Goal: Information Seeking & Learning: Learn about a topic

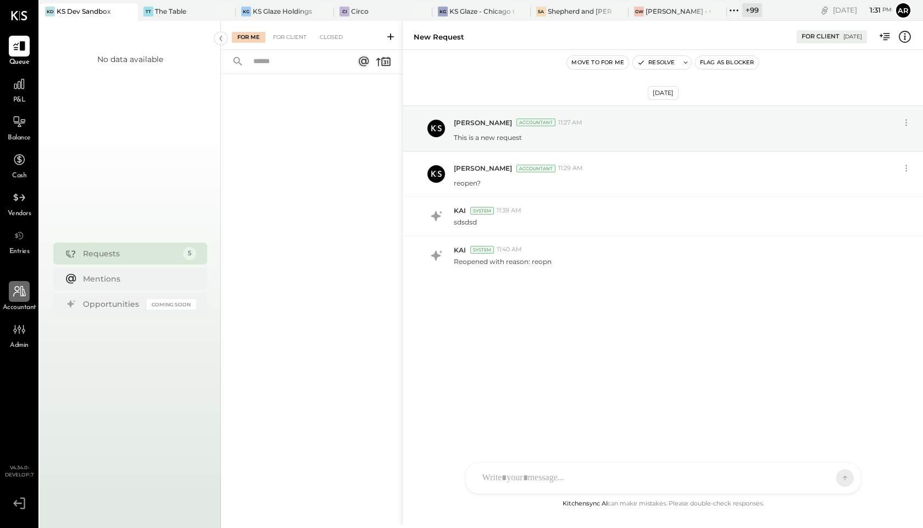
click at [22, 286] on icon at bounding box center [19, 291] width 14 height 14
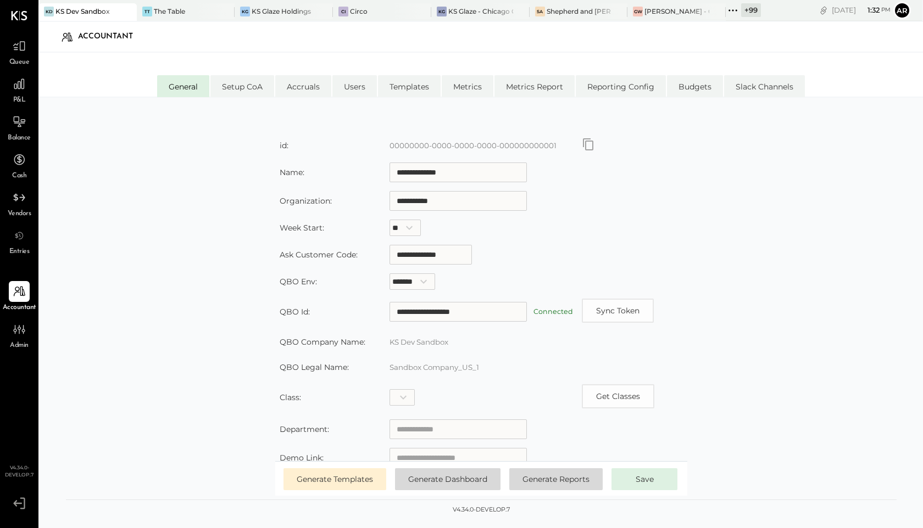
click at [730, 14] on icon at bounding box center [733, 10] width 14 height 14
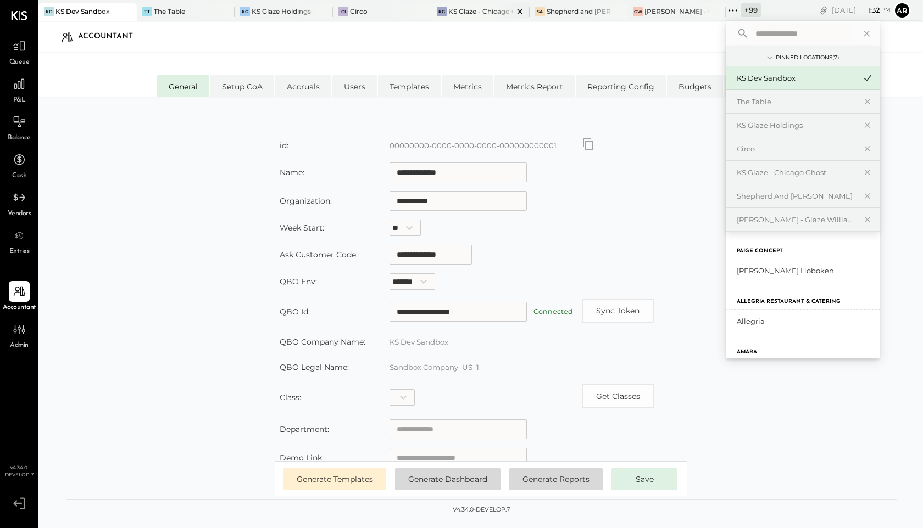
click at [460, 11] on div "KS Glaze - Chicago Ghost" at bounding box center [480, 11] width 65 height 9
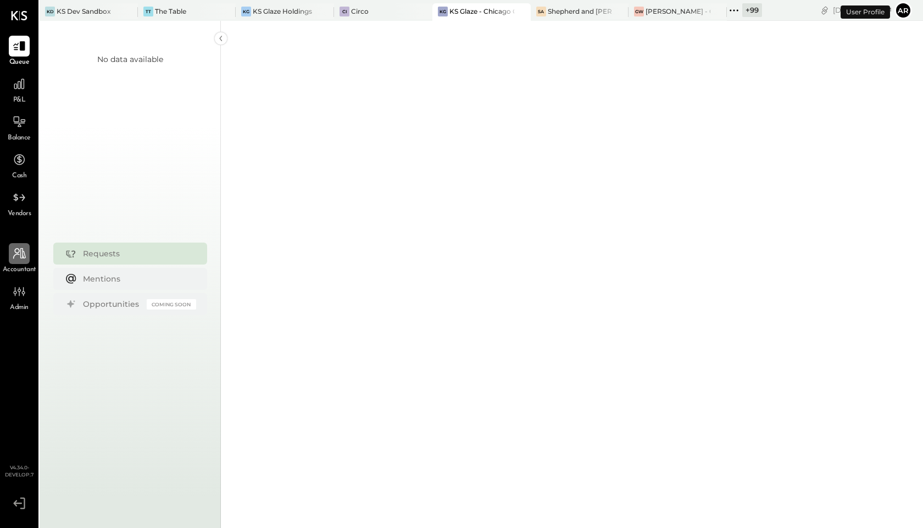
click at [16, 260] on div at bounding box center [19, 253] width 21 height 21
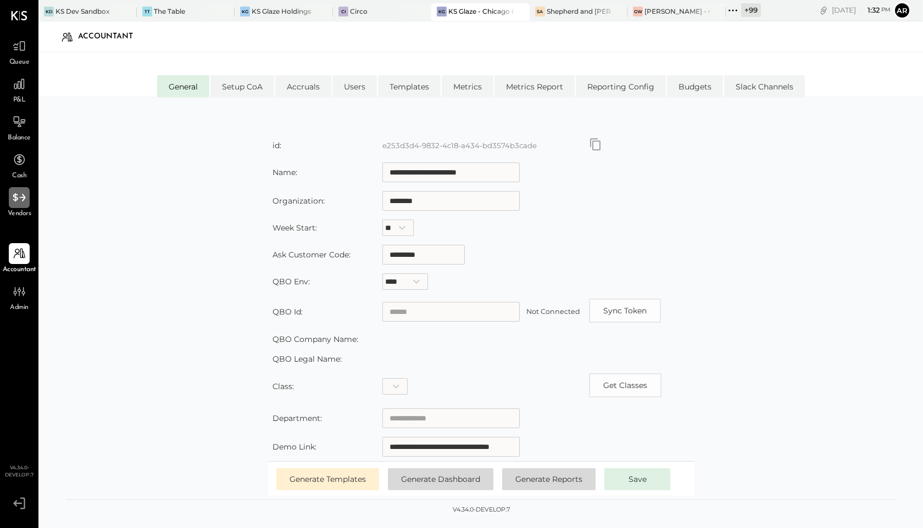
click at [16, 205] on div at bounding box center [19, 197] width 21 height 21
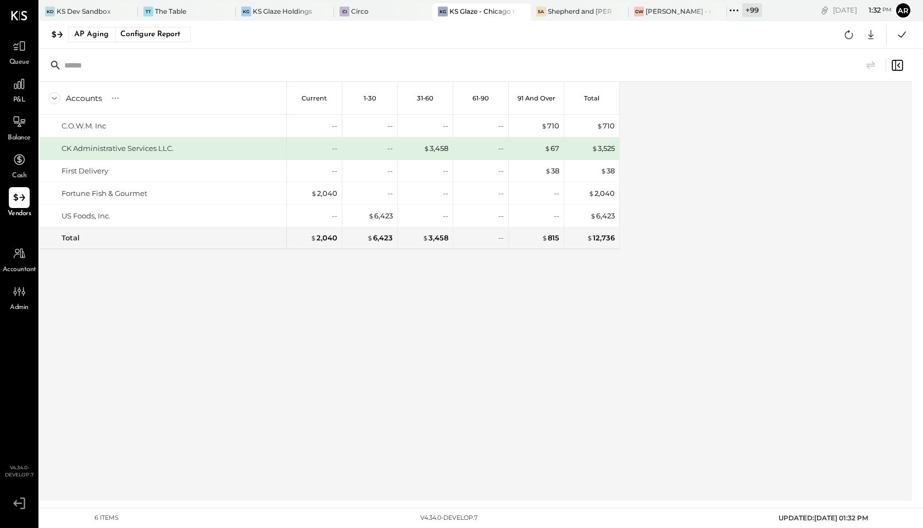
click at [739, 11] on icon at bounding box center [734, 10] width 14 height 14
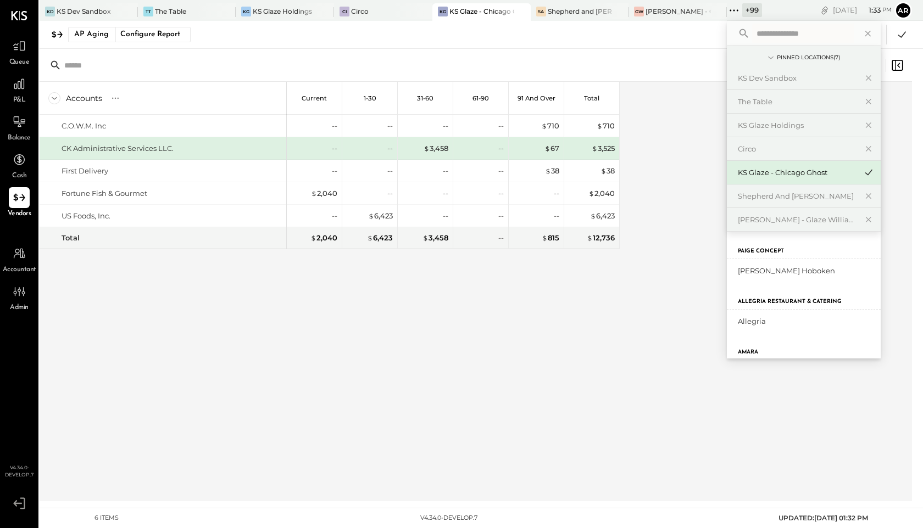
click at [761, 35] on input "text" at bounding box center [803, 34] width 102 height 20
type input "*****"
click at [761, 284] on div "Brass NYC Brass NYC" at bounding box center [804, 295] width 154 height 127
click at [760, 264] on div "Brass NYC" at bounding box center [804, 270] width 154 height 23
click at [732, 274] on div "Brass NYC" at bounding box center [804, 270] width 154 height 23
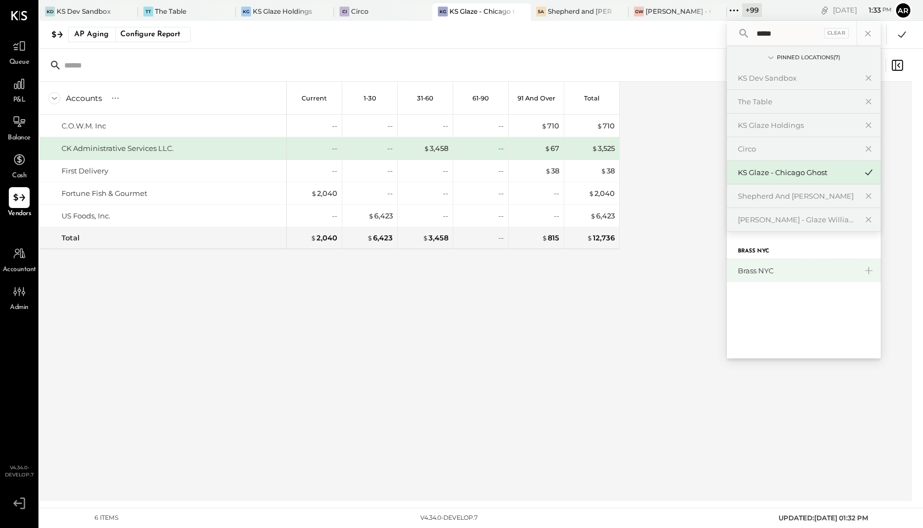
click at [760, 272] on div "Brass NYC" at bounding box center [797, 271] width 119 height 10
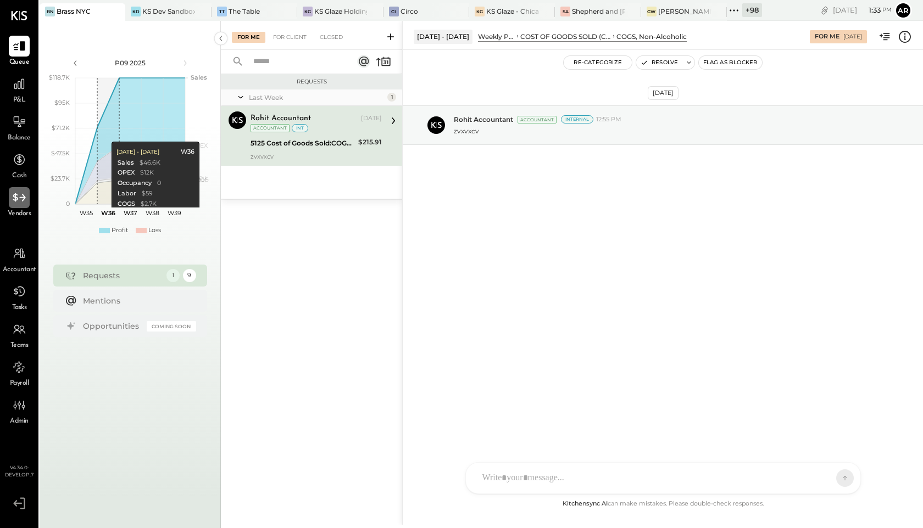
click at [19, 200] on icon at bounding box center [19, 198] width 14 height 14
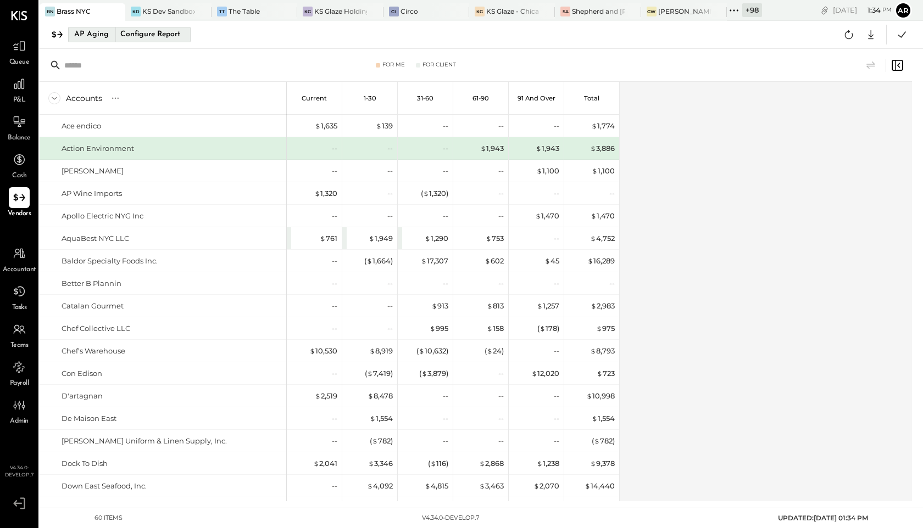
click at [148, 31] on div "Configure Report" at bounding box center [149, 34] width 69 height 14
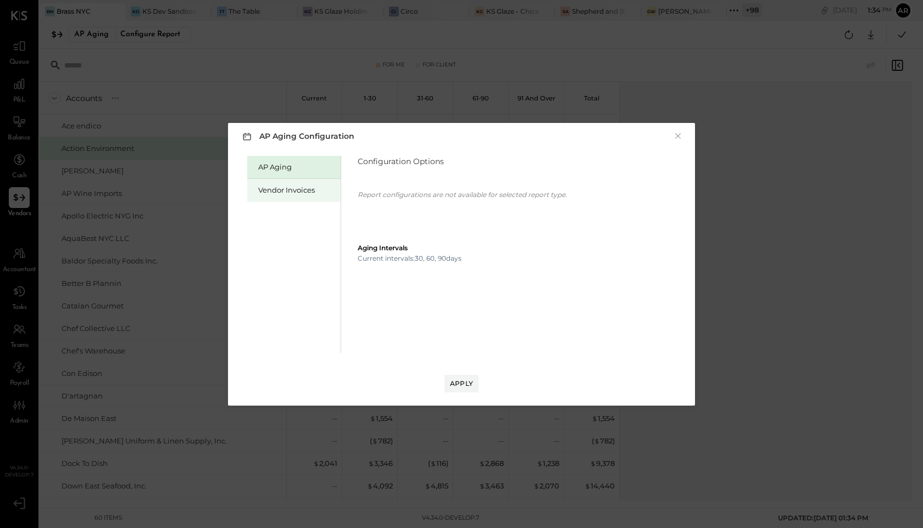
click at [276, 197] on div "Vendor Invoices" at bounding box center [293, 190] width 93 height 23
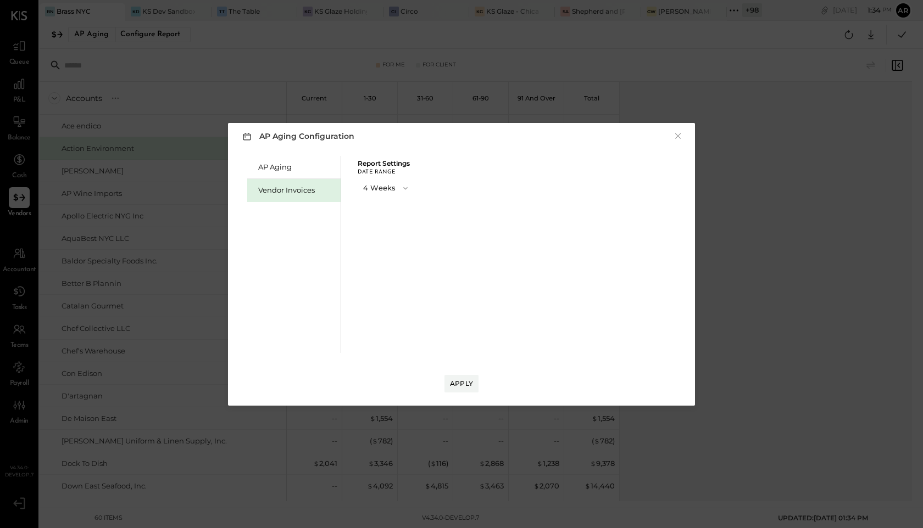
click at [376, 188] on button "4 Weeks" at bounding box center [387, 188] width 58 height 20
click at [378, 231] on div "13 Weeks" at bounding box center [386, 227] width 57 height 20
click at [461, 377] on button "Apply" at bounding box center [461, 384] width 34 height 18
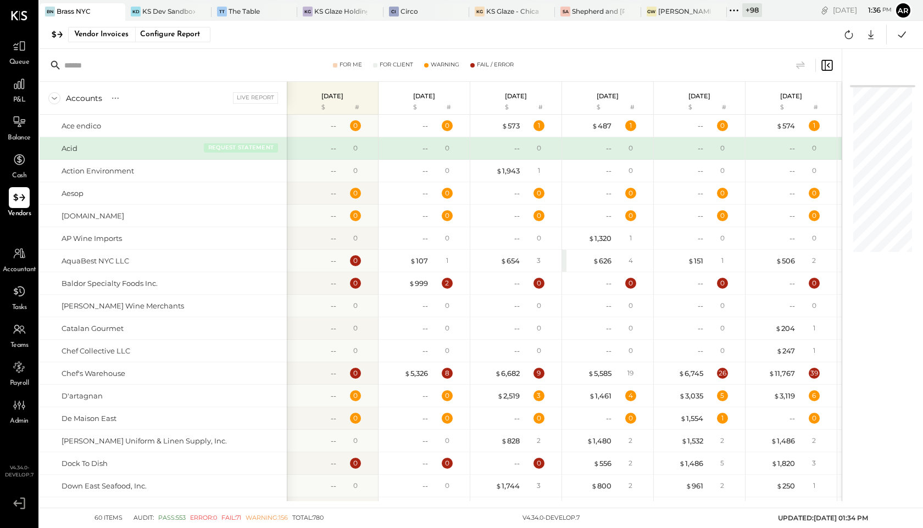
click at [247, 151] on button "REQUEST STATEMENT" at bounding box center [241, 148] width 74 height 10
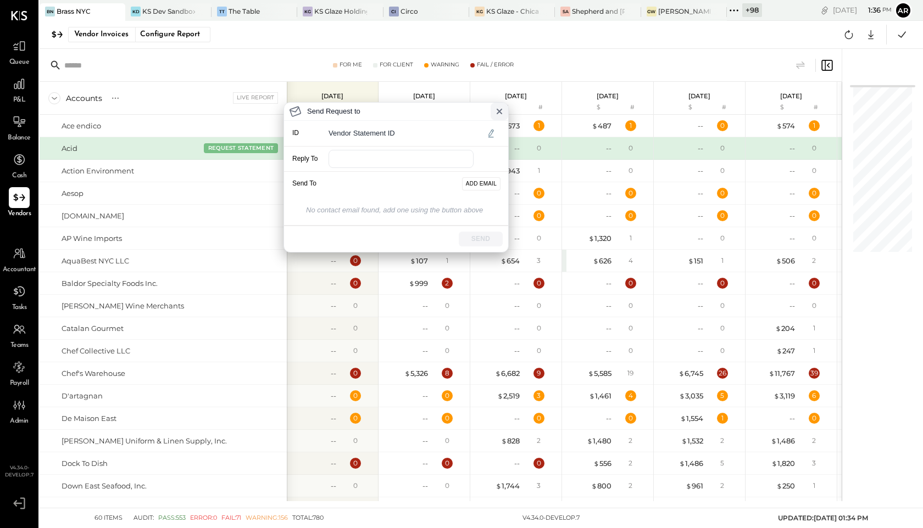
click at [499, 114] on icon at bounding box center [499, 111] width 9 height 9
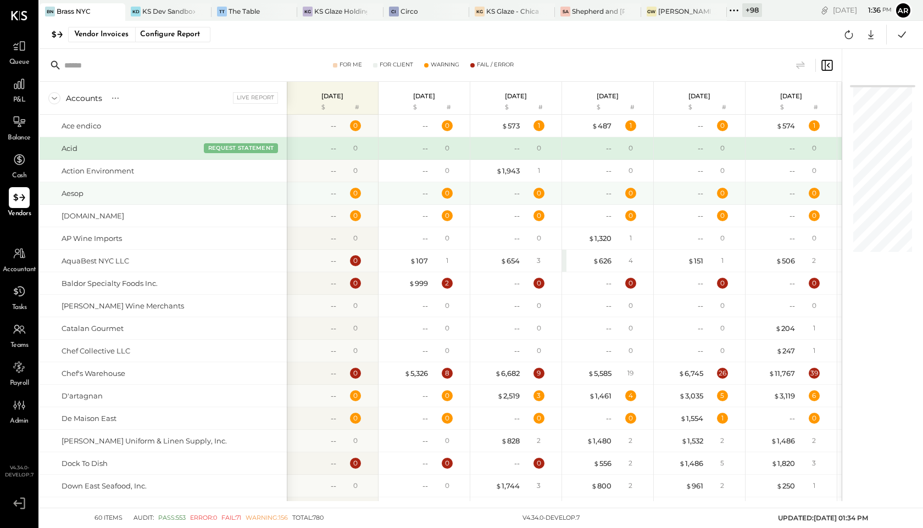
click at [237, 197] on div "Aesop" at bounding box center [172, 193] width 221 height 10
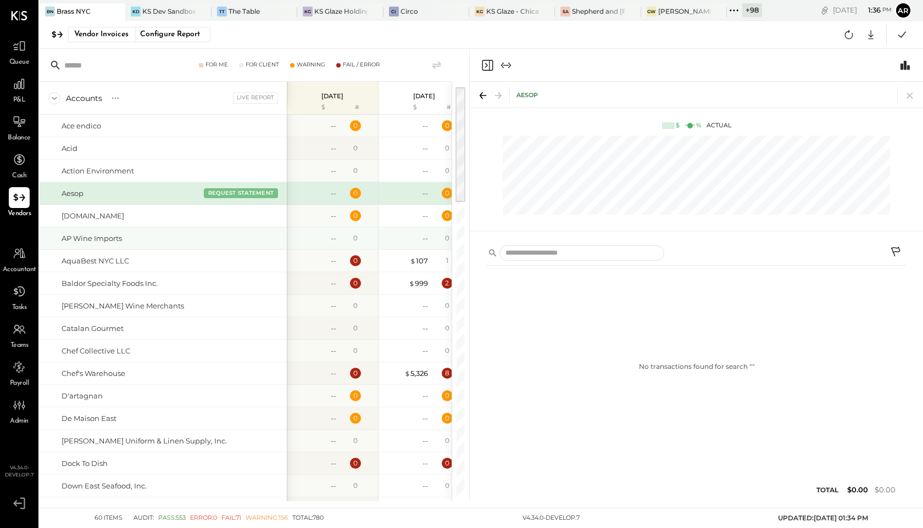
click at [240, 230] on div "AP Wine Imports" at bounding box center [163, 238] width 247 height 22
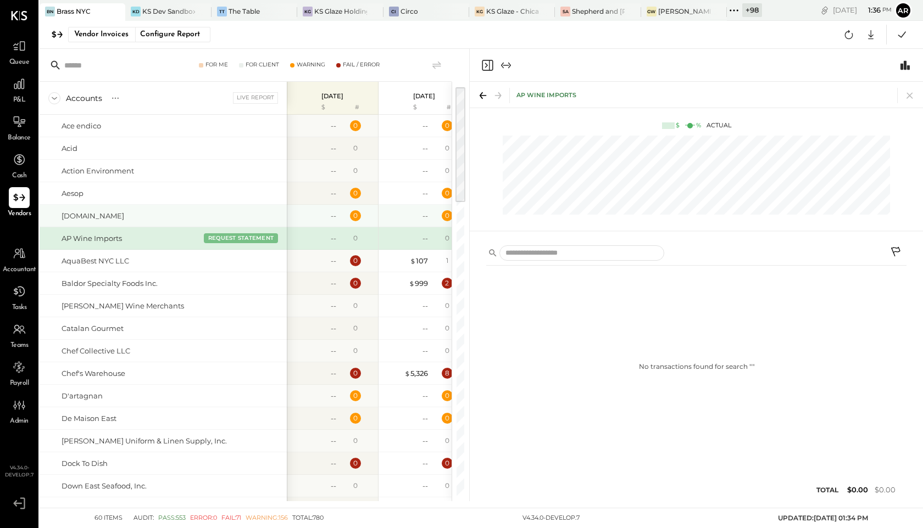
click at [245, 220] on div "[DOMAIN_NAME]" at bounding box center [172, 216] width 221 height 10
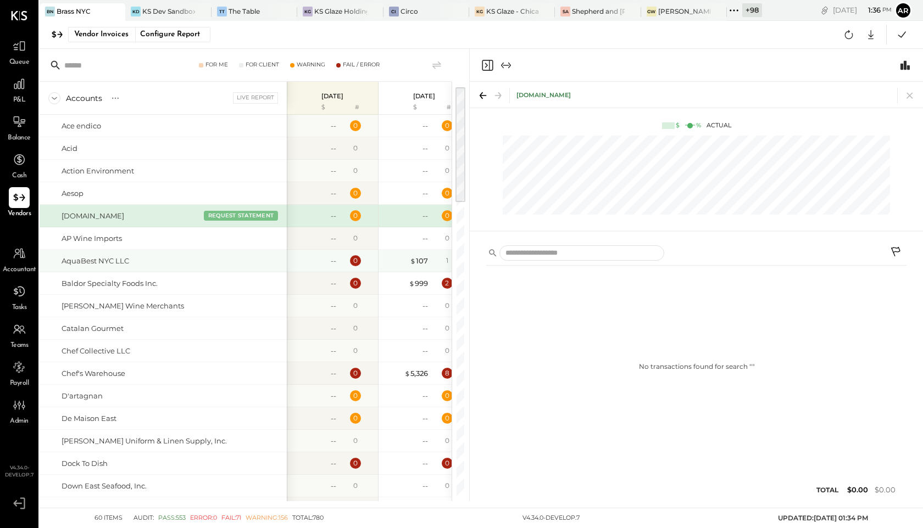
click at [247, 250] on div "AquaBest NYC LLC" at bounding box center [163, 261] width 247 height 22
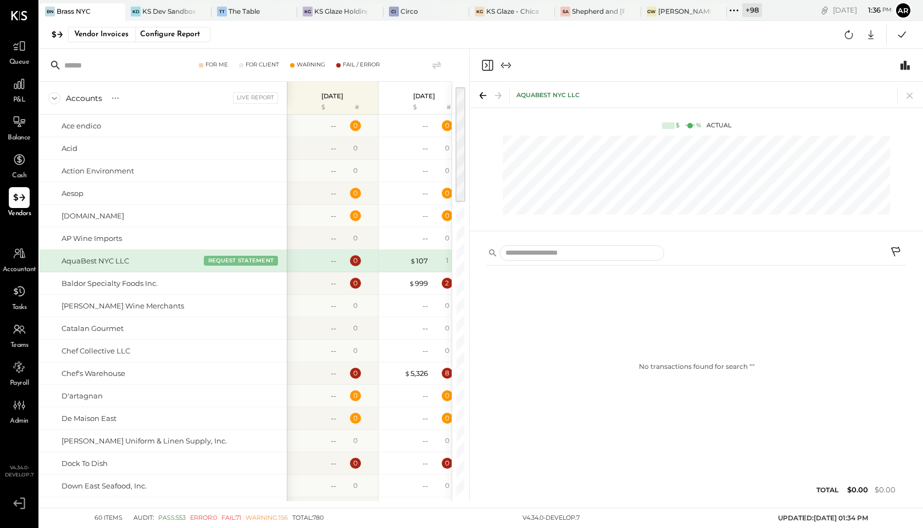
click at [482, 68] on icon "Close panel" at bounding box center [487, 65] width 11 height 11
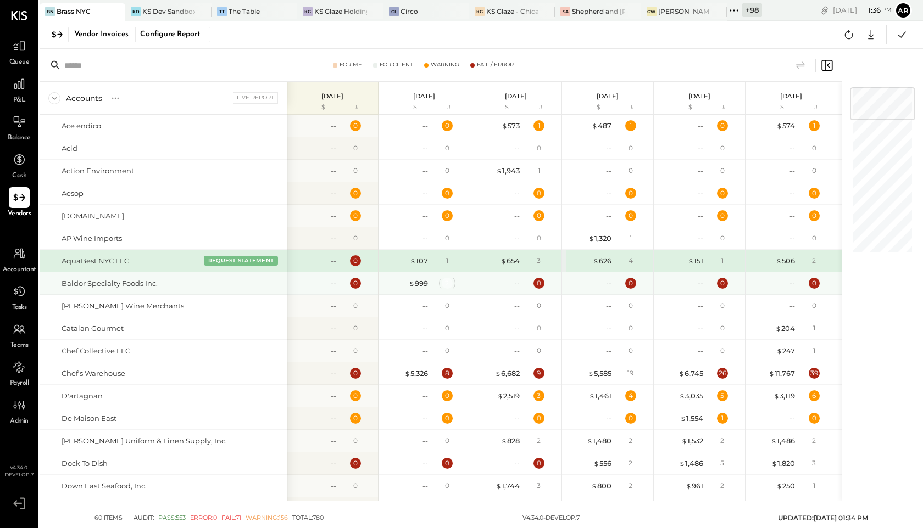
click at [447, 282] on div "2" at bounding box center [447, 283] width 11 height 11
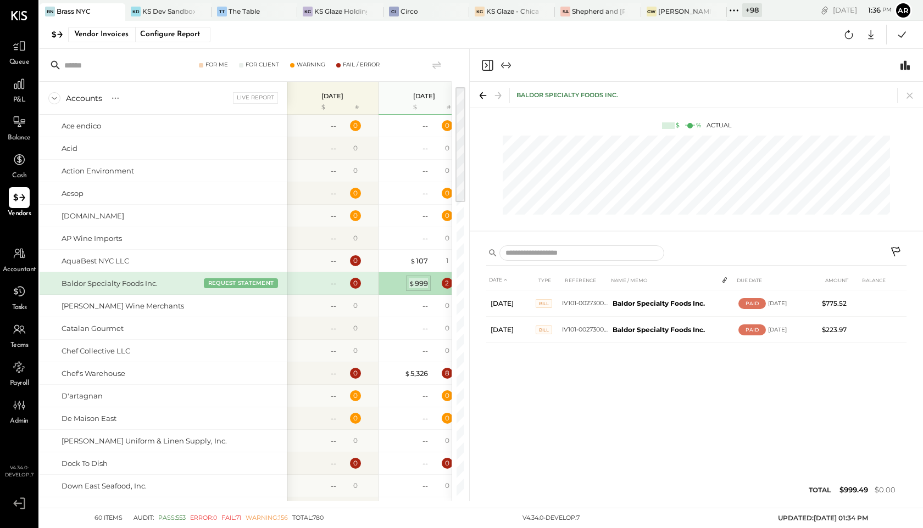
click at [415, 288] on div "$ 999" at bounding box center [418, 283] width 19 height 10
click at [239, 320] on div "Catalan Gourmet" at bounding box center [163, 328] width 247 height 22
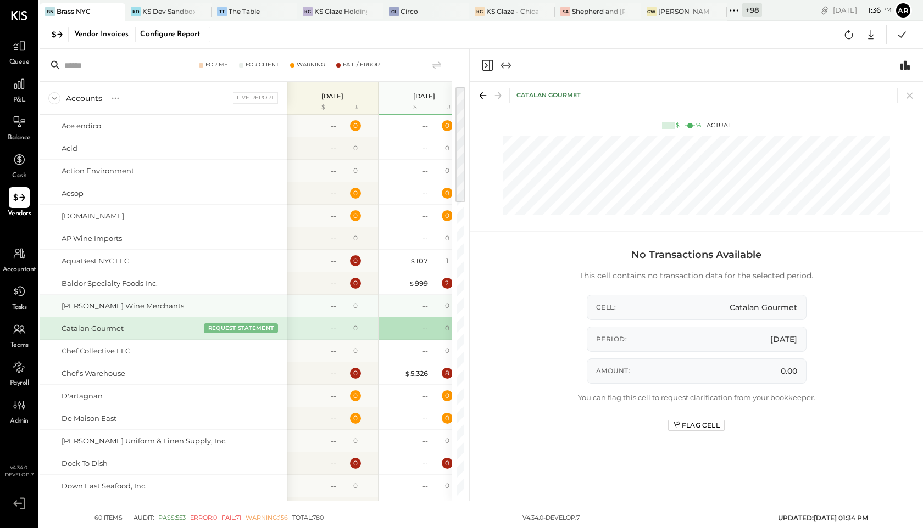
click at [241, 304] on div "[PERSON_NAME] Wine Merchants" at bounding box center [172, 306] width 221 height 10
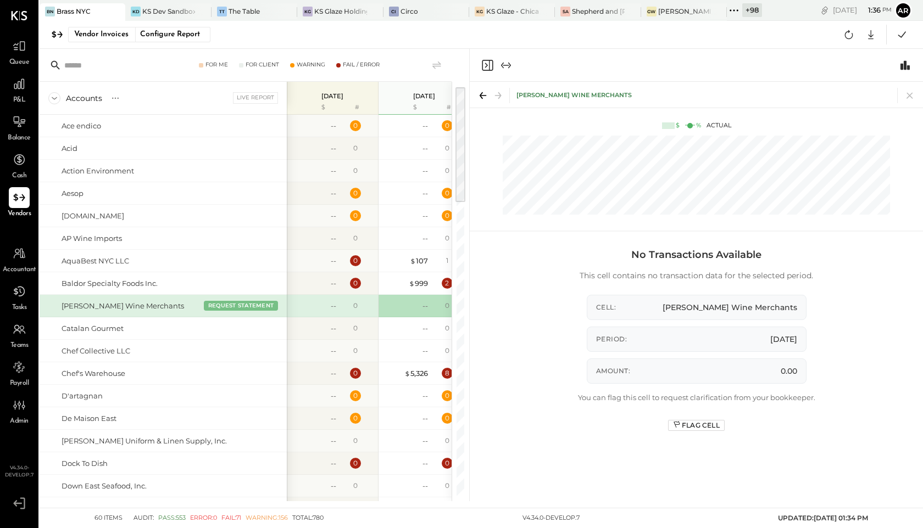
click at [487, 63] on icon "Close panel" at bounding box center [487, 65] width 13 height 13
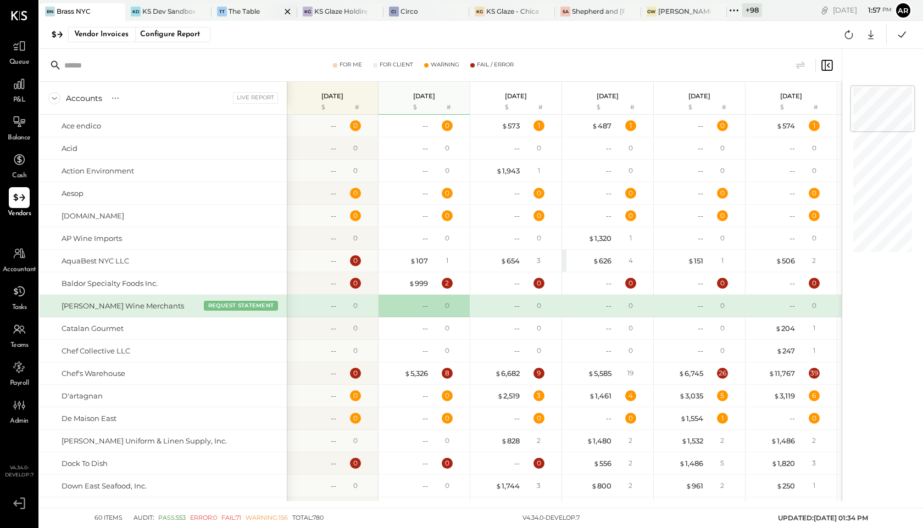
click at [243, 10] on div "The Table" at bounding box center [243, 11] width 31 height 9
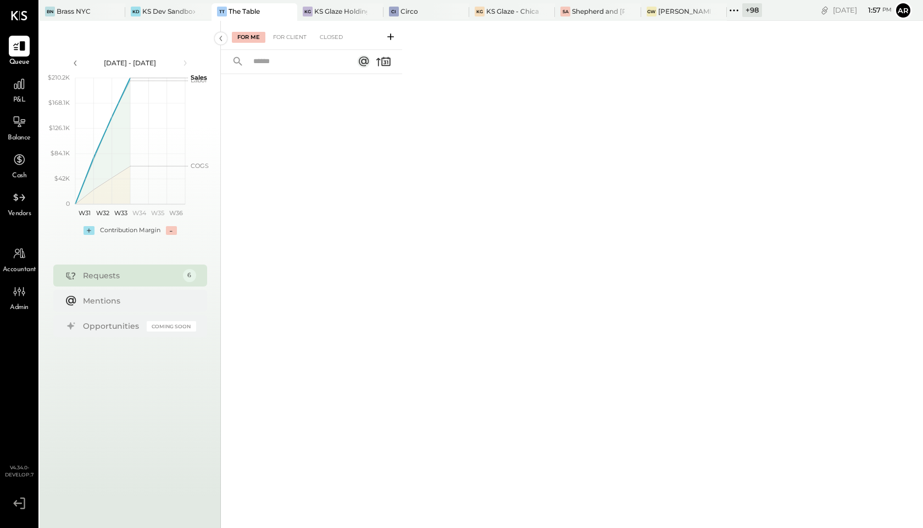
click at [392, 32] on icon at bounding box center [390, 36] width 11 height 11
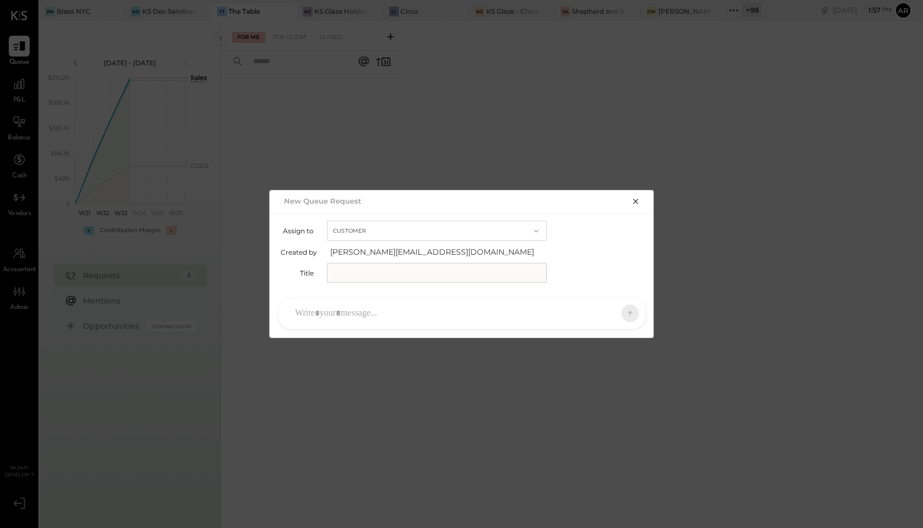
click at [427, 234] on button "Customer" at bounding box center [437, 231] width 220 height 20
click at [420, 255] on div "Accountant" at bounding box center [436, 251] width 219 height 20
click at [482, 304] on div at bounding box center [451, 314] width 325 height 24
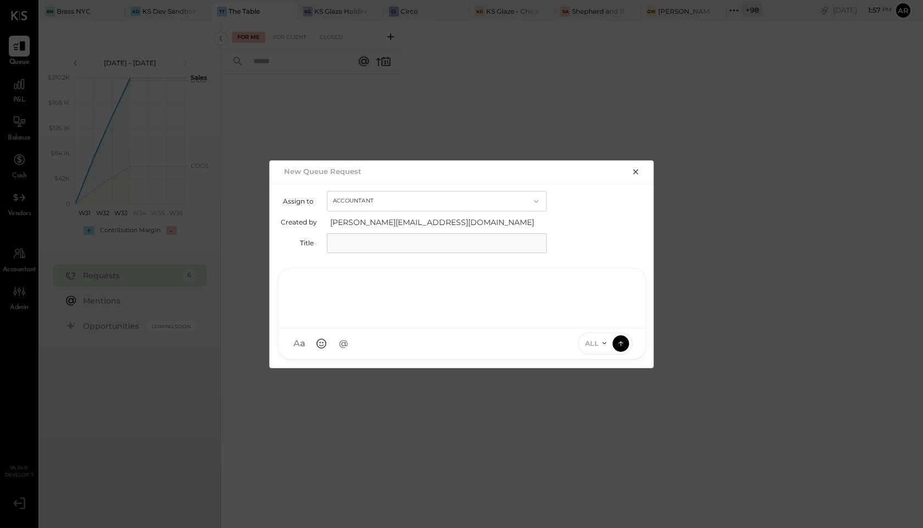
click at [587, 341] on span "ALL" at bounding box center [592, 343] width 14 height 9
click at [432, 309] on div at bounding box center [461, 297] width 345 height 44
click at [436, 190] on div "Assign to Accountant Created by [PERSON_NAME][EMAIL_ADDRESS][DOMAIN_NAME] Title" at bounding box center [462, 222] width 384 height 76
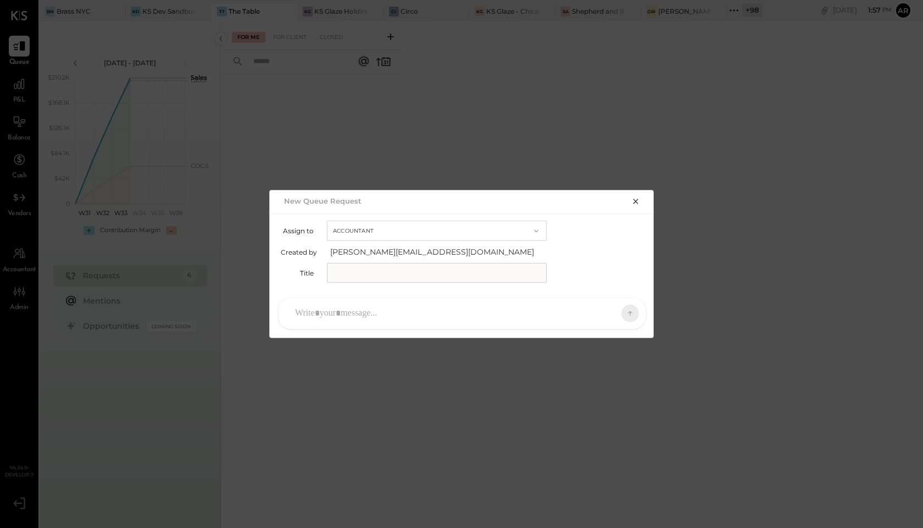
click at [436, 227] on button "Accountant" at bounding box center [437, 231] width 220 height 20
click at [410, 233] on div "Customer" at bounding box center [436, 231] width 219 height 20
click at [418, 239] on button "Customer" at bounding box center [437, 231] width 220 height 20
click at [411, 234] on div "Customer" at bounding box center [436, 231] width 219 height 20
click at [498, 306] on div at bounding box center [451, 314] width 325 height 24
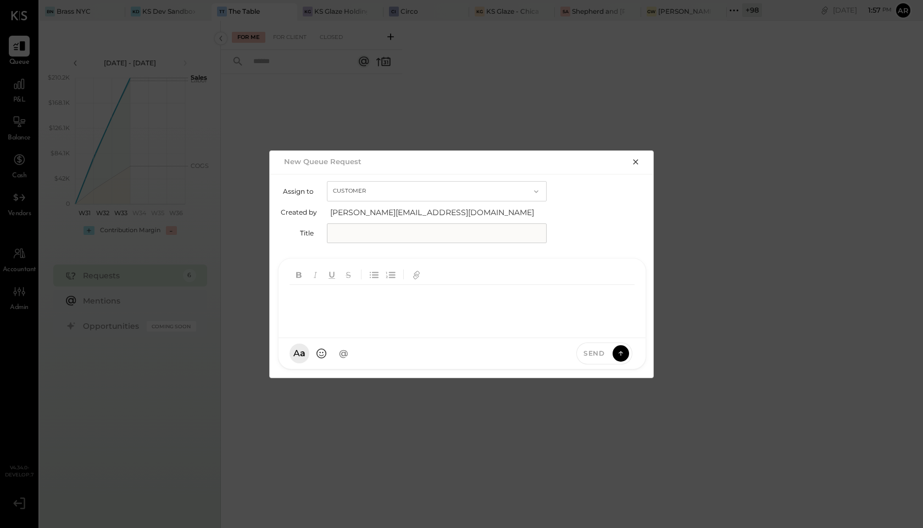
click at [589, 343] on div "Send" at bounding box center [604, 354] width 56 height 22
click at [601, 351] on span "Send" at bounding box center [593, 353] width 21 height 9
click at [411, 183] on button "Customer" at bounding box center [437, 191] width 220 height 20
click at [411, 221] on div "Assign to Customer Customer Accountant Created by [PERSON_NAME][EMAIL_ADDRESS][…" at bounding box center [462, 212] width 362 height 62
click at [406, 193] on button "Customer" at bounding box center [437, 191] width 220 height 20
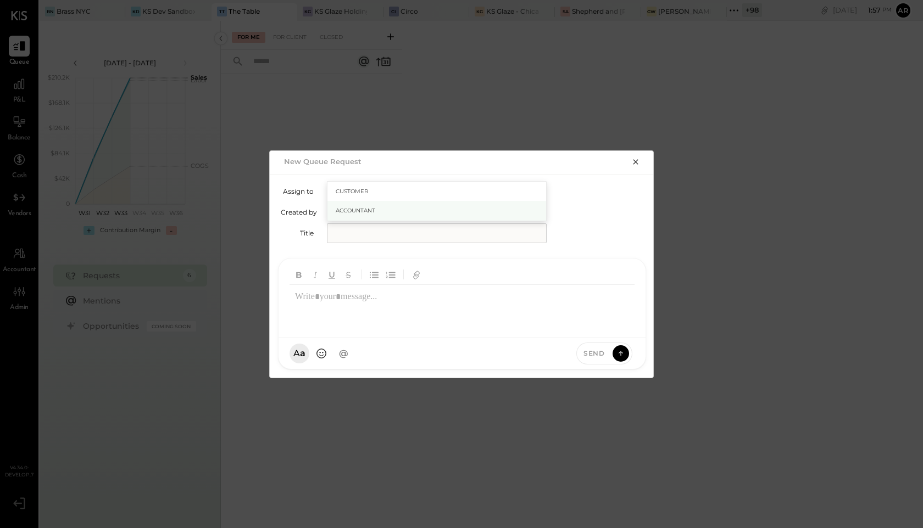
click at [404, 217] on div "Accountant" at bounding box center [436, 211] width 219 height 20
click at [403, 302] on div at bounding box center [461, 307] width 345 height 44
click at [599, 355] on div "ALL" at bounding box center [595, 353] width 34 height 9
click at [589, 329] on div "INTERNAL" at bounding box center [610, 326] width 65 height 18
click at [461, 325] on div at bounding box center [461, 307] width 345 height 44
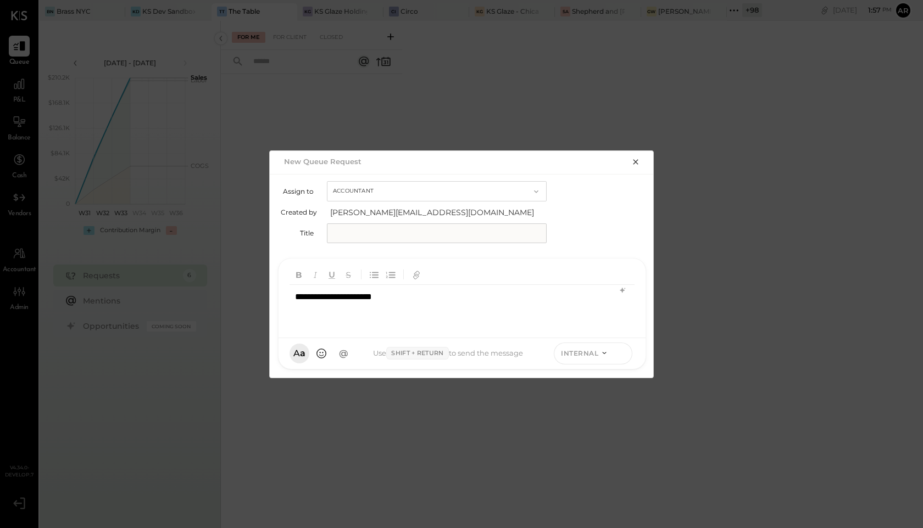
click at [614, 356] on button at bounding box center [620, 353] width 16 height 16
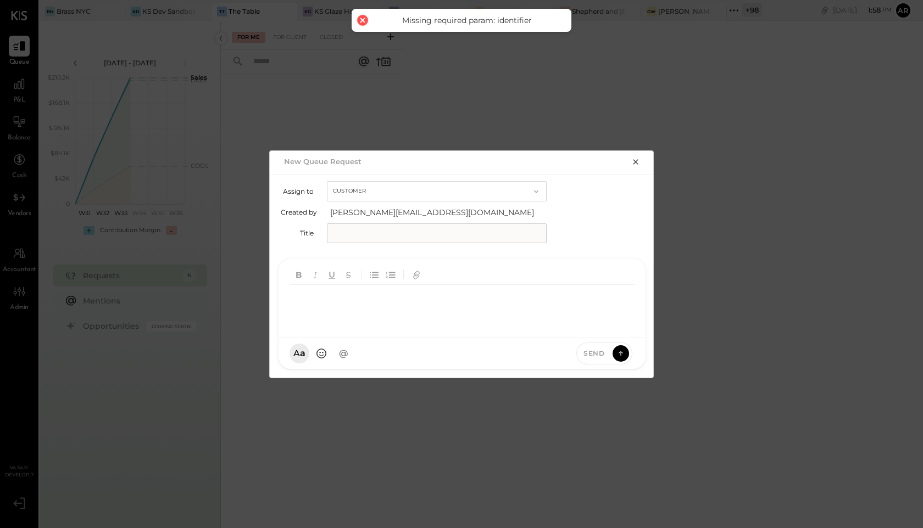
click at [432, 219] on div "Assign to Customer Created by [PERSON_NAME][EMAIL_ADDRESS][DOMAIN_NAME] Title" at bounding box center [462, 212] width 362 height 62
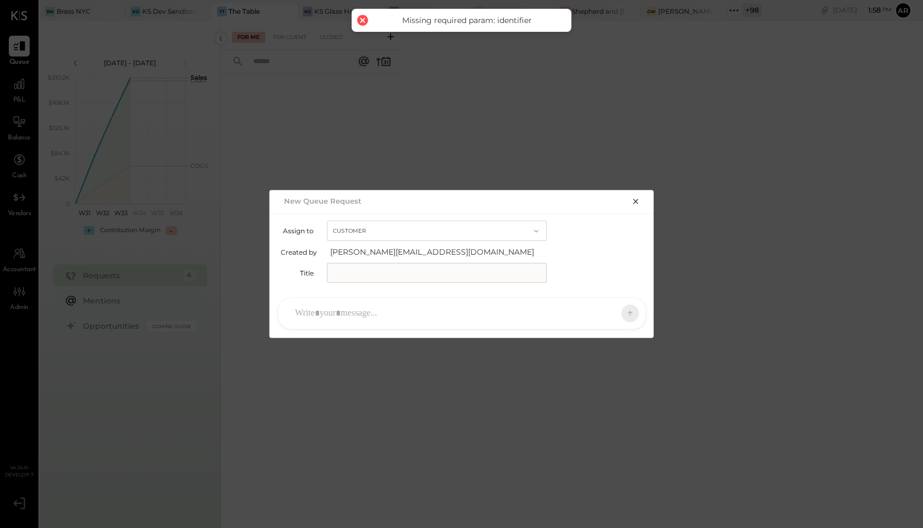
click at [434, 269] on input "text" at bounding box center [437, 273] width 220 height 20
type input "****"
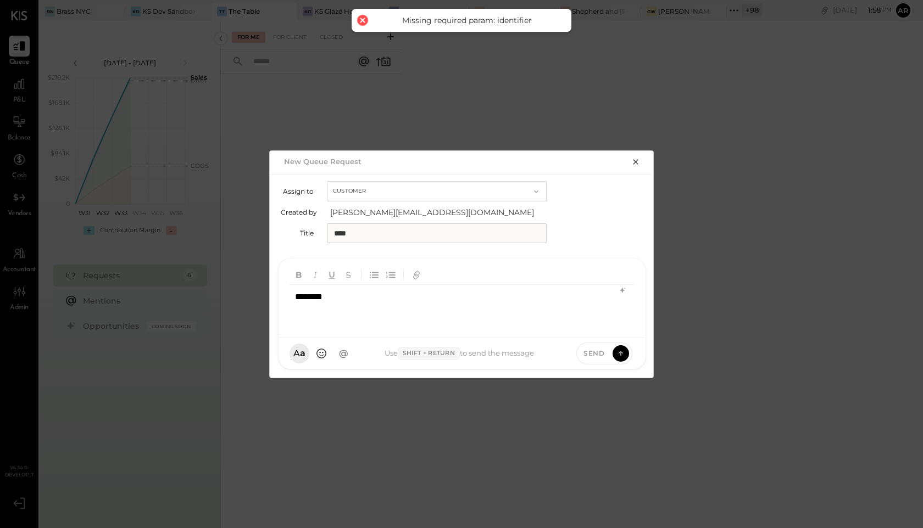
click at [394, 188] on button "Customer" at bounding box center [437, 191] width 220 height 20
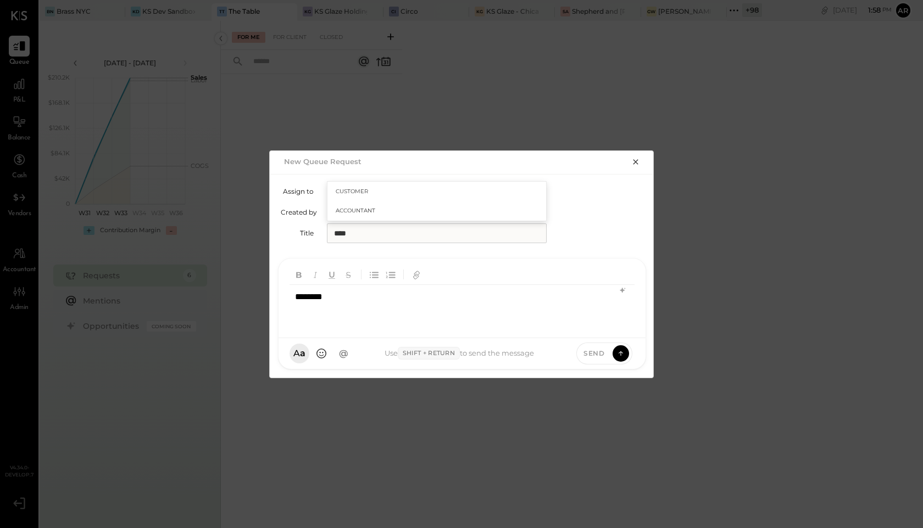
click at [401, 213] on div "Accountant" at bounding box center [436, 211] width 219 height 20
click at [593, 354] on span "ALL" at bounding box center [592, 353] width 14 height 9
click at [587, 331] on div "INTERNAL" at bounding box center [610, 326] width 65 height 18
click at [622, 352] on icon at bounding box center [620, 352] width 4 height 2
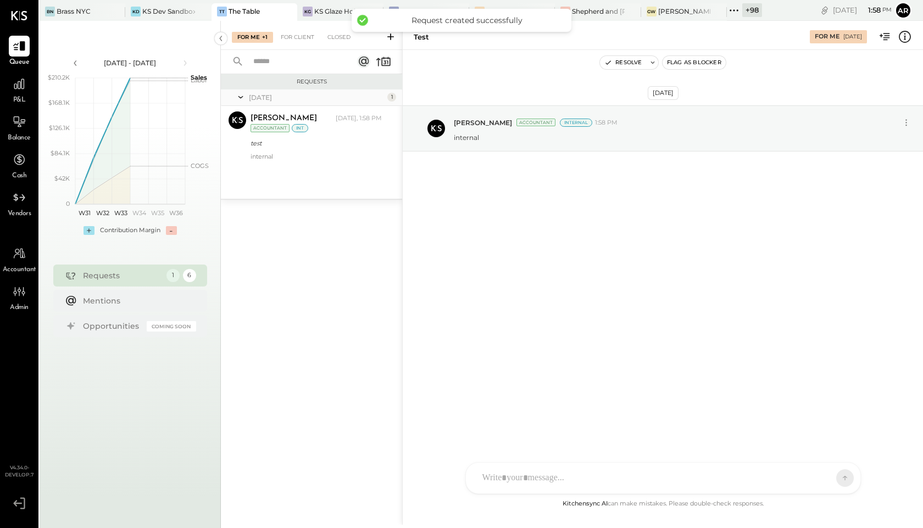
click at [392, 38] on icon at bounding box center [390, 36] width 11 height 11
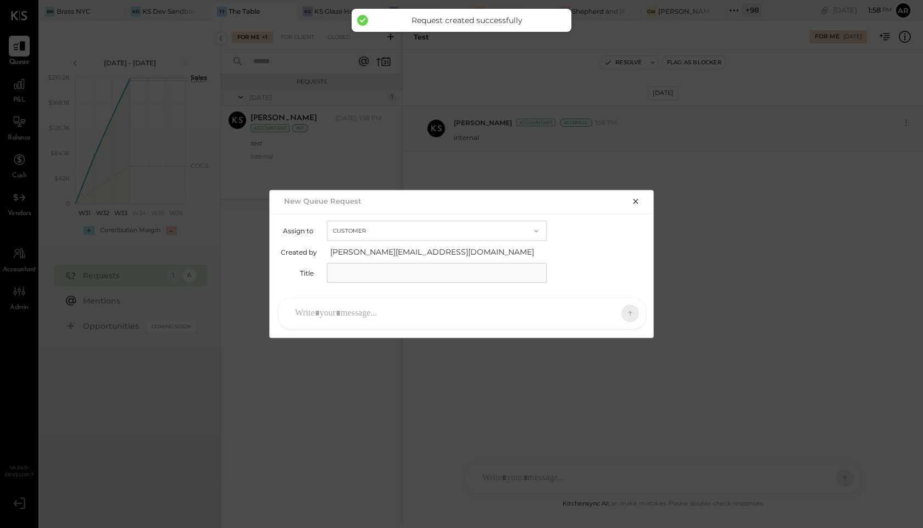
click at [346, 265] on input "text" at bounding box center [437, 273] width 220 height 20
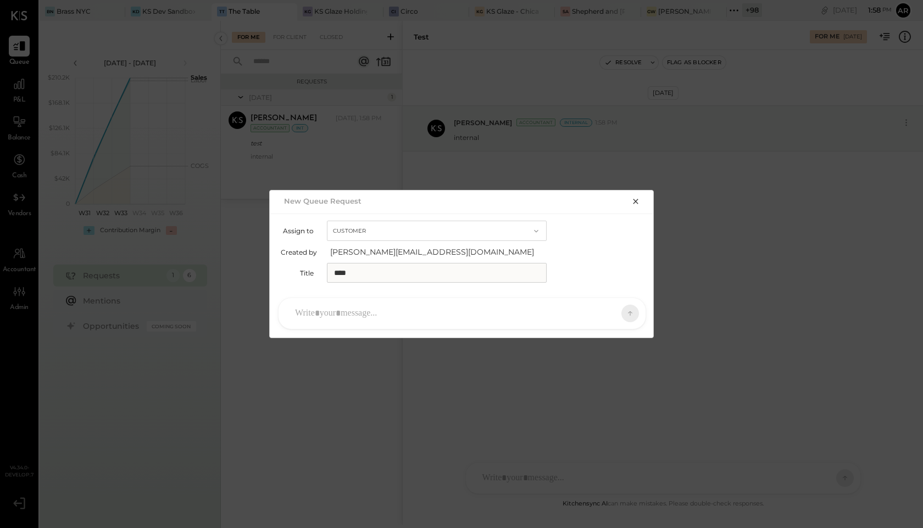
type input "****"
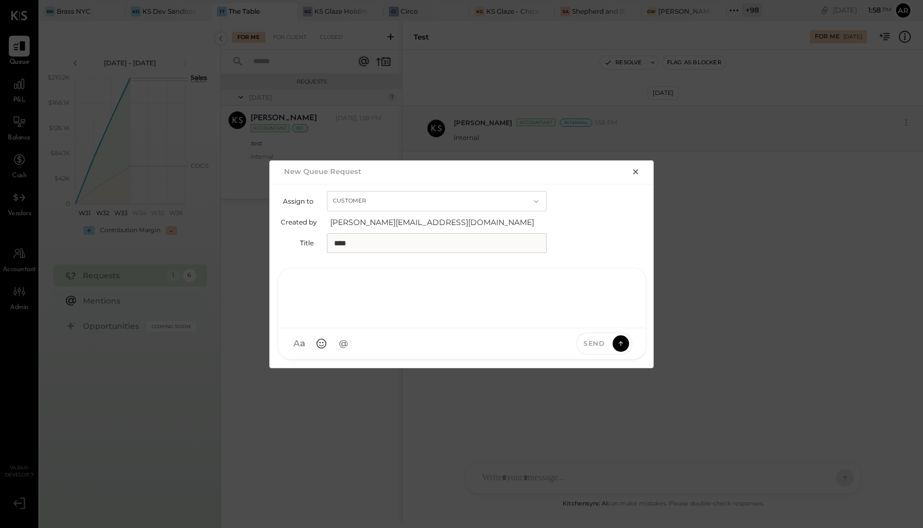
click at [443, 211] on div "Assign to Customer Created by [PERSON_NAME][EMAIL_ADDRESS][DOMAIN_NAME] Title *…" at bounding box center [462, 222] width 362 height 62
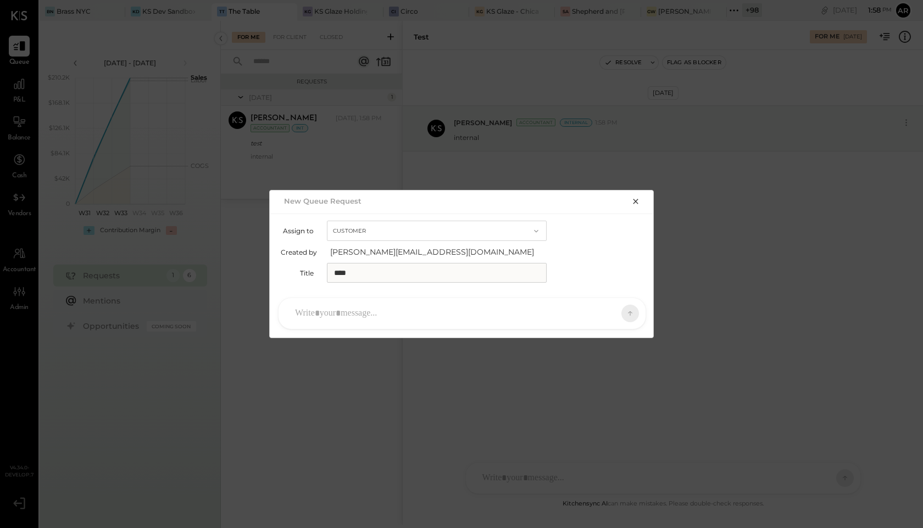
click at [443, 203] on div "New Queue Request" at bounding box center [452, 200] width 342 height 15
click at [445, 222] on button "Customer" at bounding box center [437, 231] width 220 height 20
click at [439, 250] on div "Accountant" at bounding box center [436, 251] width 219 height 20
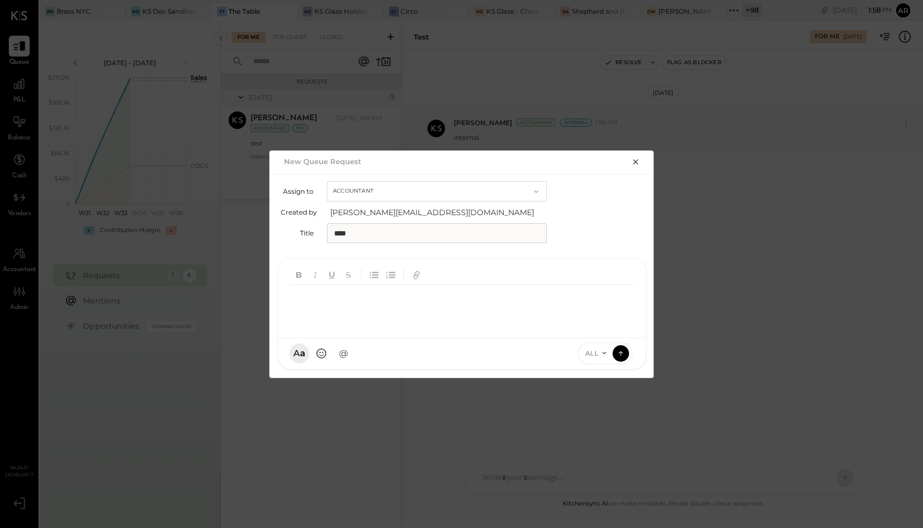
click at [557, 309] on div at bounding box center [461, 307] width 345 height 44
click at [593, 353] on span "ALL" at bounding box center [592, 353] width 14 height 9
click at [593, 322] on div "INTERNAL" at bounding box center [610, 326] width 65 height 18
click at [445, 330] on div at bounding box center [461, 299] width 367 height 80
click at [437, 322] on div at bounding box center [461, 307] width 345 height 44
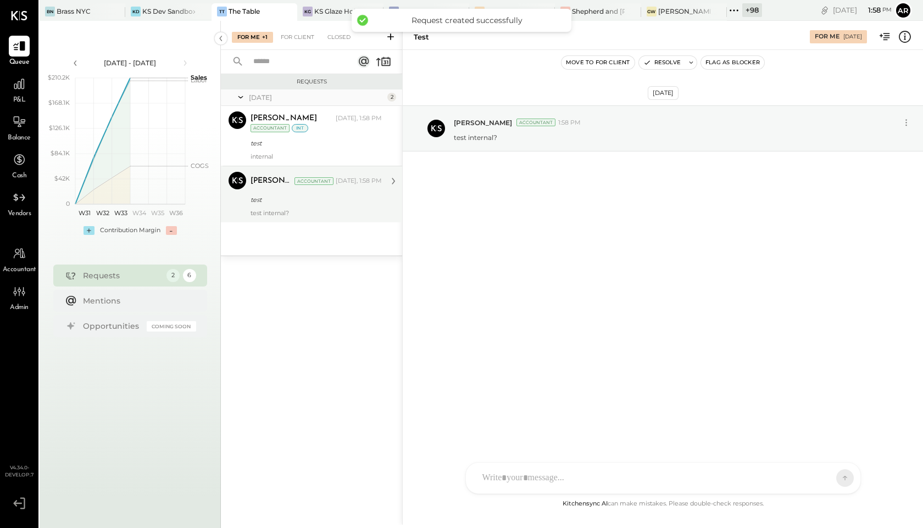
click at [301, 205] on div "test" at bounding box center [314, 199] width 128 height 11
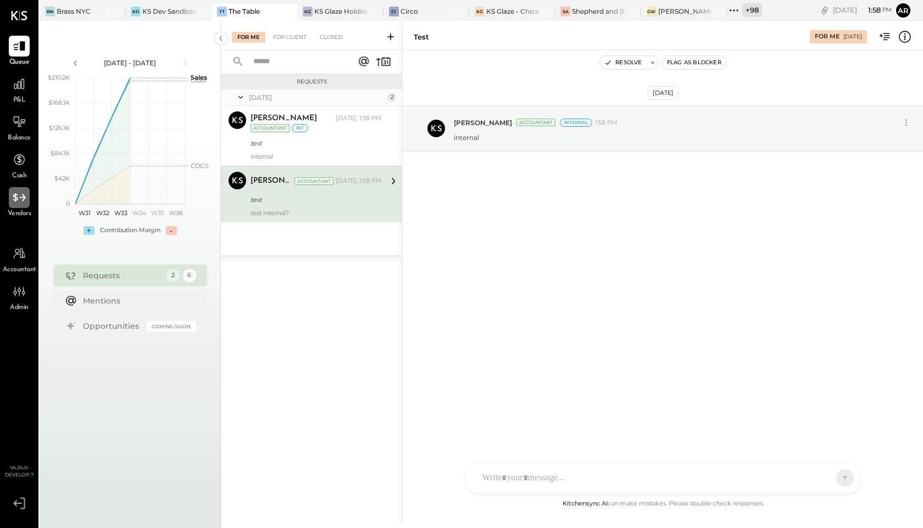
click at [23, 205] on div at bounding box center [19, 197] width 21 height 21
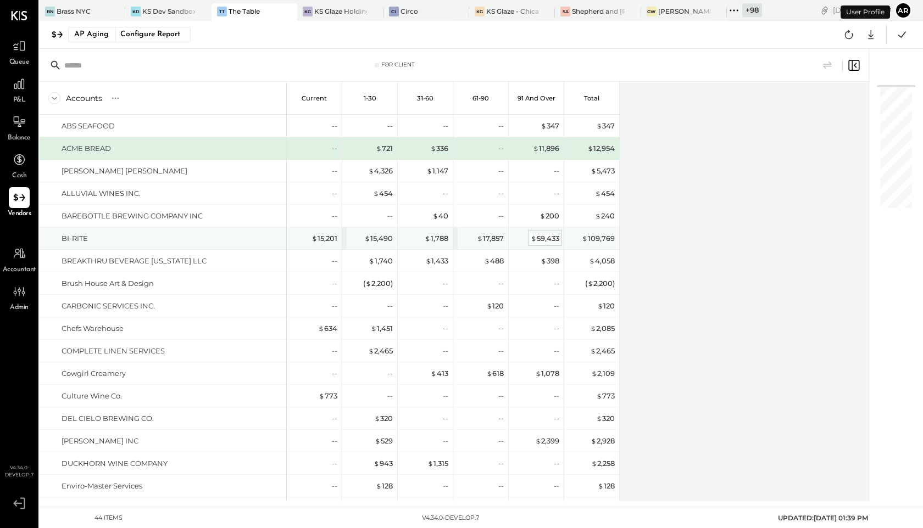
click at [544, 238] on div "$ 59,433" at bounding box center [545, 238] width 29 height 10
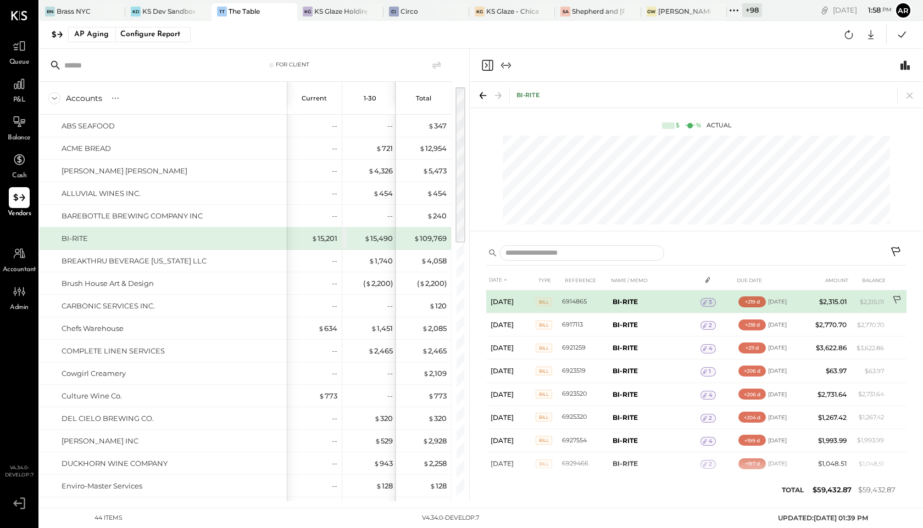
click at [895, 299] on icon at bounding box center [896, 300] width 8 height 8
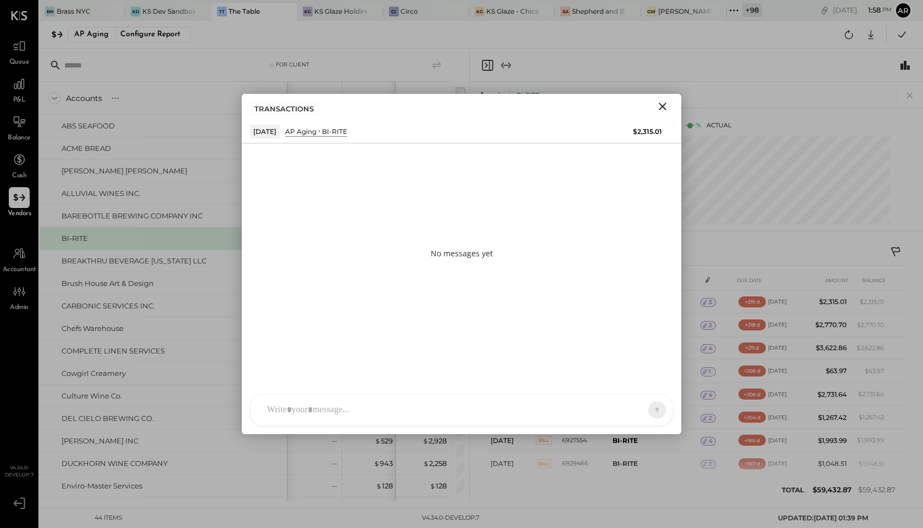
click at [477, 401] on div at bounding box center [451, 410] width 380 height 24
click at [665, 103] on icon "Close" at bounding box center [663, 107] width 8 height 8
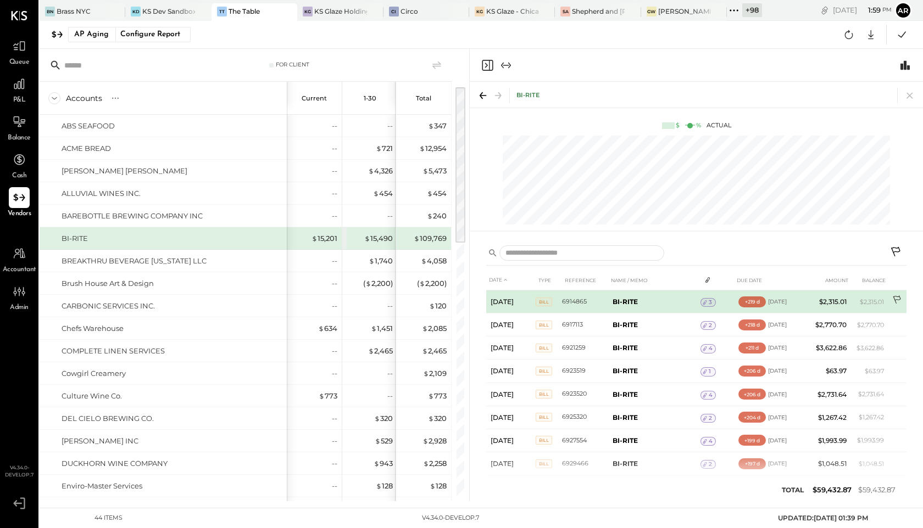
click at [895, 300] on icon at bounding box center [897, 300] width 11 height 11
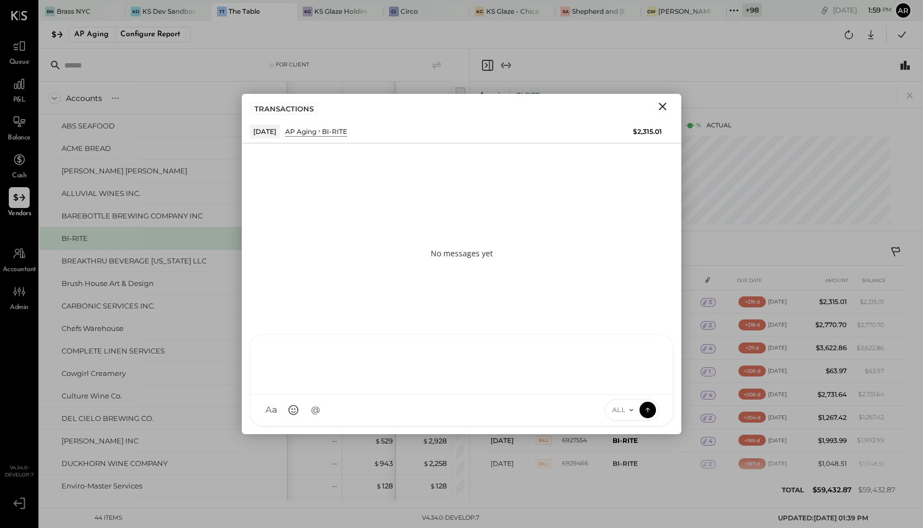
click at [588, 395] on div at bounding box center [461, 365] width 422 height 60
click at [629, 407] on icon at bounding box center [631, 410] width 9 height 9
click at [618, 382] on div "INTERNAL" at bounding box center [637, 383] width 65 height 18
click at [648, 410] on icon at bounding box center [647, 410] width 1 height 4
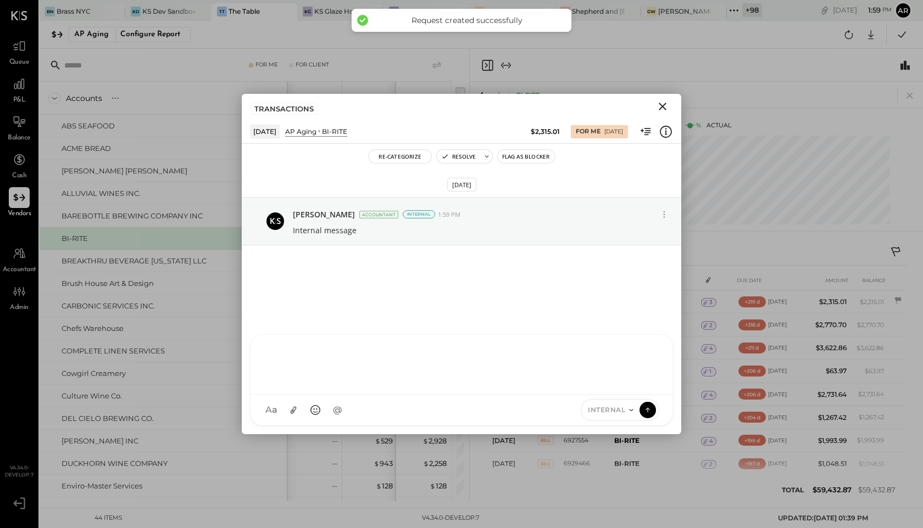
click at [665, 109] on icon "Close" at bounding box center [663, 107] width 8 height 8
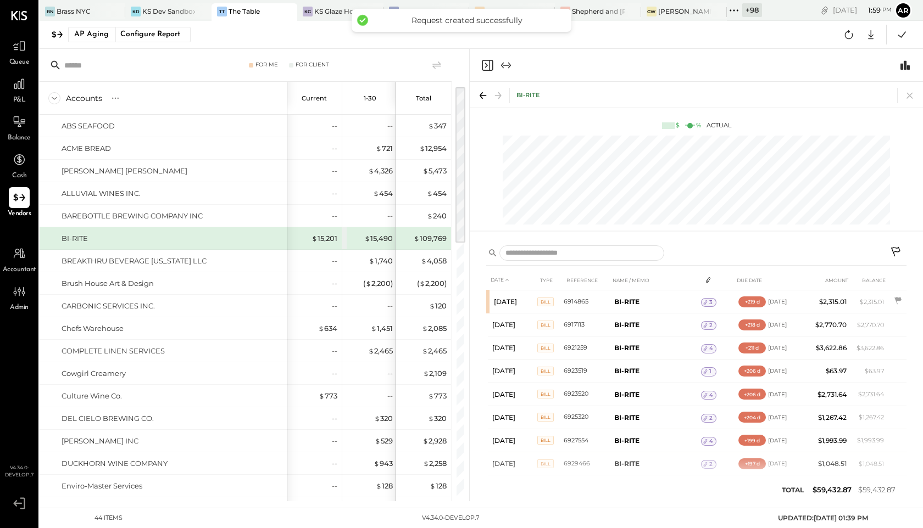
click at [486, 62] on icon "Close panel" at bounding box center [487, 65] width 13 height 13
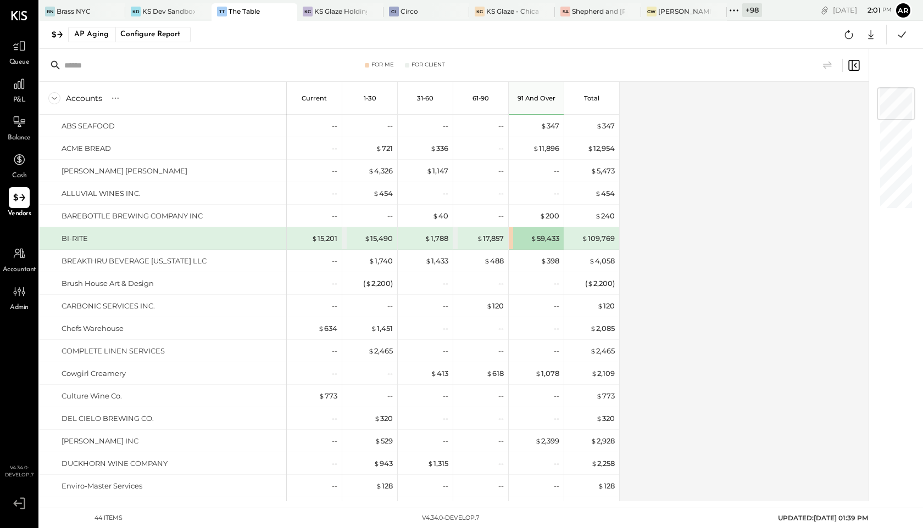
click at [8, 48] on div "Queue" at bounding box center [19, 52] width 32 height 32
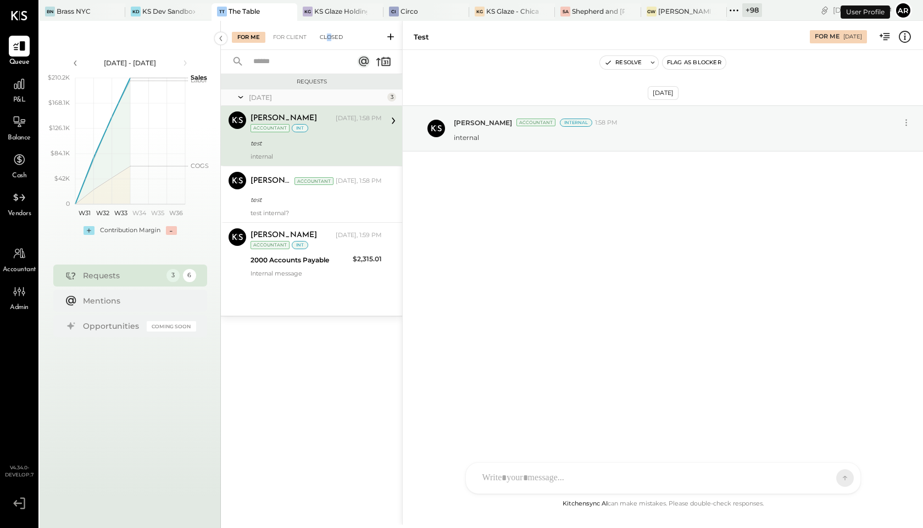
click at [329, 36] on div "Closed" at bounding box center [331, 37] width 34 height 11
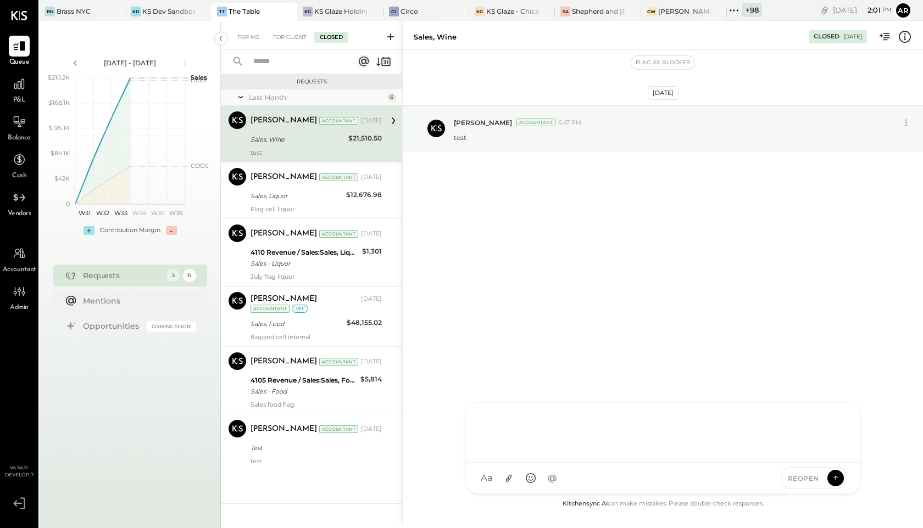
click at [571, 488] on div "AL [PERSON_NAME] S Santa JP [PERSON_NAME] AT [PERSON_NAME] Test User ST Santa T…" at bounding box center [662, 449] width 395 height 92
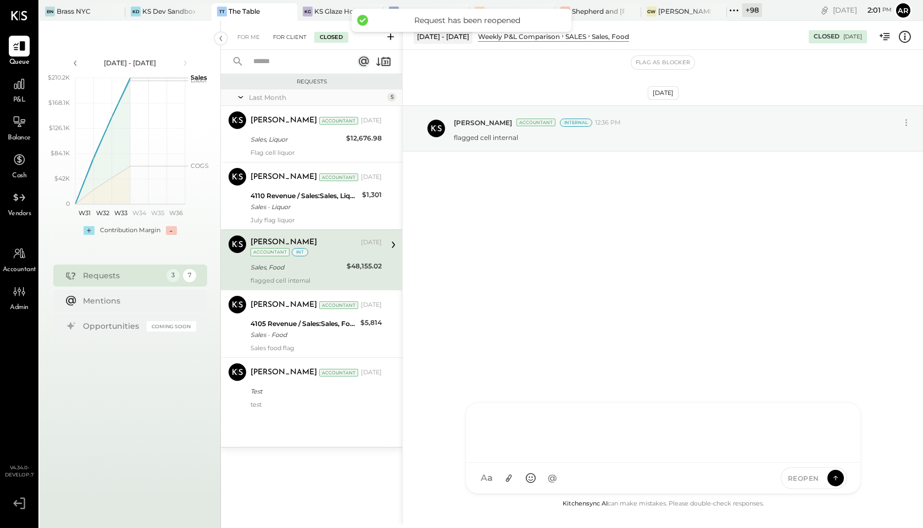
click at [291, 42] on div "For Client" at bounding box center [289, 37] width 44 height 11
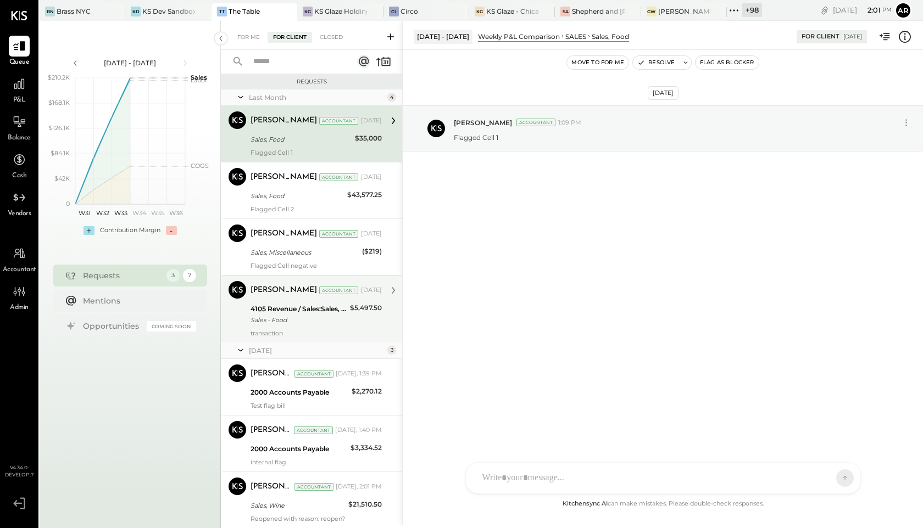
scroll to position [35, 0]
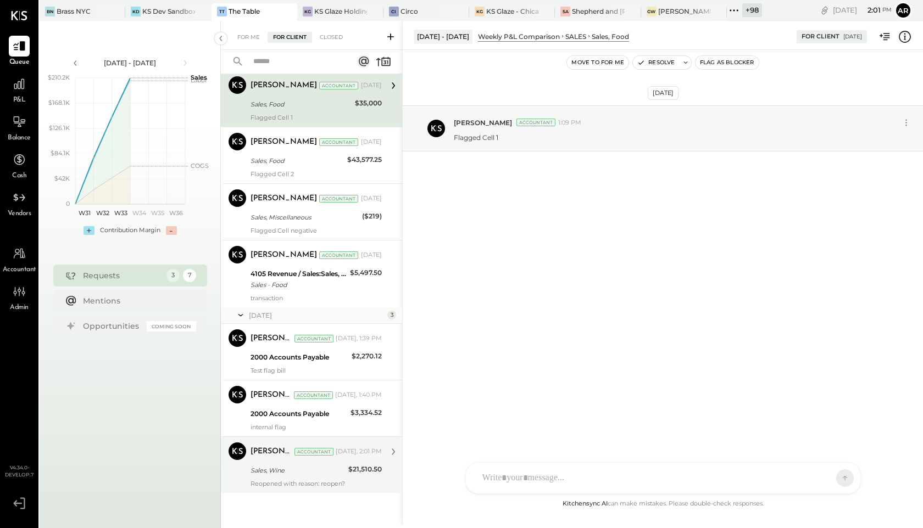
click at [309, 483] on div "Reopened with reason: reopen?" at bounding box center [315, 484] width 131 height 8
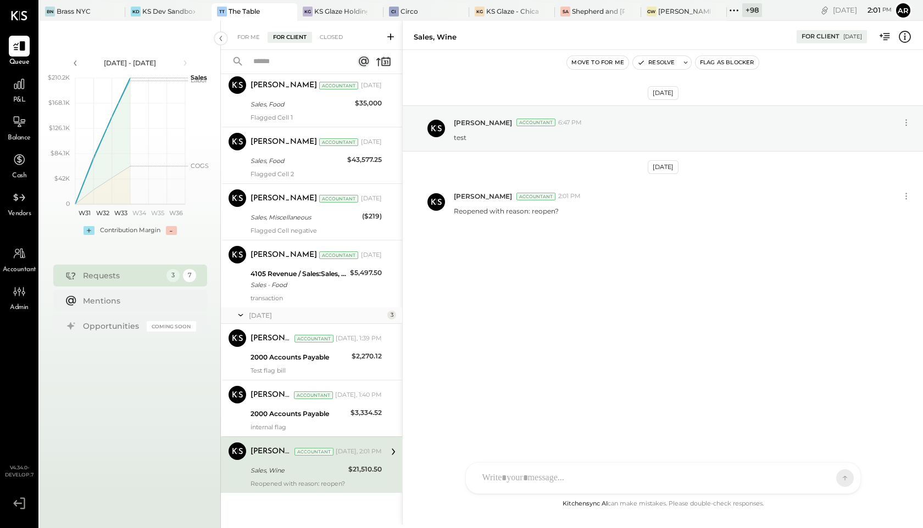
click at [647, 476] on div at bounding box center [653, 478] width 353 height 24
click at [657, 61] on button "Resolve" at bounding box center [656, 62] width 46 height 13
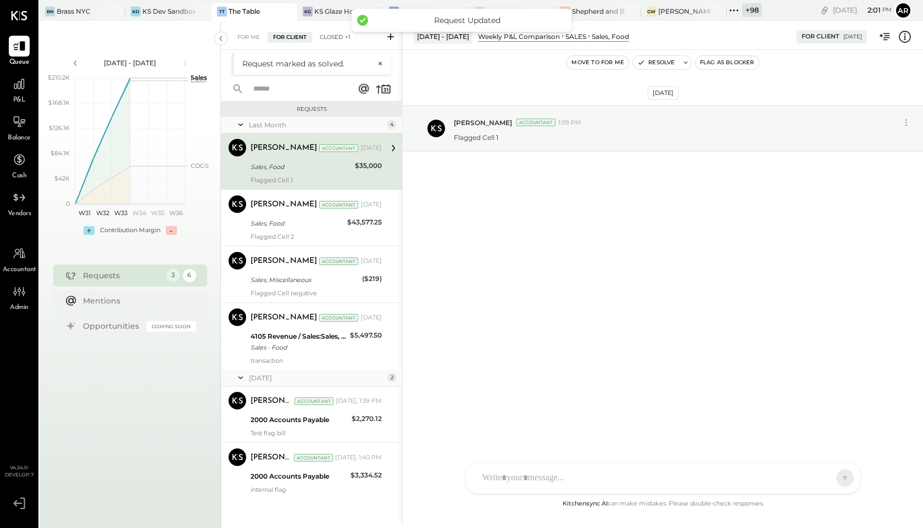
click at [332, 34] on div "Closed +1" at bounding box center [335, 37] width 42 height 11
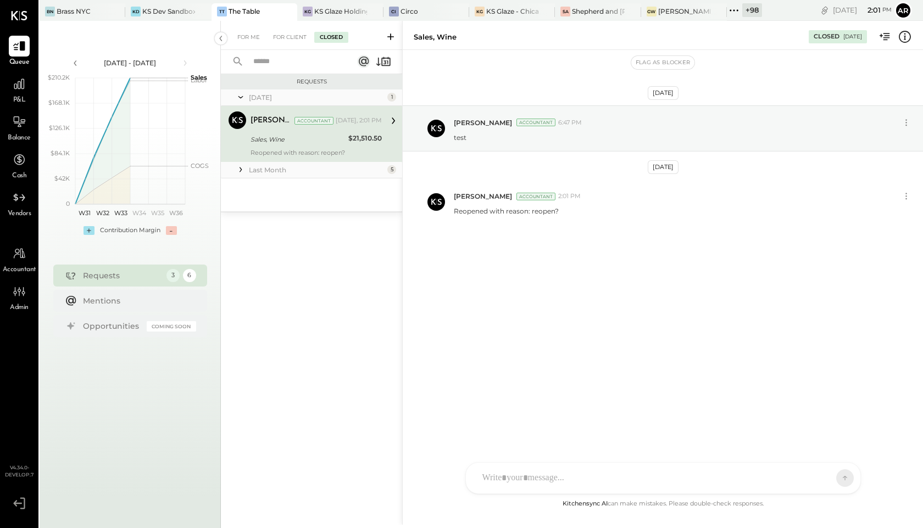
click at [242, 200] on div "[DATE] 1 [PERSON_NAME] Accountant [PERSON_NAME] Accountant [DATE], 2:01 PM Sale…" at bounding box center [311, 151] width 181 height 122
click at [242, 175] on icon at bounding box center [240, 169] width 11 height 11
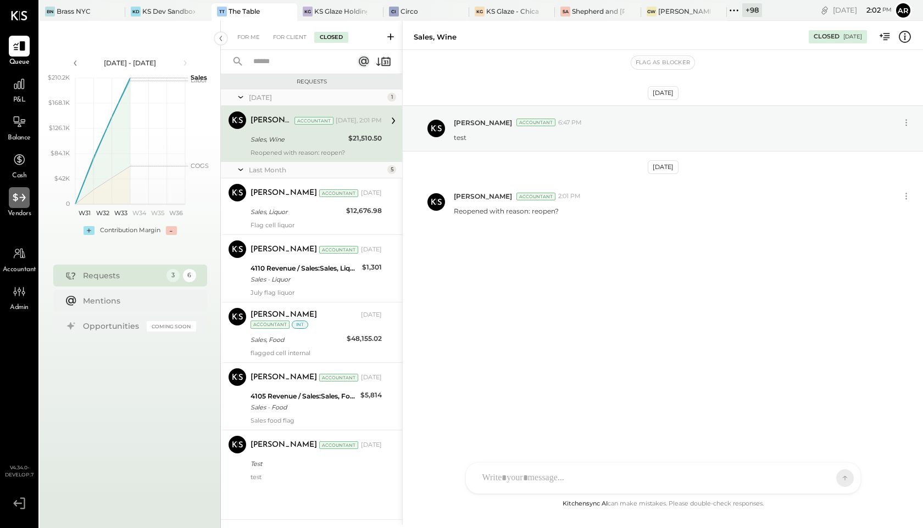
click at [14, 203] on icon at bounding box center [19, 198] width 14 height 14
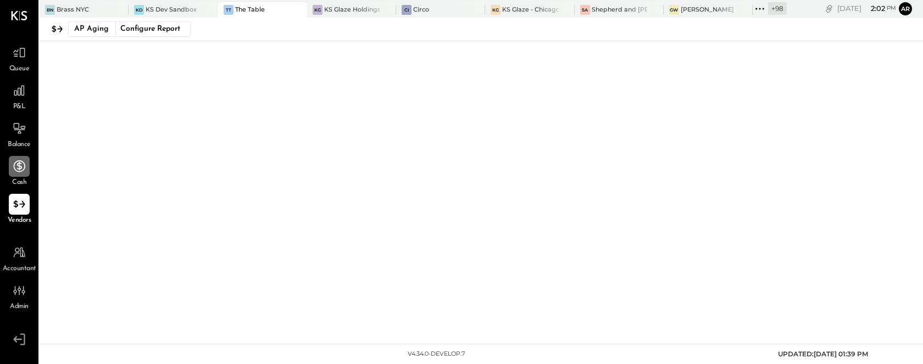
click at [22, 169] on icon at bounding box center [19, 166] width 14 height 14
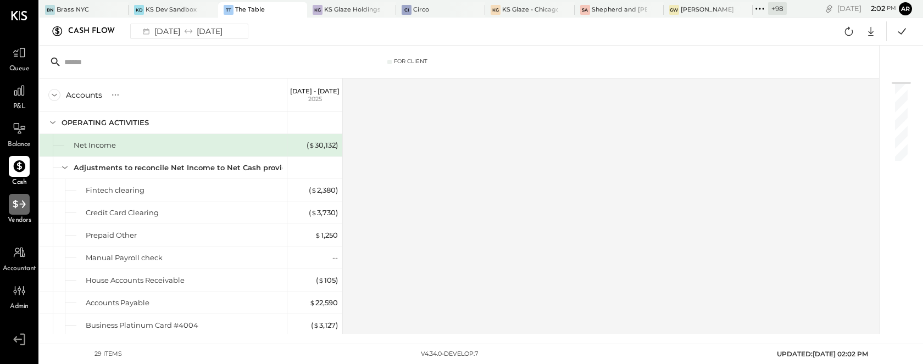
click at [20, 203] on icon at bounding box center [19, 204] width 14 height 14
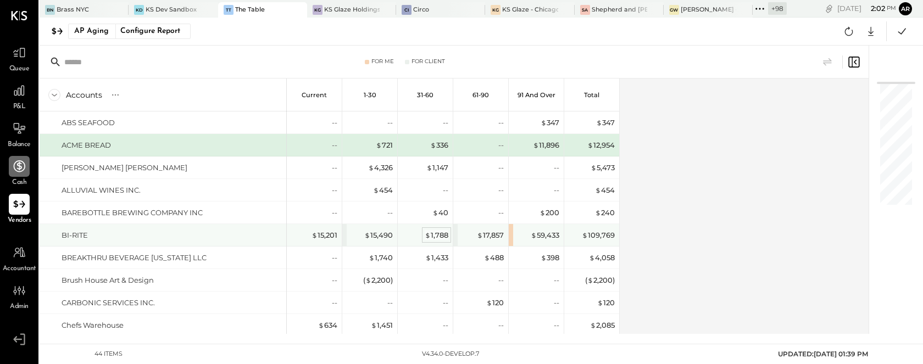
click at [428, 235] on span "$" at bounding box center [428, 235] width 6 height 9
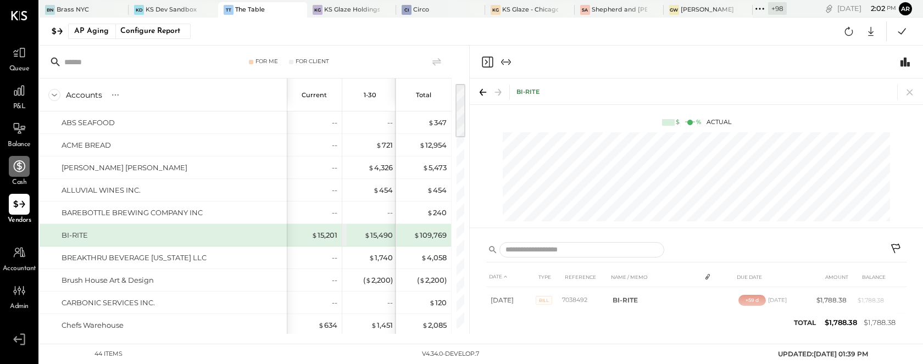
click at [896, 245] on icon at bounding box center [895, 248] width 9 height 9
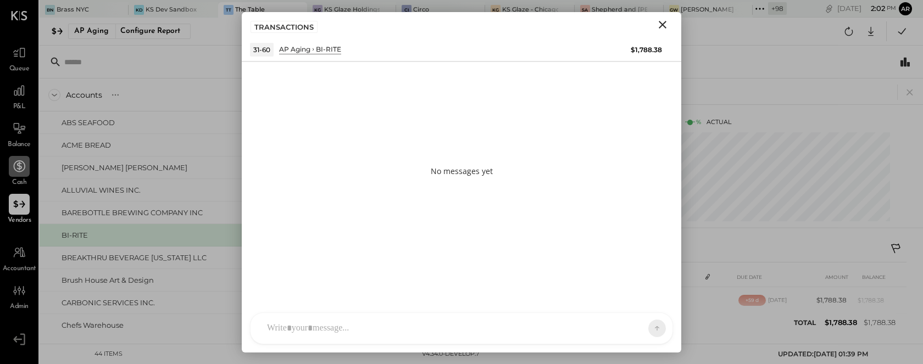
click at [480, 334] on div at bounding box center [461, 328] width 422 height 31
click at [665, 25] on icon "Close" at bounding box center [662, 24] width 13 height 13
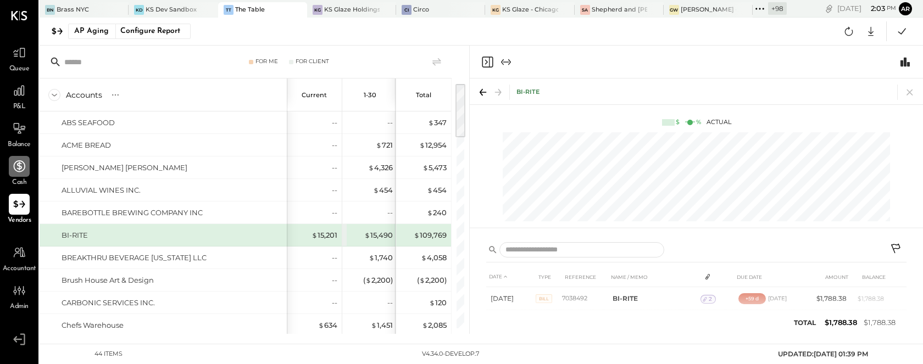
click at [13, 172] on icon at bounding box center [19, 166] width 14 height 14
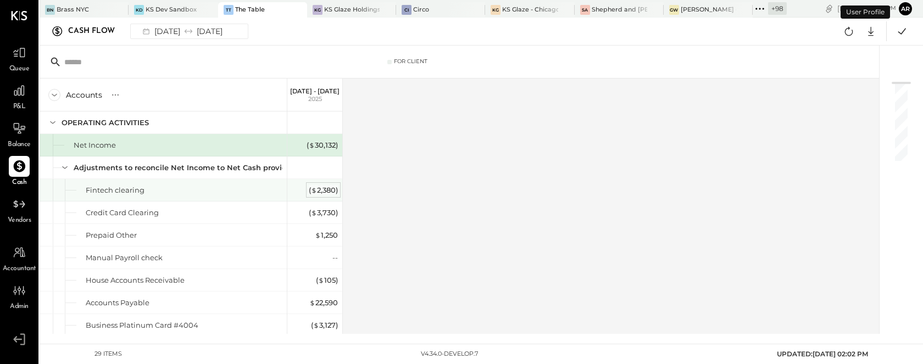
click at [310, 186] on div "( $ 2,380 )" at bounding box center [323, 190] width 29 height 10
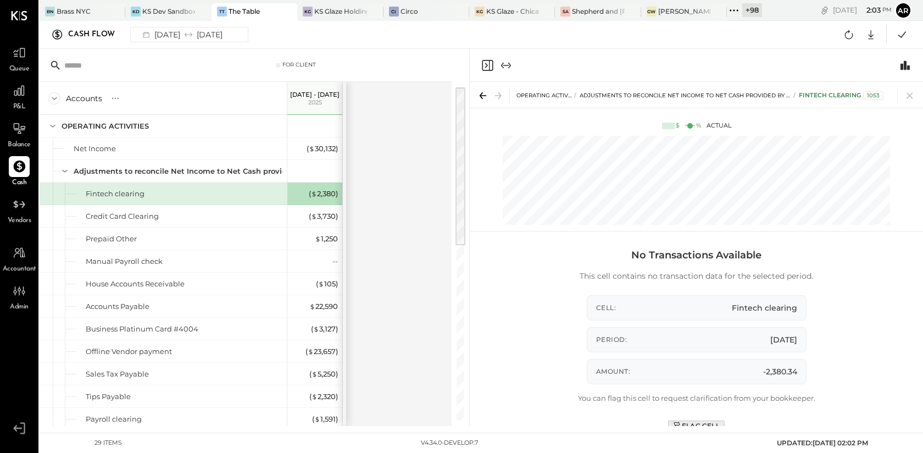
click at [691, 422] on div "Flag Cell" at bounding box center [696, 425] width 47 height 9
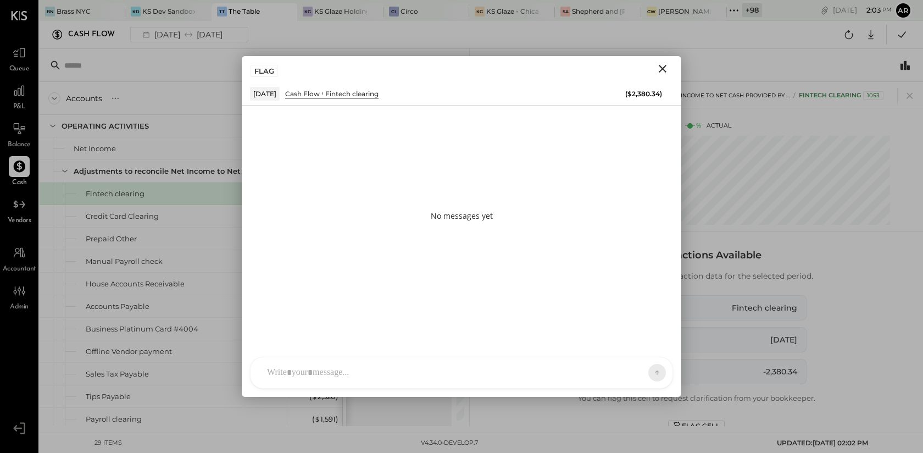
click at [395, 360] on div at bounding box center [451, 372] width 380 height 24
click at [644, 373] on icon at bounding box center [648, 371] width 10 height 11
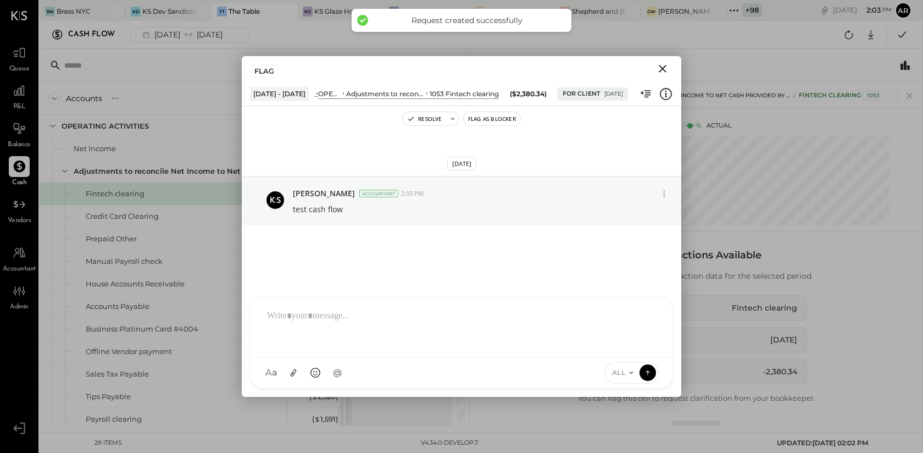
click at [662, 69] on icon "Close" at bounding box center [663, 69] width 8 height 8
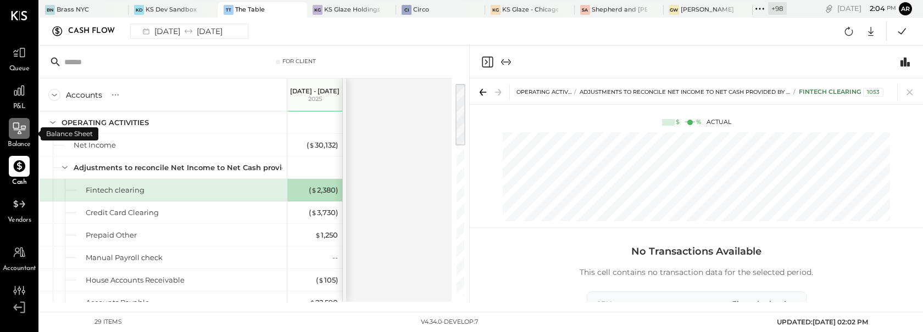
click at [18, 135] on icon at bounding box center [19, 128] width 14 height 14
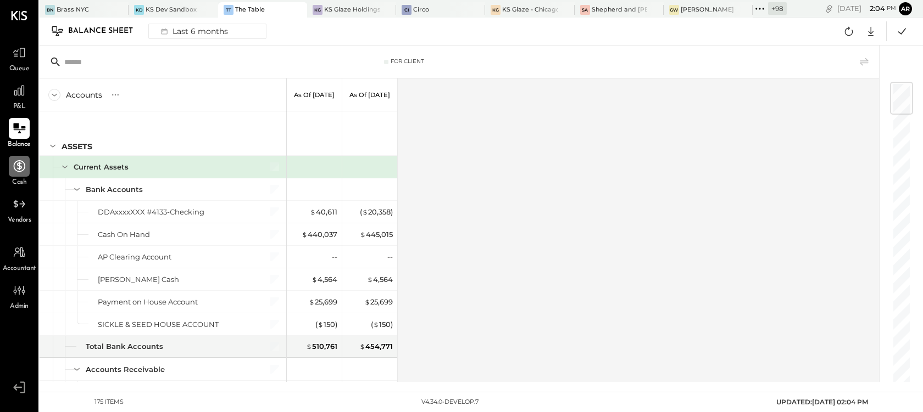
click at [195, 42] on div "Balance Sheet Last 6 months Google Sheets Excel" at bounding box center [481, 32] width 883 height 28
click at [195, 32] on div "Last 6 months" at bounding box center [193, 31] width 78 height 14
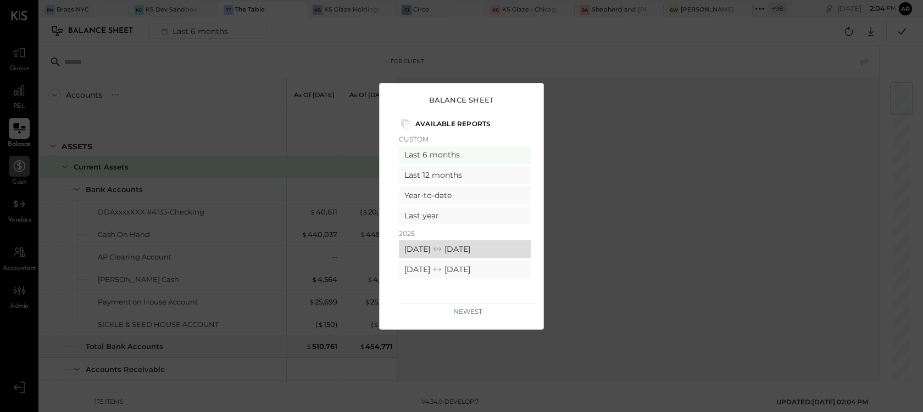
click at [432, 250] on div "[DATE] [DATE]" at bounding box center [465, 250] width 132 height 18
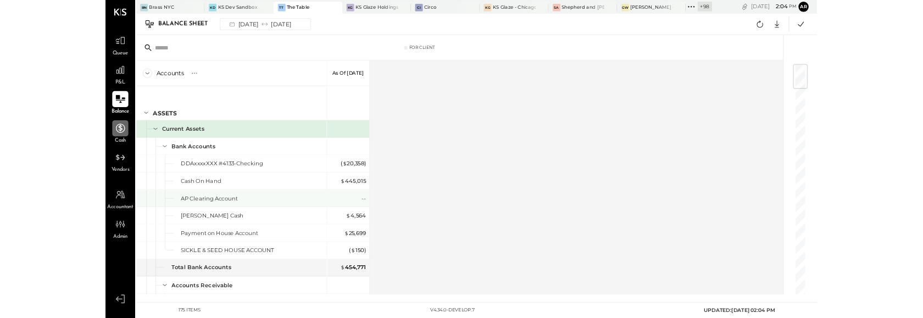
scroll to position [15, 0]
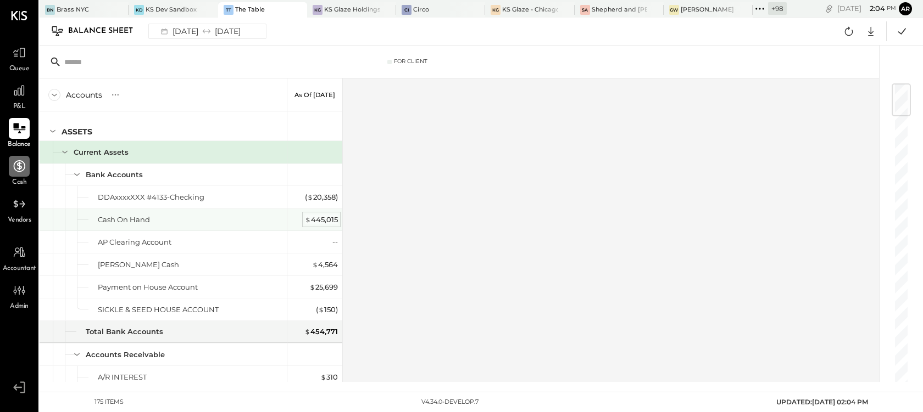
click at [316, 220] on div "$ 445,015" at bounding box center [321, 220] width 33 height 10
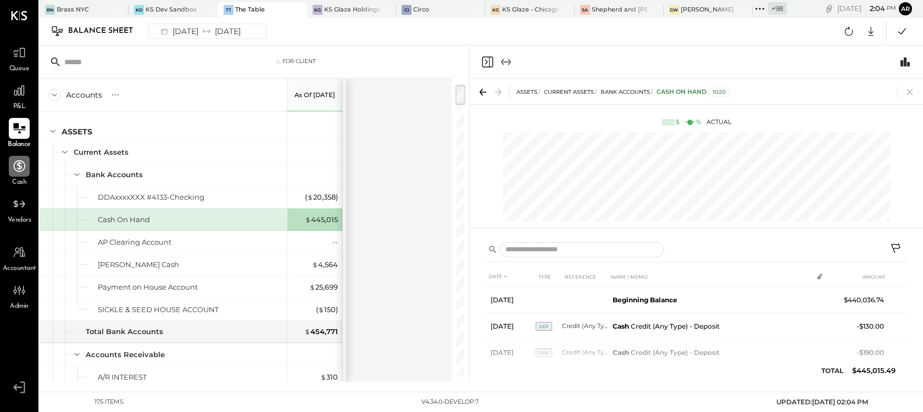
click at [897, 243] on icon at bounding box center [896, 249] width 13 height 13
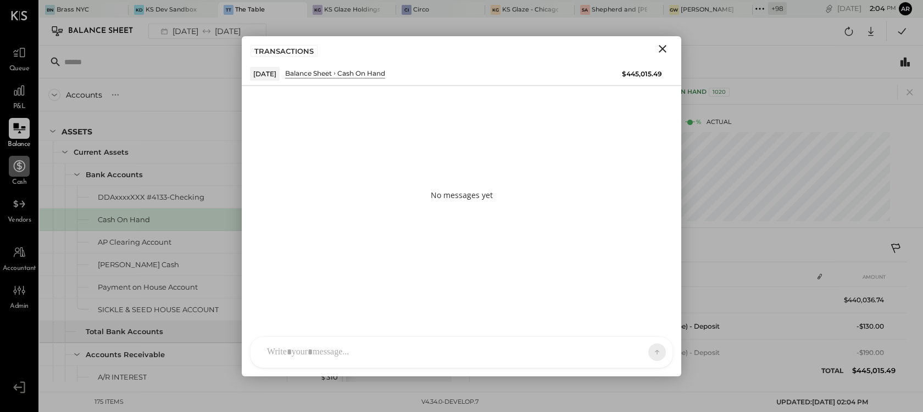
click at [380, 355] on div at bounding box center [461, 352] width 422 height 31
click at [380, 355] on div "Use Shift + Return to send the message" at bounding box center [459, 352] width 269 height 13
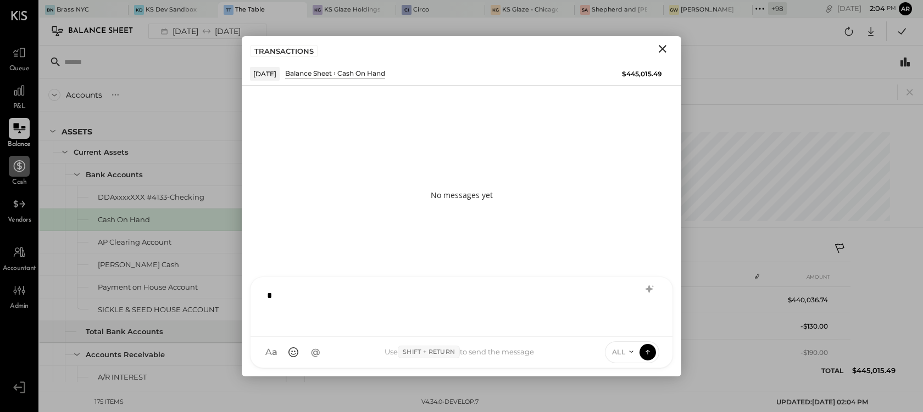
click at [319, 303] on div "*" at bounding box center [461, 306] width 400 height 44
click at [624, 351] on span "ALL" at bounding box center [619, 352] width 14 height 9
click at [466, 303] on div "*******" at bounding box center [461, 306] width 400 height 44
click at [645, 351] on icon at bounding box center [648, 352] width 10 height 11
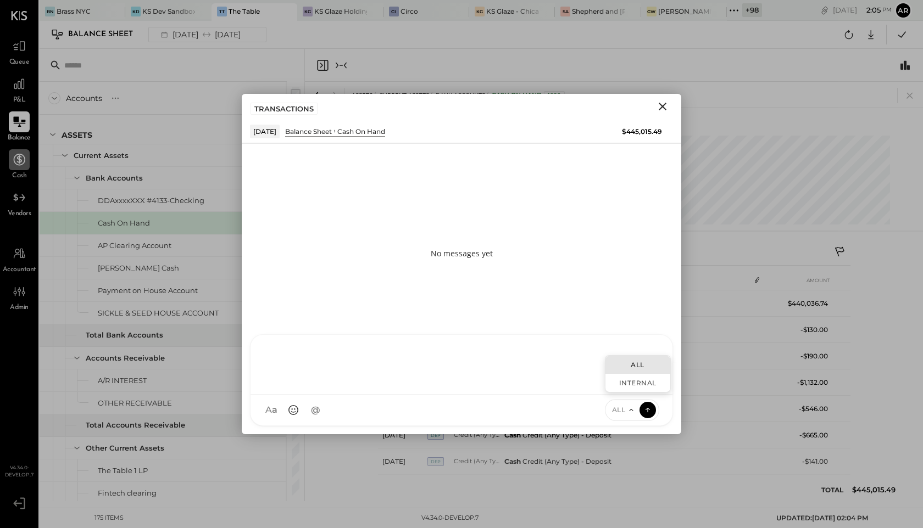
click at [661, 111] on icon "Close" at bounding box center [662, 106] width 13 height 13
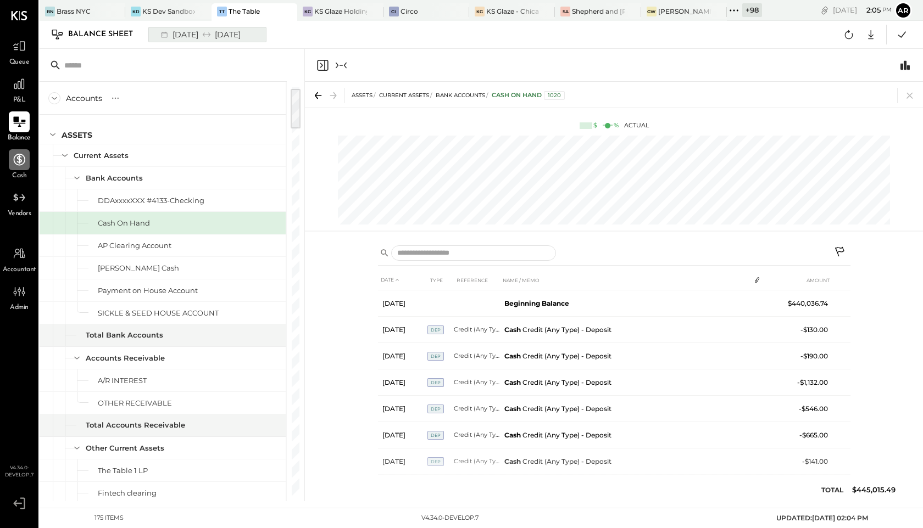
click at [204, 37] on div "[DATE] [DATE]" at bounding box center [199, 34] width 91 height 14
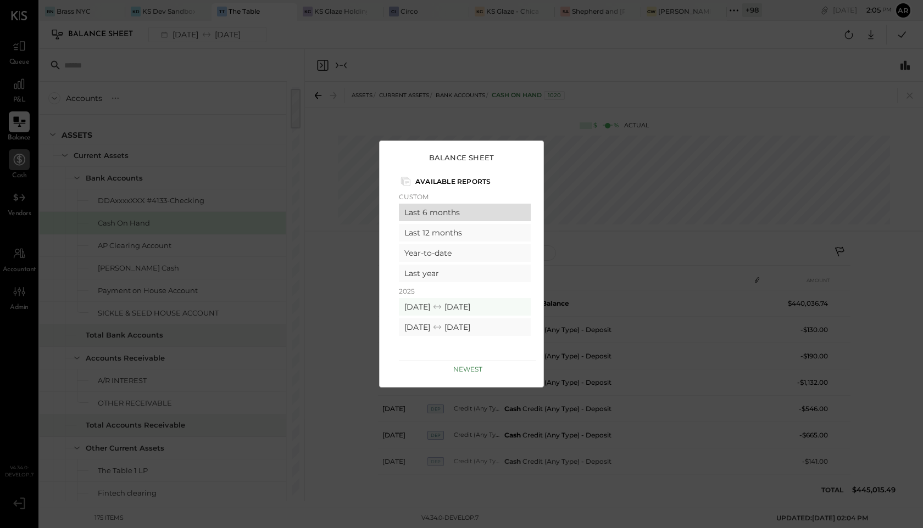
click at [427, 208] on div "Last 6 months" at bounding box center [465, 213] width 132 height 18
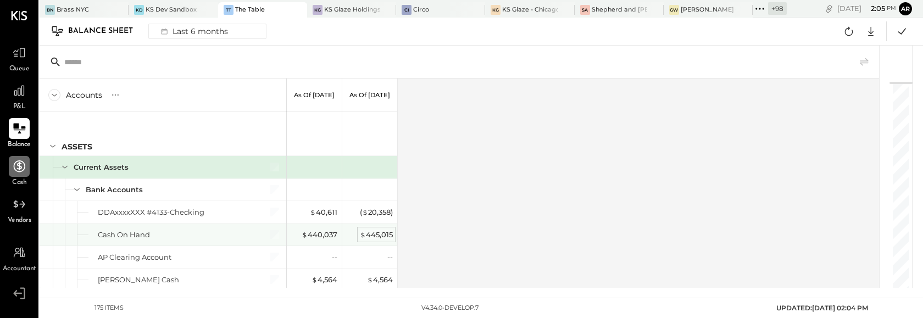
click at [375, 238] on div "$ 445,015" at bounding box center [376, 235] width 33 height 10
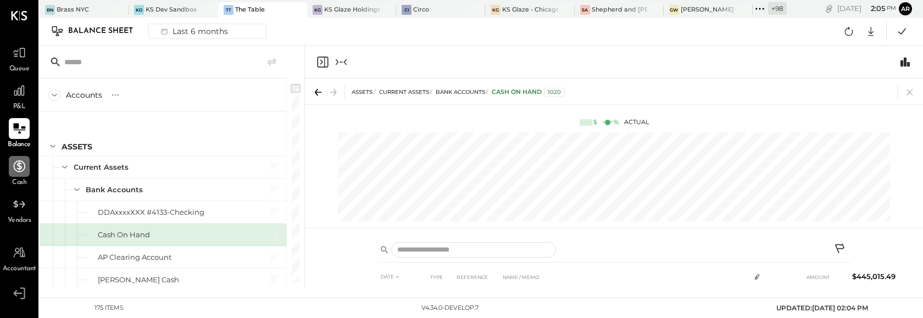
click at [840, 245] on icon at bounding box center [840, 249] width 13 height 13
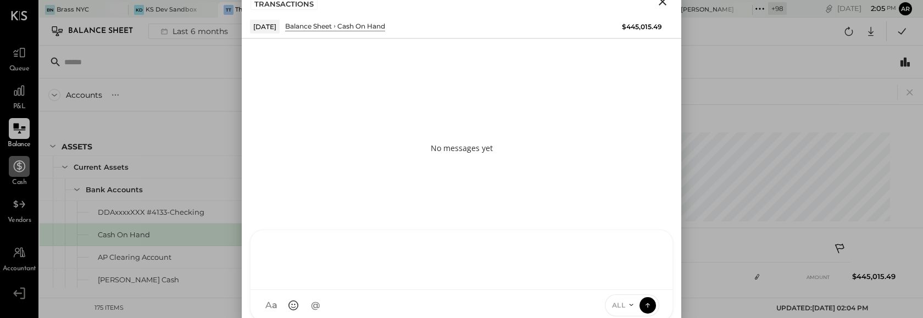
click at [417, 281] on div at bounding box center [461, 259] width 400 height 44
click at [644, 299] on button at bounding box center [647, 305] width 16 height 16
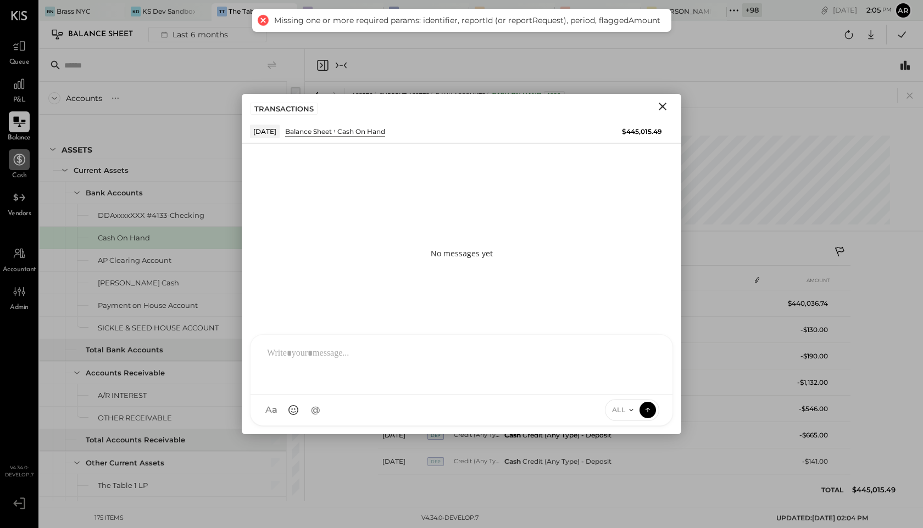
click at [660, 107] on icon "Close" at bounding box center [662, 106] width 13 height 13
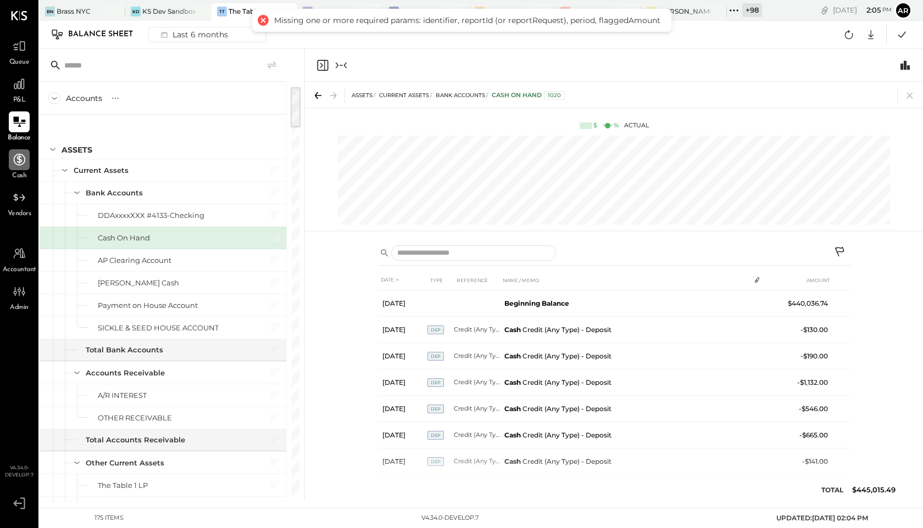
click at [321, 63] on icon "Close panel" at bounding box center [322, 65] width 13 height 13
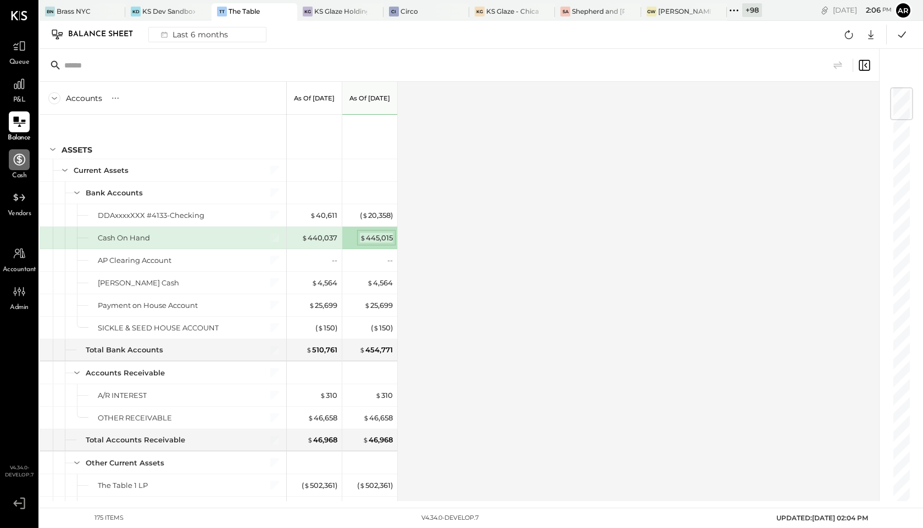
click at [370, 236] on div "$ 445,015" at bounding box center [376, 238] width 33 height 10
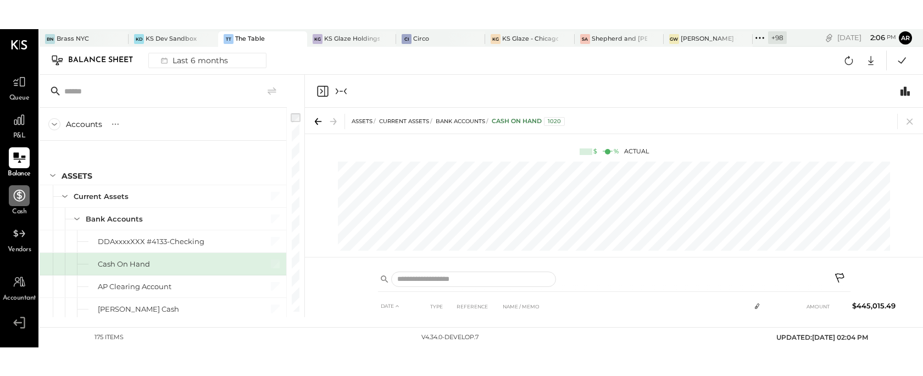
scroll to position [382, 0]
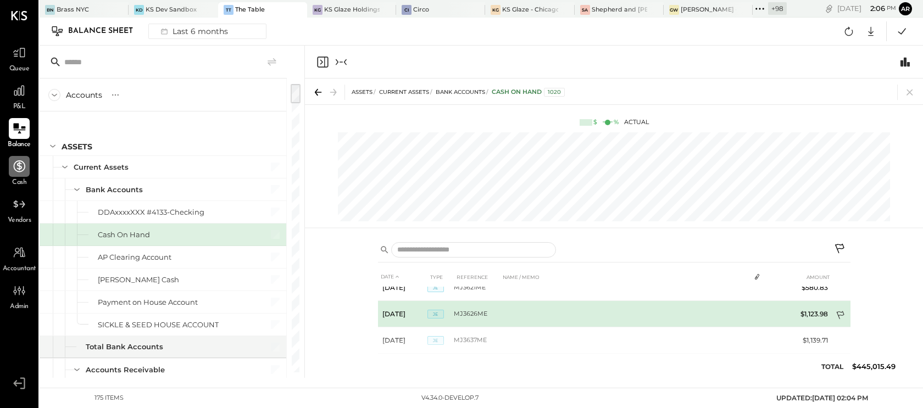
click at [833, 313] on td at bounding box center [841, 316] width 18 height 21
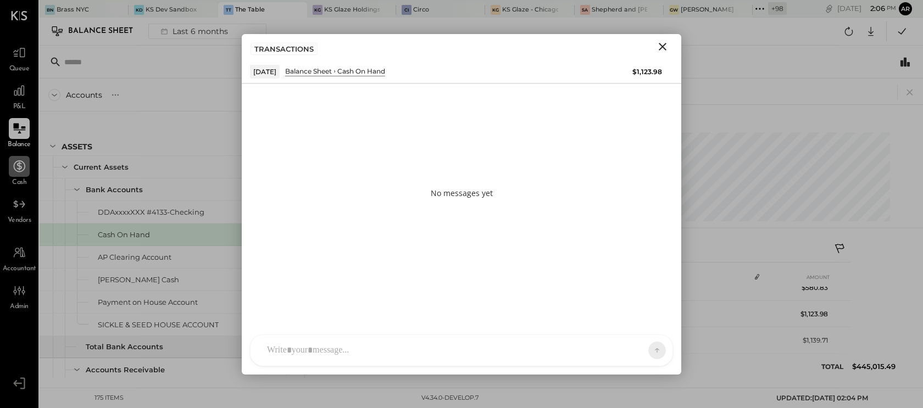
click at [381, 357] on div at bounding box center [461, 350] width 422 height 31
click at [646, 350] on icon at bounding box center [648, 349] width 10 height 11
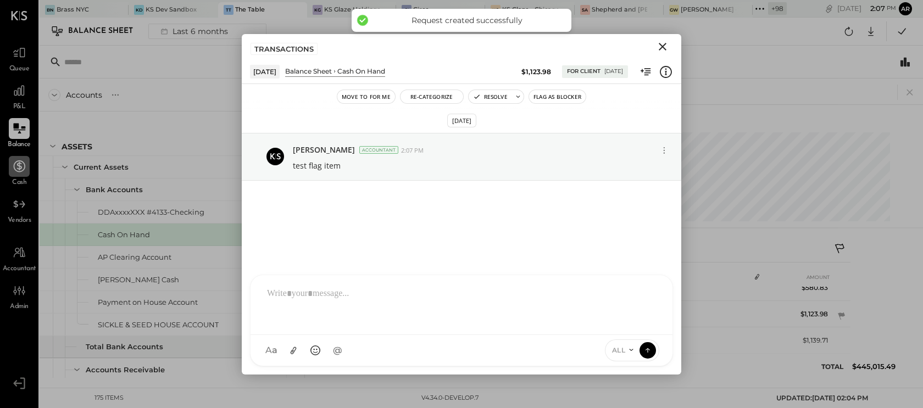
click at [277, 405] on div "175 items v 4.34.0-develop.7 UPDATED: [DATE] 02:04 PM" at bounding box center [481, 398] width 791 height 20
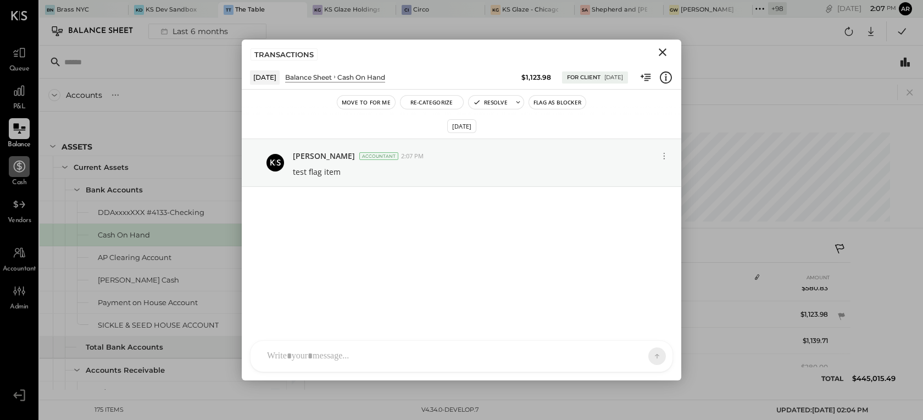
click at [662, 52] on icon "Close" at bounding box center [663, 52] width 8 height 8
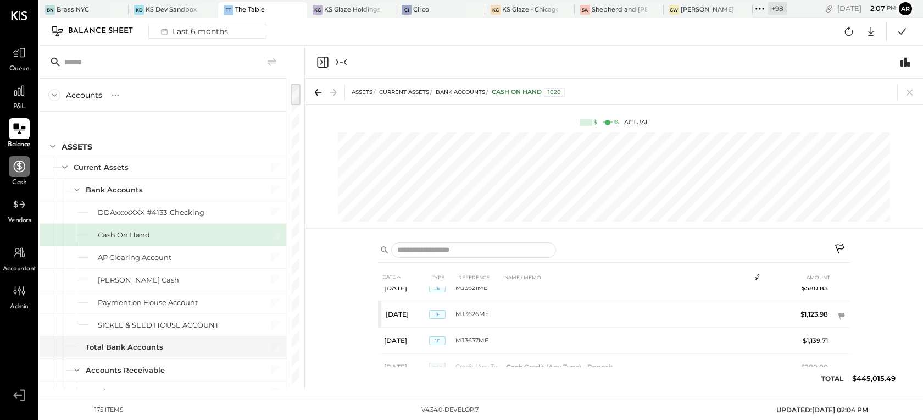
click at [22, 166] on icon at bounding box center [19, 166] width 14 height 14
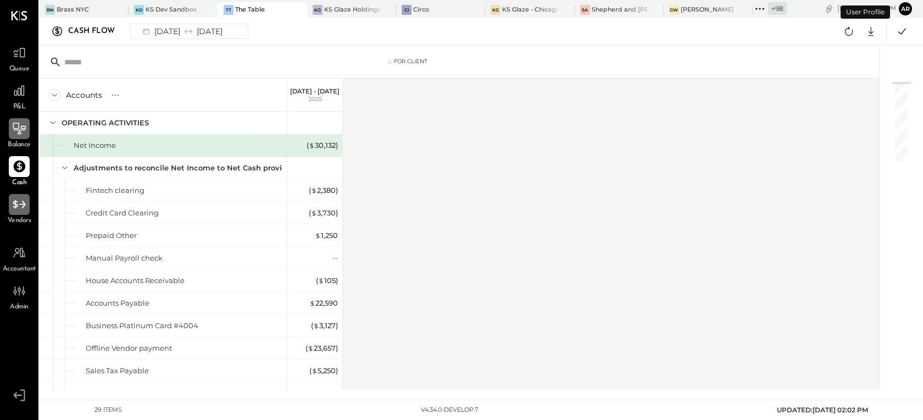
click at [13, 207] on icon at bounding box center [19, 204] width 14 height 14
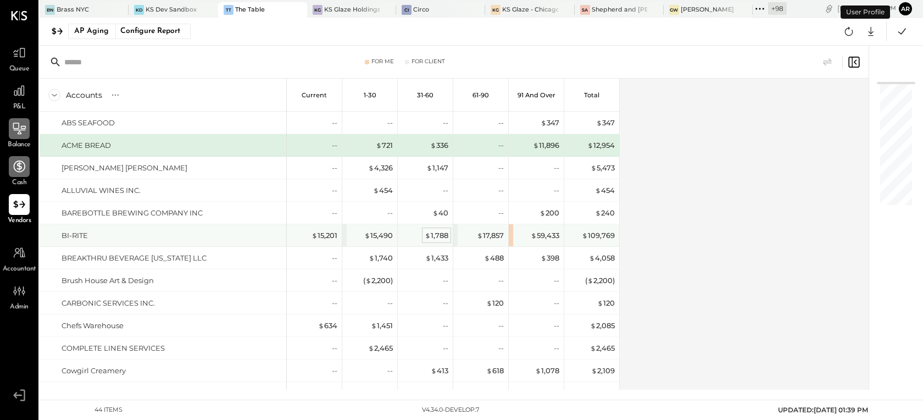
click at [436, 234] on div "$ 1,788" at bounding box center [437, 235] width 24 height 10
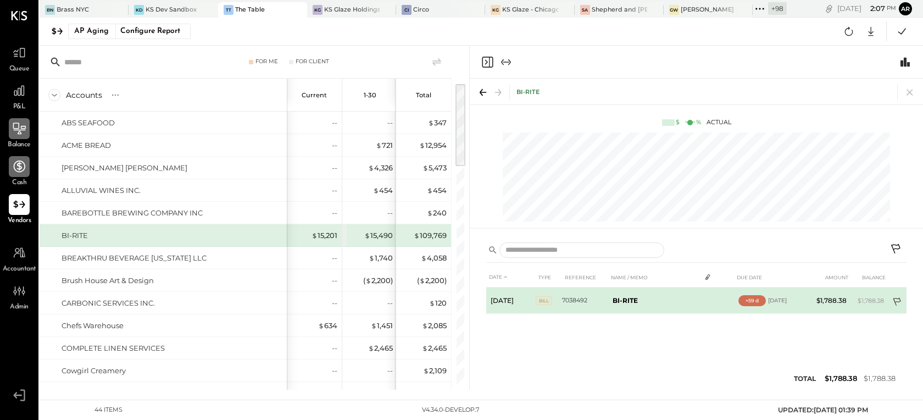
click at [900, 299] on icon at bounding box center [897, 302] width 11 height 11
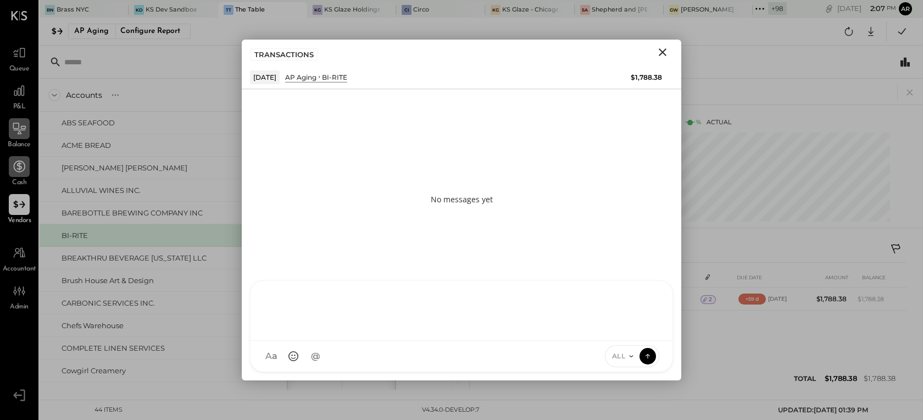
click at [287, 359] on div "AL [PERSON_NAME] S Santa JP [PERSON_NAME] AT [PERSON_NAME] Test User ST Santa T…" at bounding box center [461, 326] width 423 height 92
click at [627, 350] on div "ALL" at bounding box center [632, 356] width 55 height 22
click at [630, 358] on icon at bounding box center [631, 355] width 9 height 9
click at [620, 331] on div "INTERNAL" at bounding box center [637, 329] width 65 height 18
click at [646, 355] on icon at bounding box center [648, 355] width 10 height 11
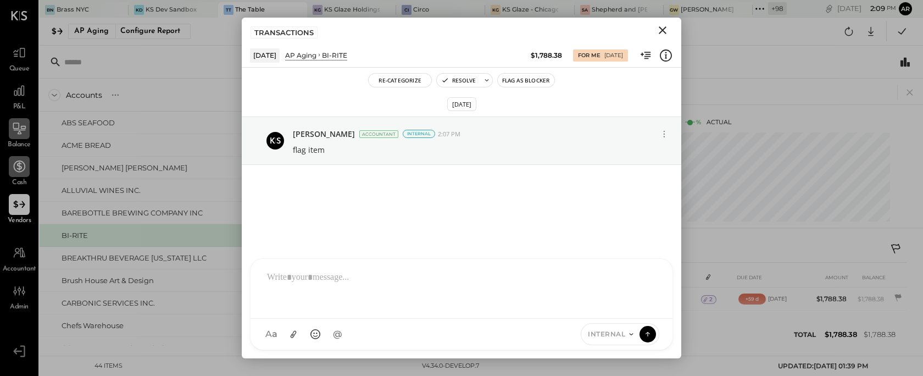
click at [659, 26] on icon "Close" at bounding box center [662, 30] width 13 height 13
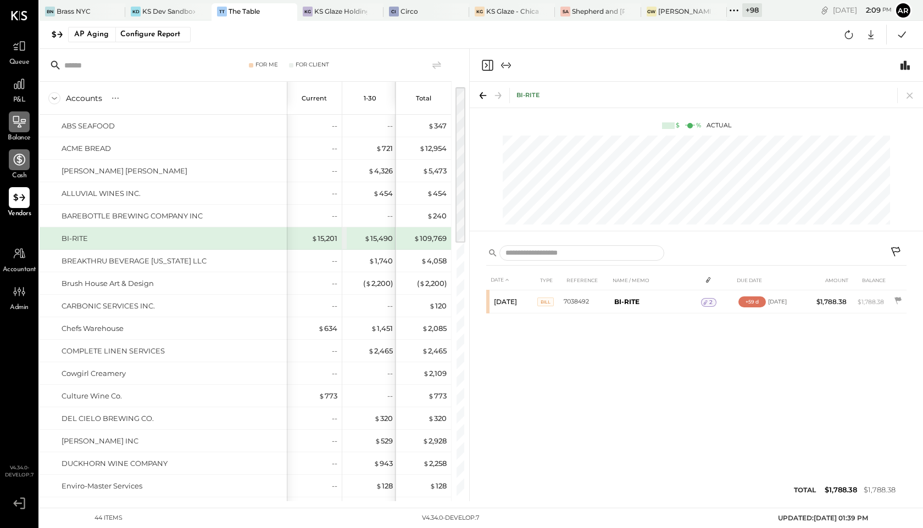
click at [490, 68] on icon "Close panel" at bounding box center [487, 65] width 13 height 13
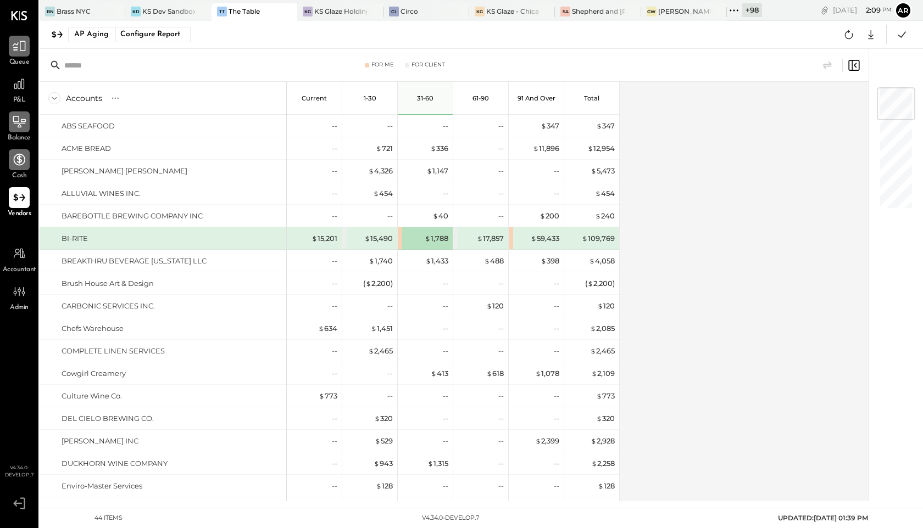
click at [18, 53] on div at bounding box center [19, 46] width 21 height 21
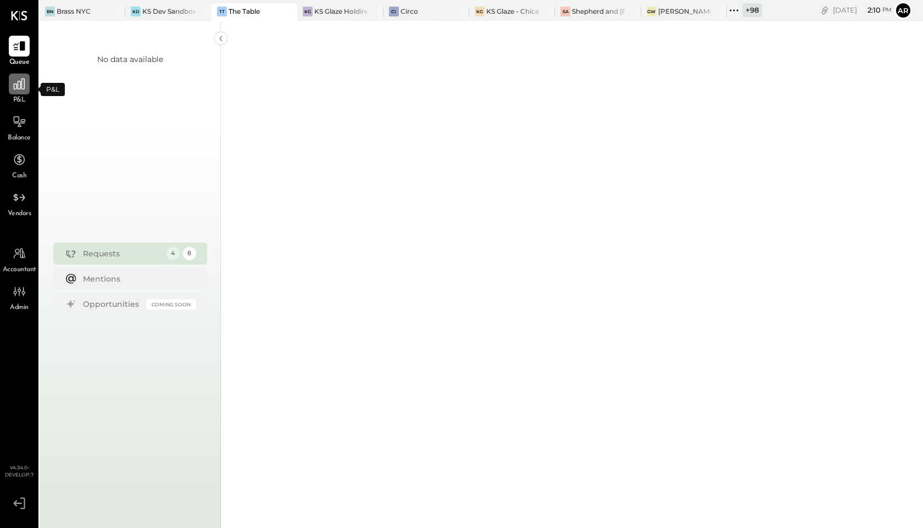
click at [16, 80] on icon at bounding box center [19, 84] width 14 height 14
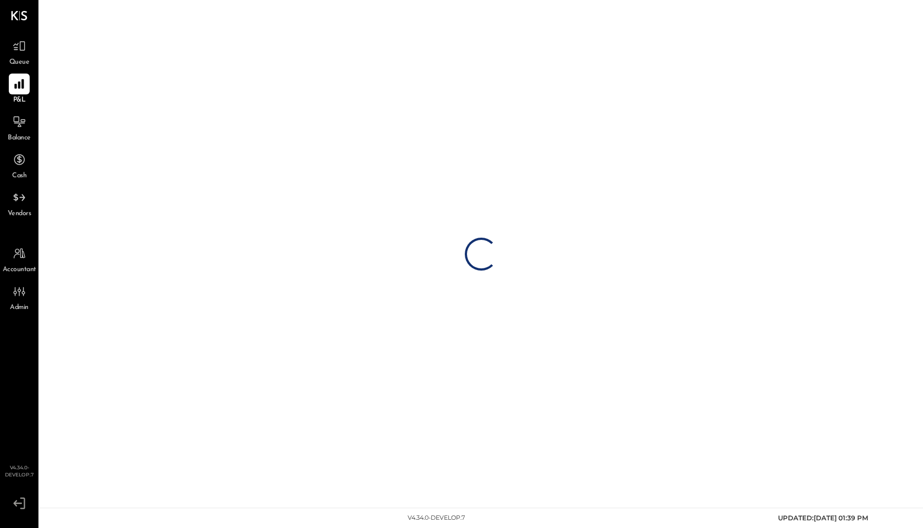
click at [16, 35] on div "Queue P&L Balance Cash Vendors Accountant Admin v 4.34.0-develop.7" at bounding box center [19, 264] width 38 height 528
click at [17, 48] on icon at bounding box center [19, 46] width 14 height 14
click at [15, 83] on icon at bounding box center [19, 84] width 11 height 11
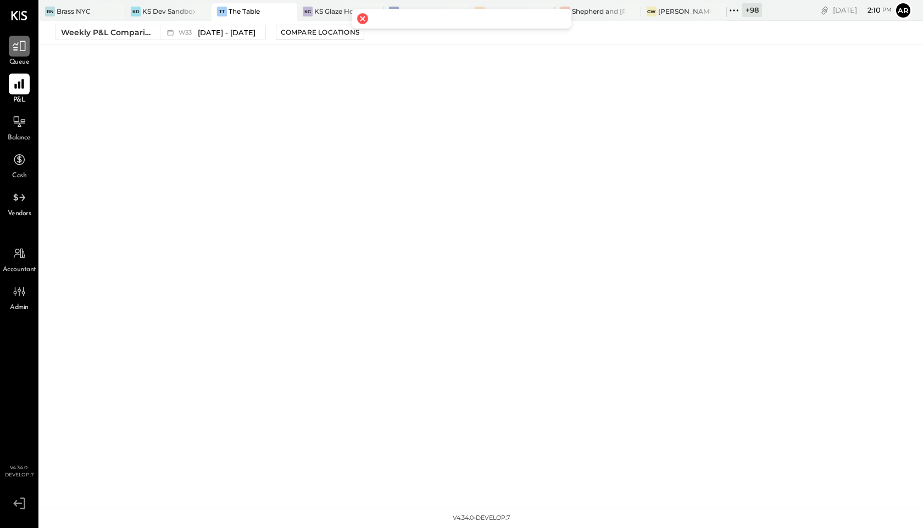
click at [14, 48] on icon at bounding box center [19, 46] width 13 height 10
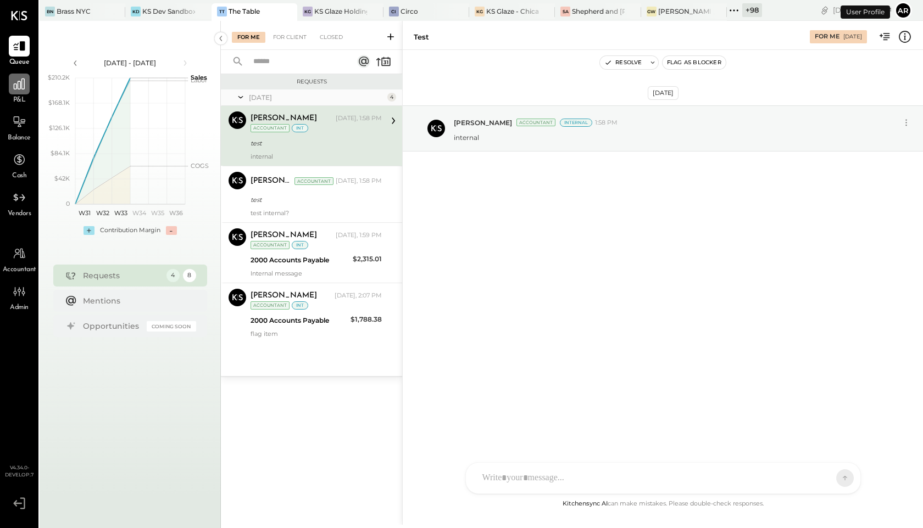
click at [15, 92] on div at bounding box center [19, 84] width 21 height 21
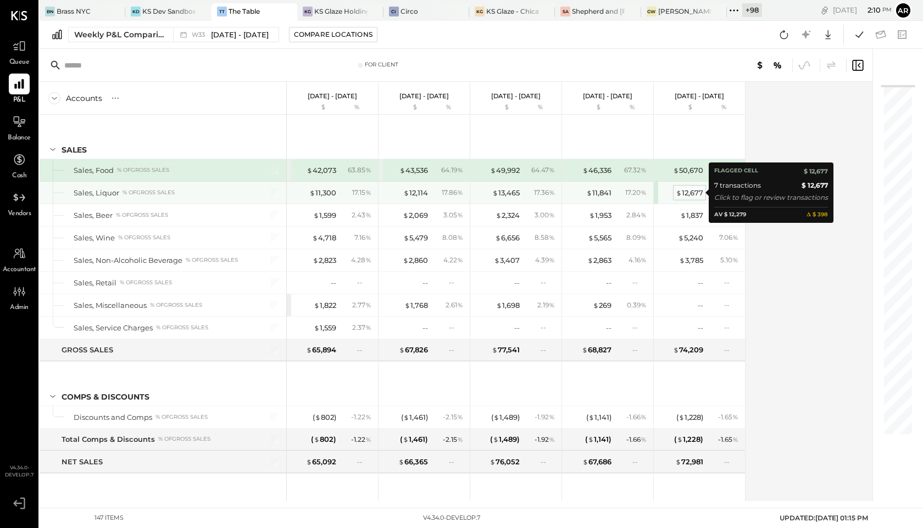
click at [683, 192] on div "$ 12,677" at bounding box center [689, 193] width 27 height 10
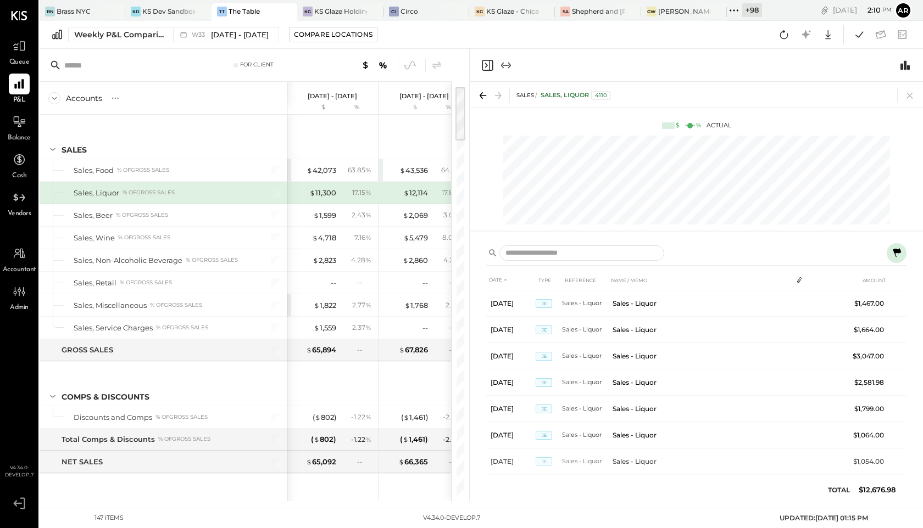
click at [484, 65] on icon "Close panel" at bounding box center [487, 65] width 13 height 13
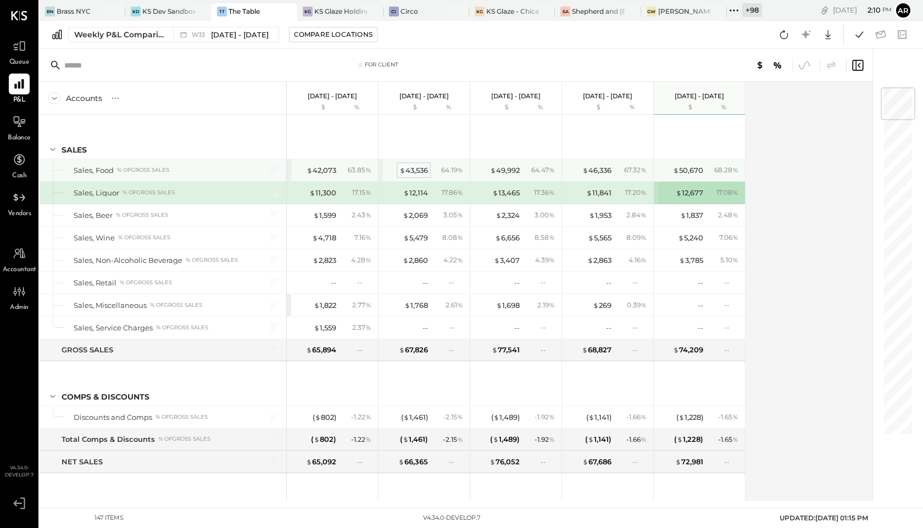
click at [409, 167] on div "$ 43,536" at bounding box center [413, 170] width 29 height 10
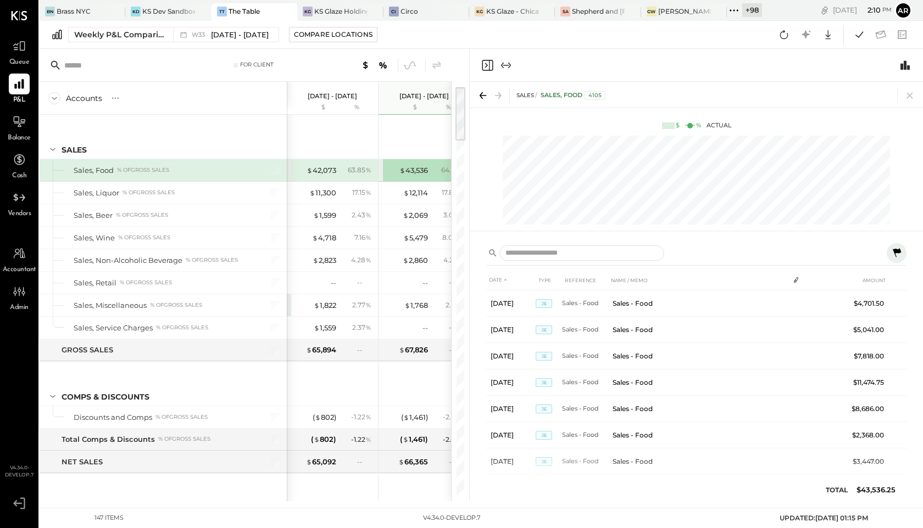
click at [482, 66] on icon "Close panel" at bounding box center [487, 65] width 11 height 11
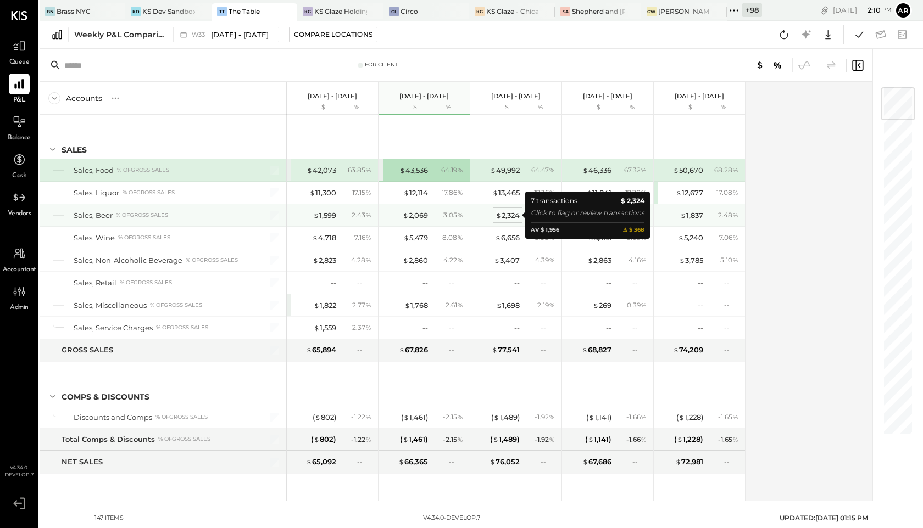
click at [512, 213] on div "$ 2,324" at bounding box center [507, 215] width 24 height 10
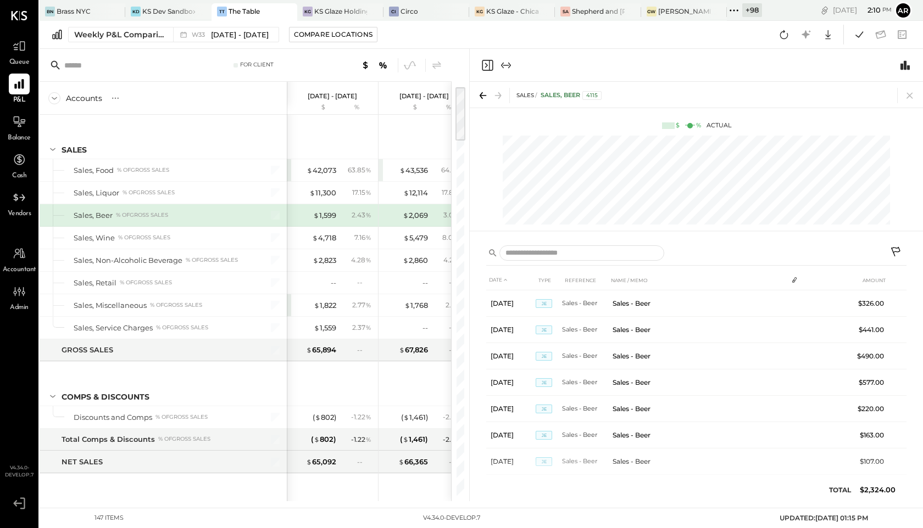
click at [892, 250] on icon at bounding box center [896, 253] width 13 height 13
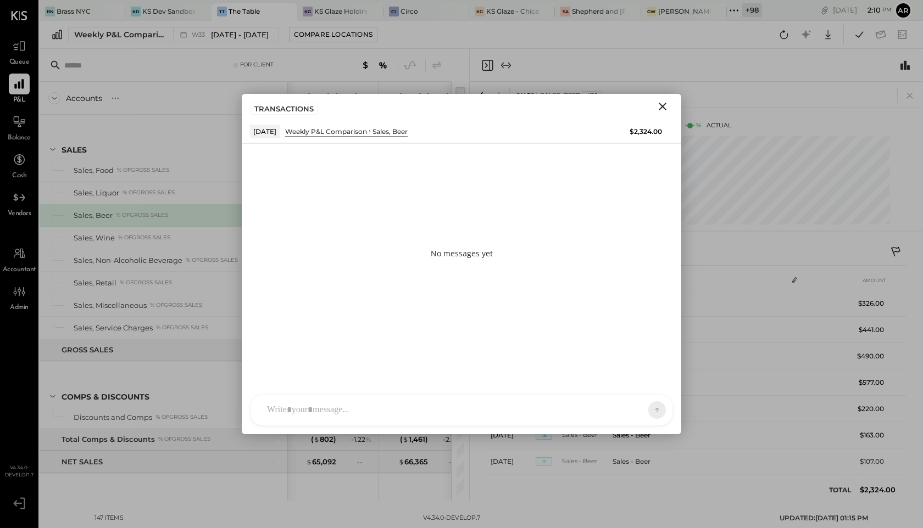
click at [554, 403] on div at bounding box center [451, 410] width 380 height 24
click at [627, 408] on icon at bounding box center [631, 410] width 9 height 9
click at [617, 382] on div "INTERNAL" at bounding box center [637, 383] width 65 height 18
click at [646, 408] on icon at bounding box center [648, 409] width 10 height 11
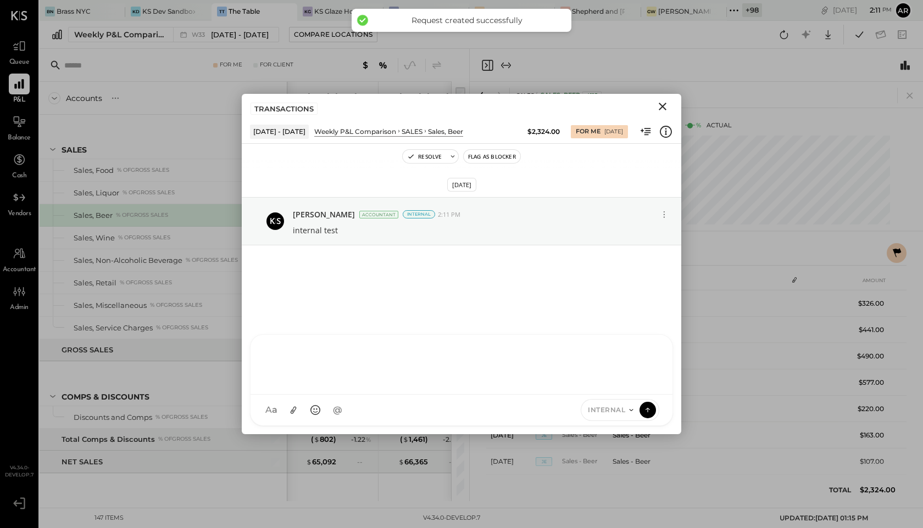
click at [666, 101] on icon "Close" at bounding box center [662, 106] width 13 height 13
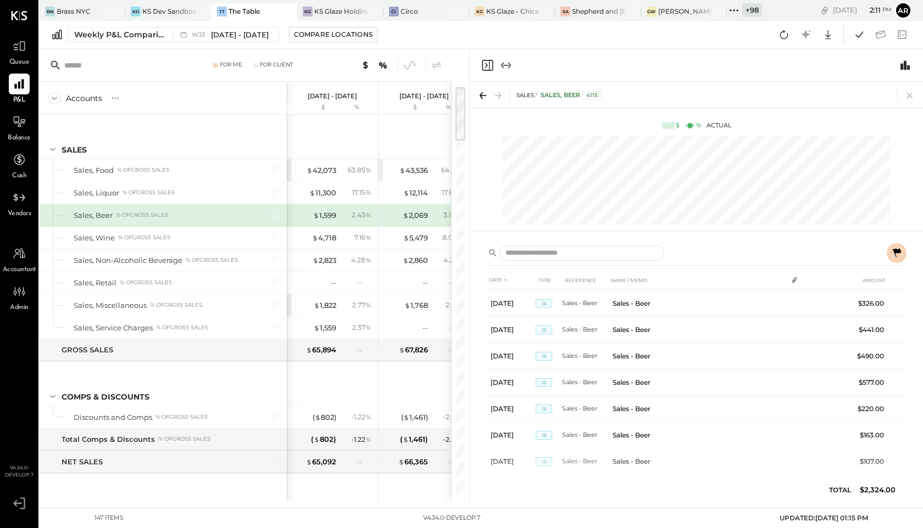
click at [492, 67] on icon "Close panel" at bounding box center [487, 65] width 11 height 11
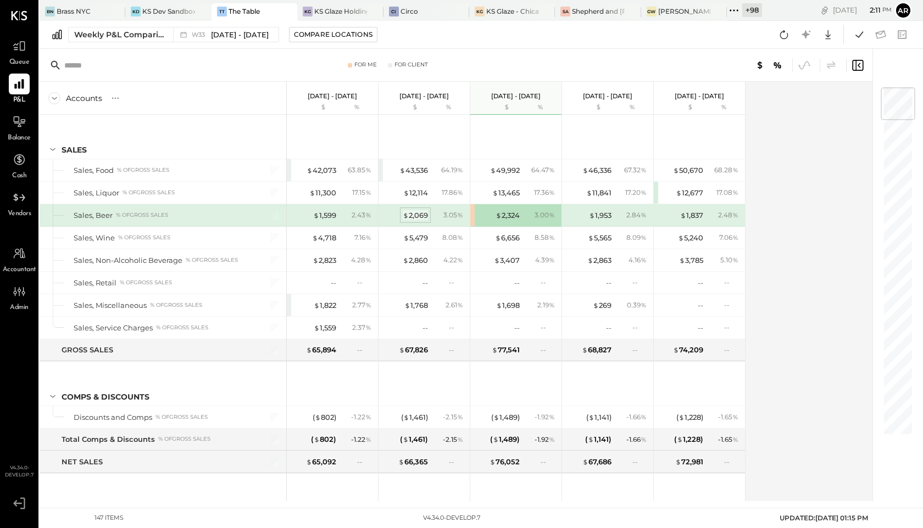
click at [418, 216] on div "$ 2,069" at bounding box center [415, 215] width 25 height 10
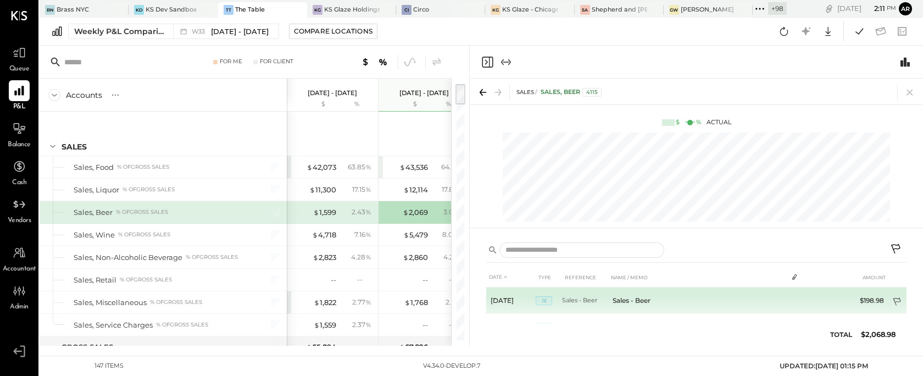
click at [894, 299] on icon at bounding box center [897, 302] width 11 height 11
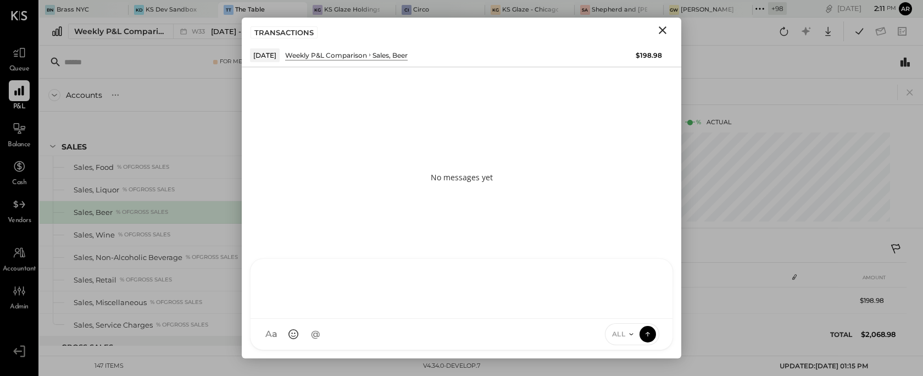
click at [466, 342] on div "AL [PERSON_NAME] S Santa JP [PERSON_NAME] AT [PERSON_NAME] Test User ST Santa T…" at bounding box center [461, 304] width 423 height 92
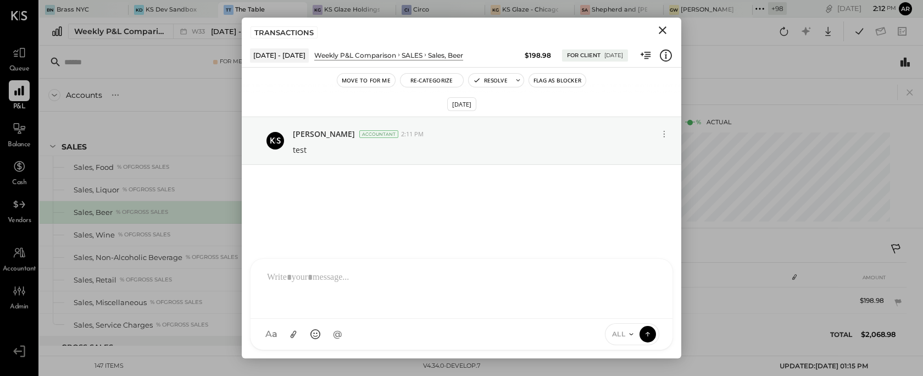
click at [661, 29] on icon "Close" at bounding box center [663, 30] width 8 height 8
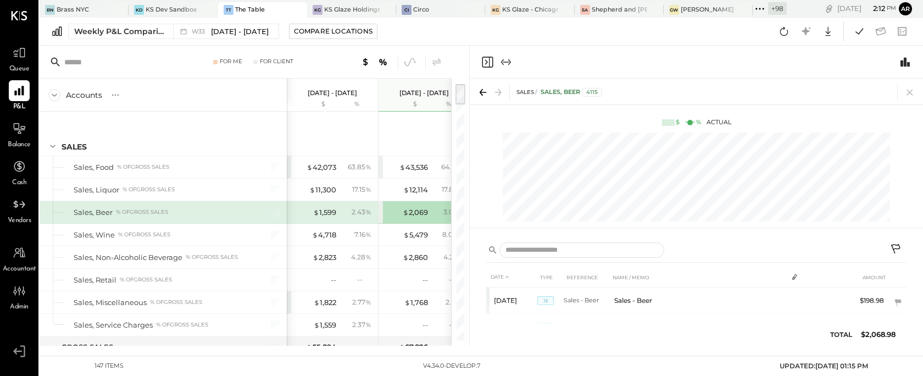
click at [15, 63] on div "Queue" at bounding box center [19, 58] width 21 height 32
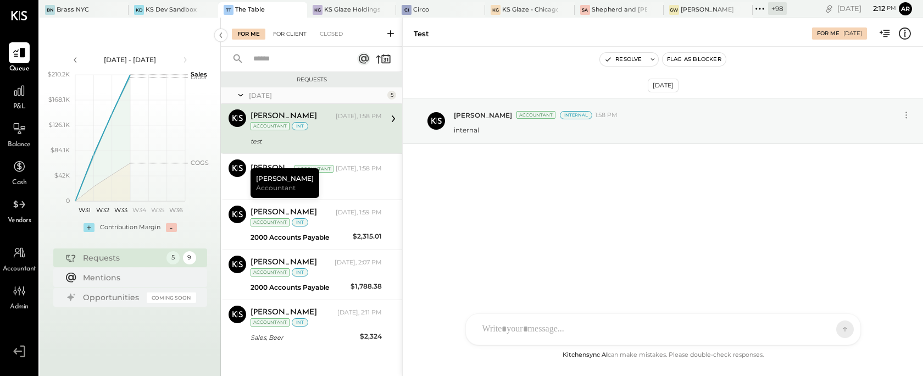
click at [277, 38] on div "For Client" at bounding box center [289, 34] width 44 height 11
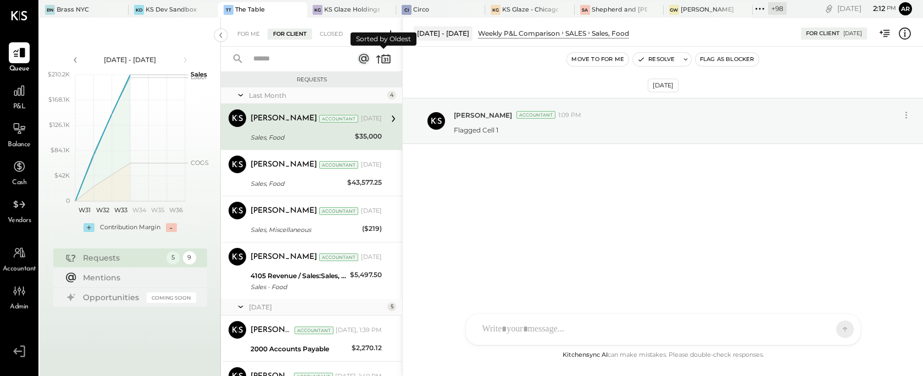
click at [386, 56] on icon at bounding box center [383, 58] width 15 height 15
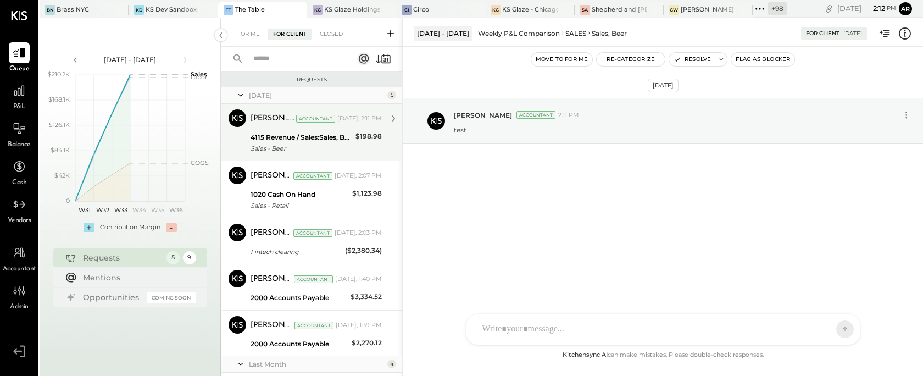
click at [304, 144] on div "Sales - Beer" at bounding box center [301, 148] width 102 height 11
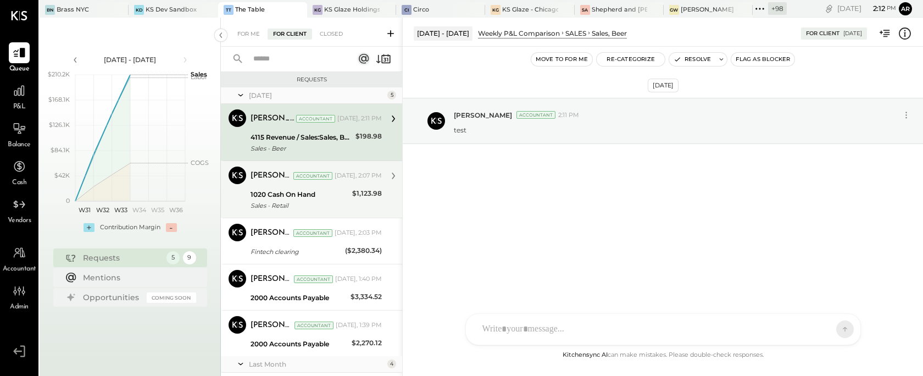
click at [325, 200] on div "Sales - Retail" at bounding box center [299, 205] width 98 height 11
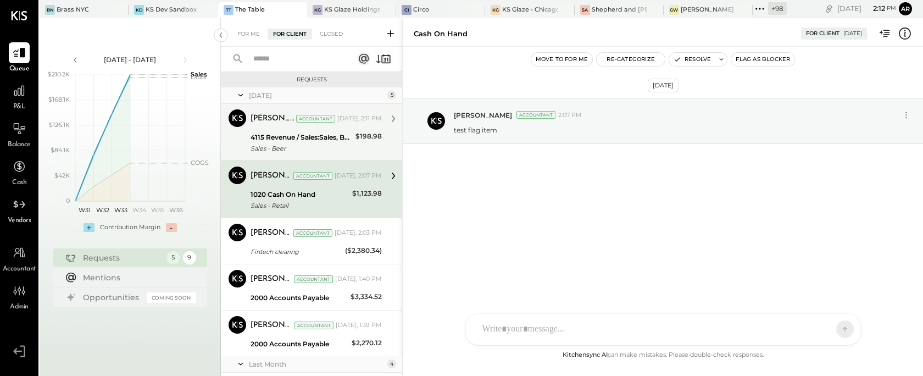
click at [318, 147] on div "Sales - Beer" at bounding box center [301, 148] width 102 height 11
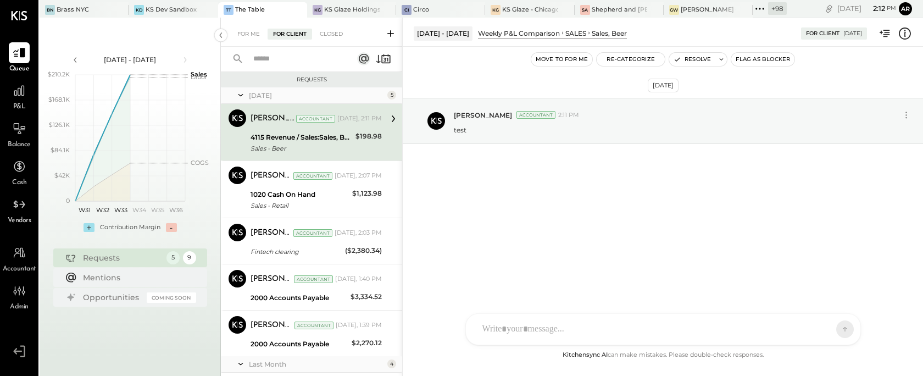
click at [904, 39] on icon at bounding box center [905, 33] width 12 height 12
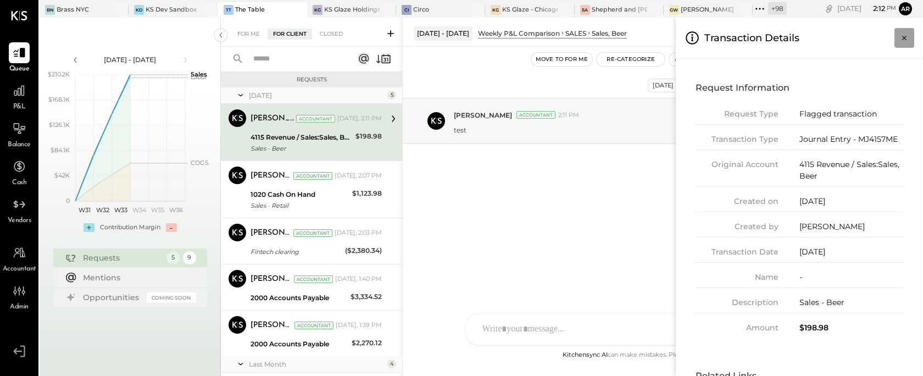
click at [906, 40] on icon "Close panel" at bounding box center [904, 37] width 11 height 11
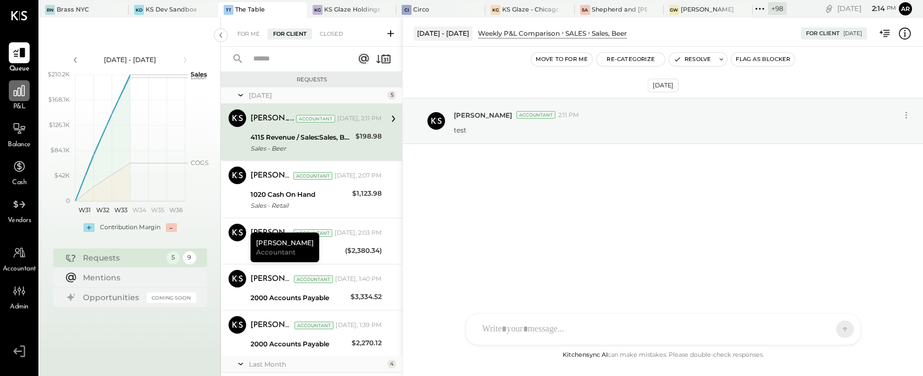
click at [14, 96] on icon at bounding box center [19, 90] width 11 height 11
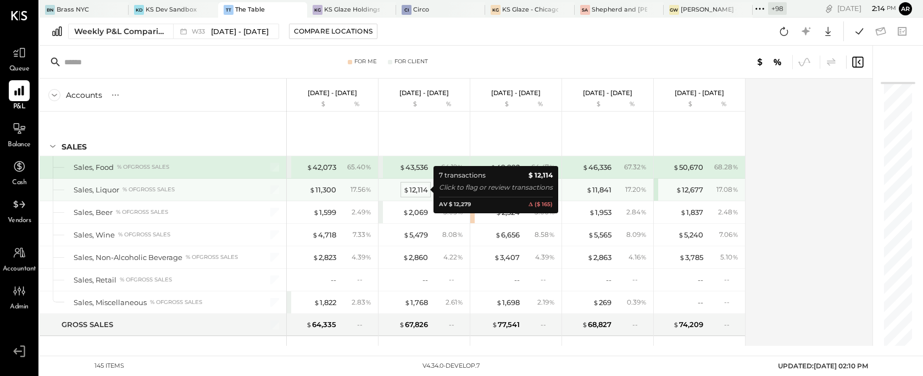
click at [417, 189] on div "$ 12,114" at bounding box center [415, 190] width 25 height 10
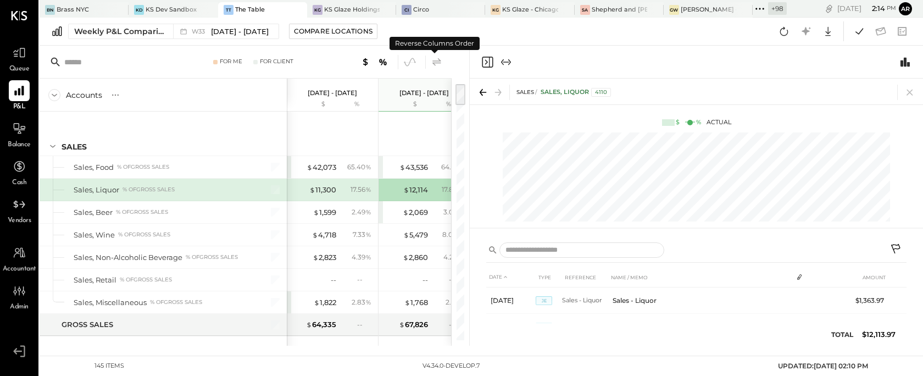
click at [438, 60] on icon at bounding box center [436, 61] width 13 height 13
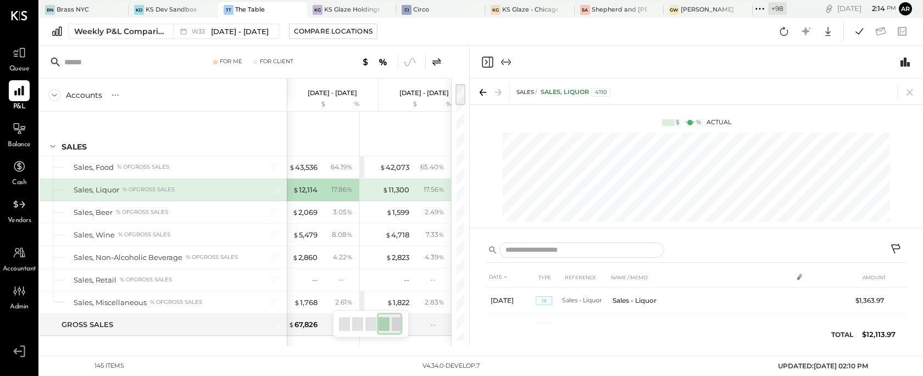
scroll to position [0, 294]
click at [399, 192] on div "$ 11,300" at bounding box center [395, 190] width 27 height 10
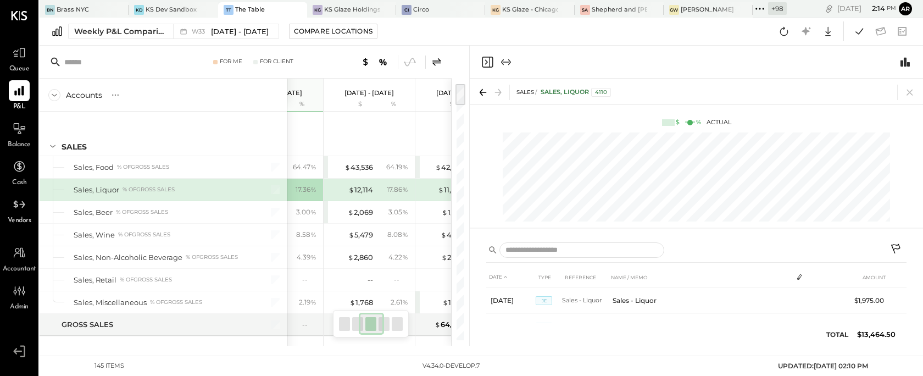
scroll to position [0, 147]
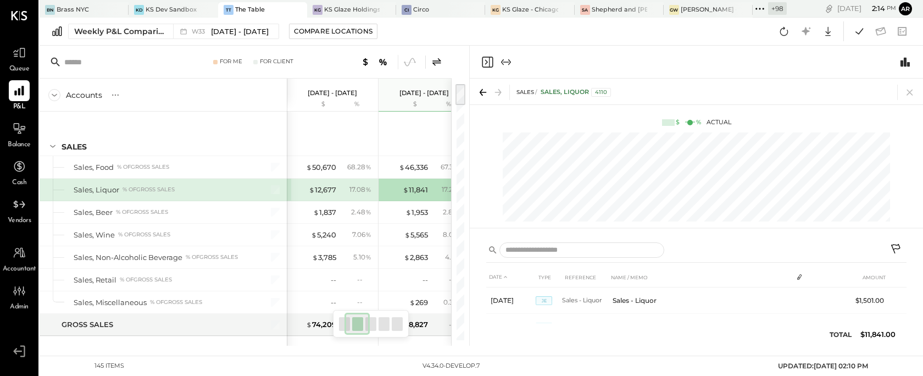
scroll to position [0, 55]
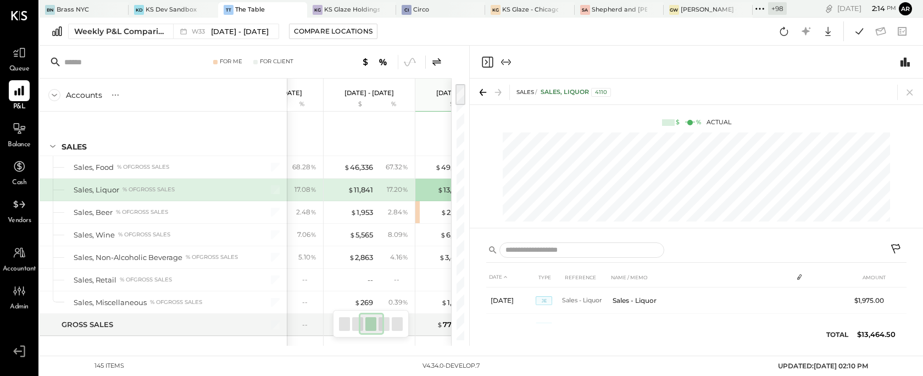
scroll to position [0, 147]
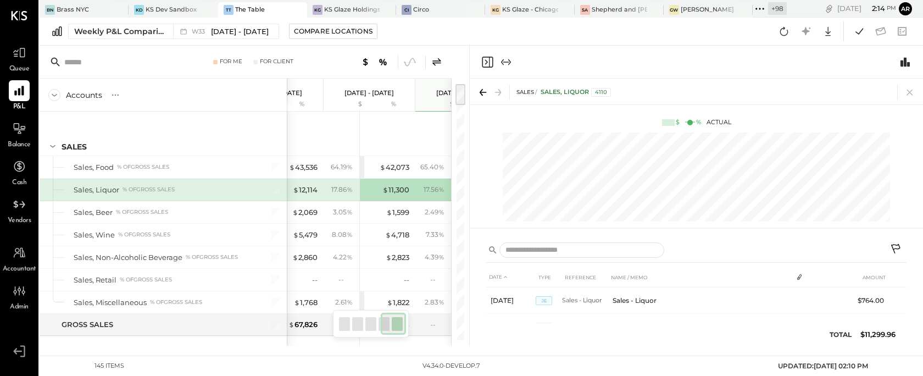
scroll to position [0, 294]
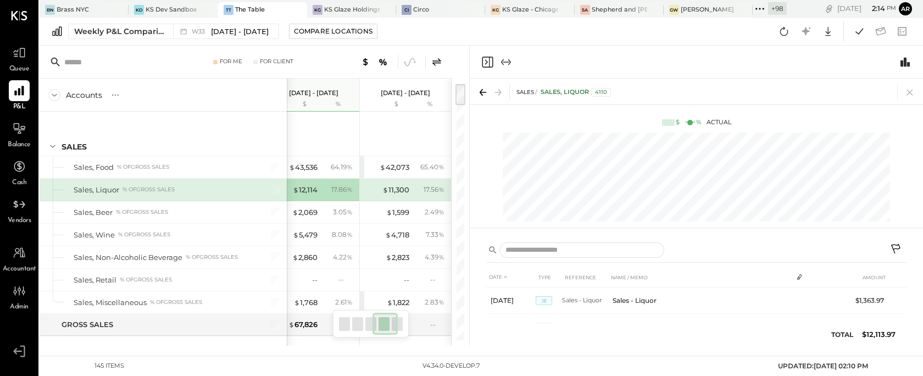
scroll to position [0, 238]
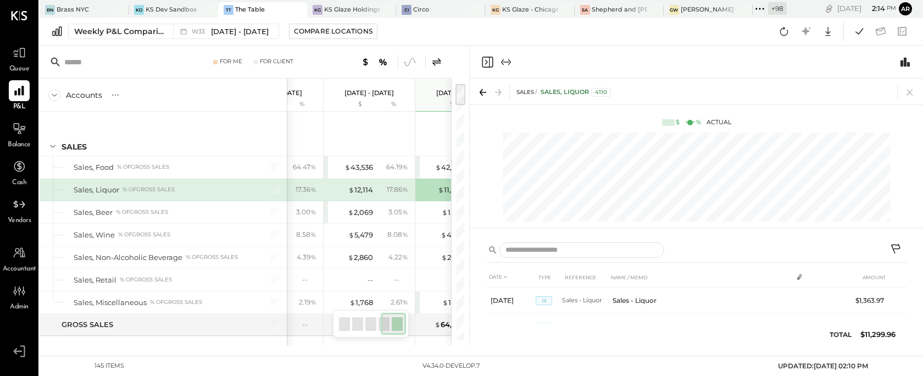
scroll to position [0, 294]
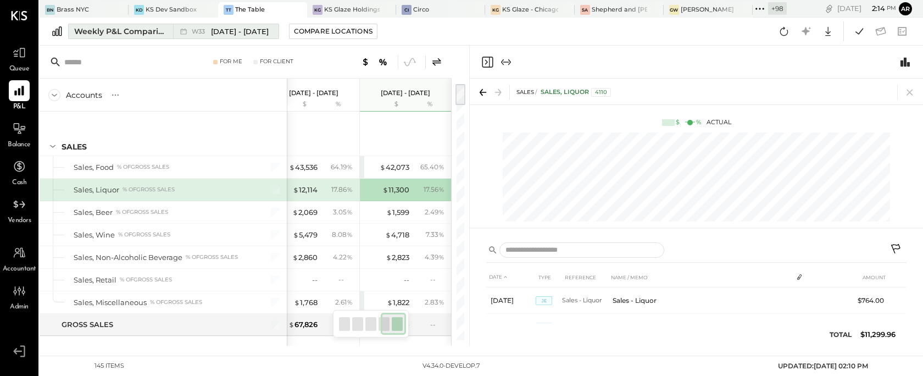
click at [230, 31] on span "[DATE] - [DATE]" at bounding box center [240, 31] width 58 height 10
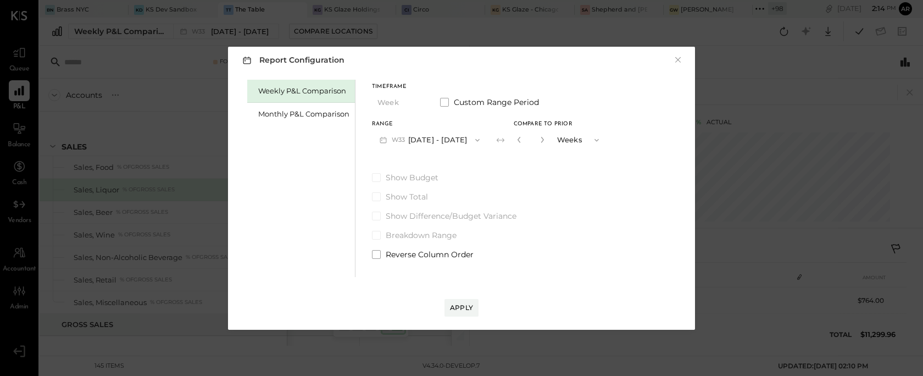
click at [385, 246] on div "Show Budget Show Total Show Difference/Budget Variance Breakdown Range Reverse …" at bounding box center [489, 216] width 235 height 88
click at [379, 253] on span at bounding box center [376, 254] width 9 height 9
click at [465, 304] on div "Apply" at bounding box center [461, 307] width 23 height 9
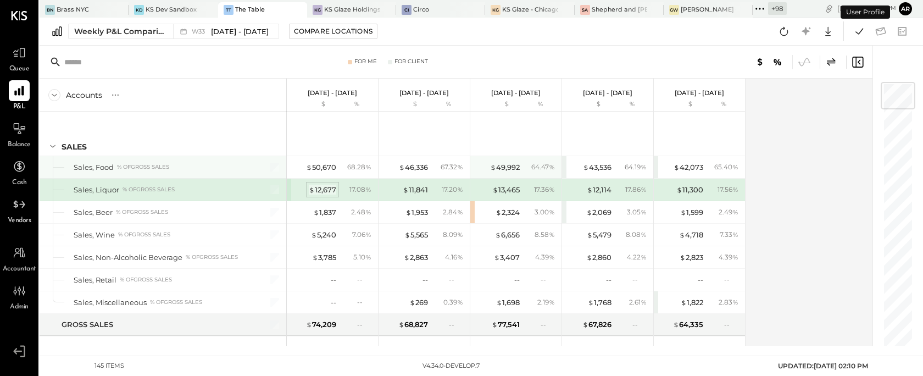
click at [329, 189] on div "$ 12,677" at bounding box center [322, 190] width 27 height 10
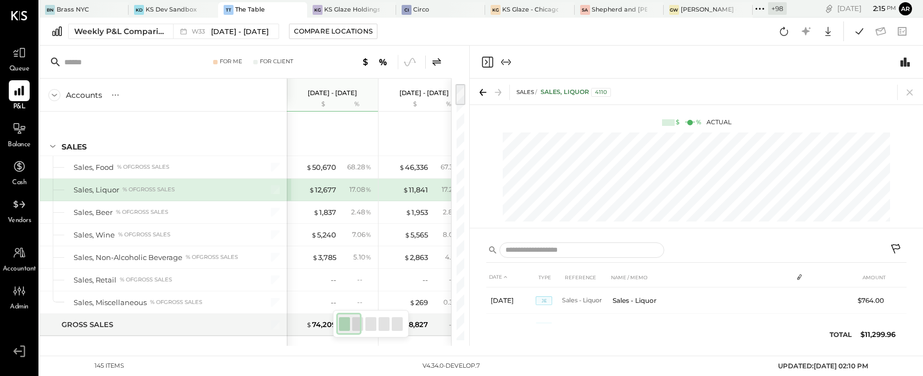
click at [316, 196] on div "$ 12,677 17.08 %" at bounding box center [333, 189] width 82 height 22
click at [403, 187] on div "$ 11,841" at bounding box center [406, 189] width 44 height 10
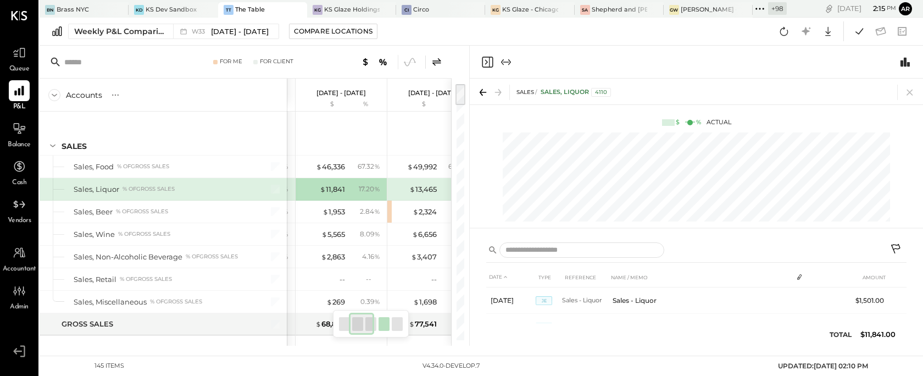
click at [404, 184] on div "$ 13,465" at bounding box center [415, 189] width 44 height 10
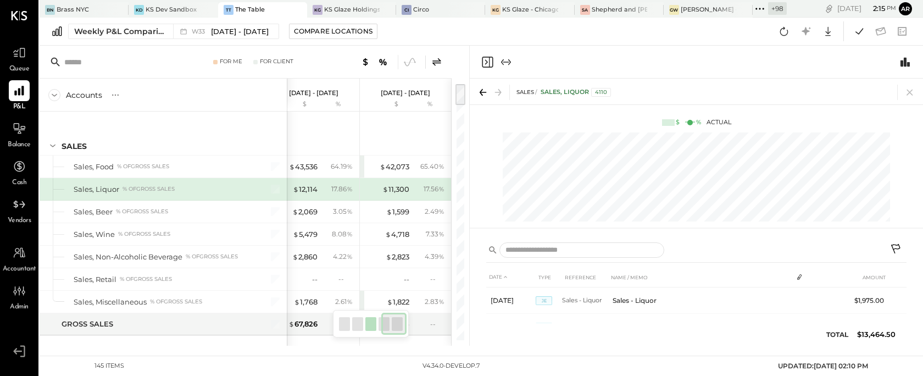
click at [320, 185] on div "17.86 %" at bounding box center [338, 189] width 36 height 10
click at [410, 192] on div "$ 11,300 17.56 %" at bounding box center [406, 189] width 82 height 22
click at [437, 64] on icon at bounding box center [436, 61] width 13 height 13
click at [396, 189] on div "$ 12,677" at bounding box center [395, 189] width 27 height 10
click at [328, 189] on div "17.20 %" at bounding box center [338, 189] width 36 height 10
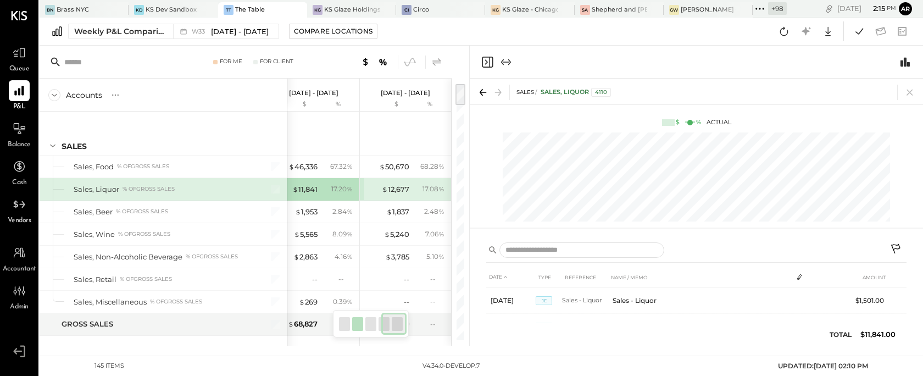
click at [434, 58] on icon at bounding box center [436, 61] width 13 height 13
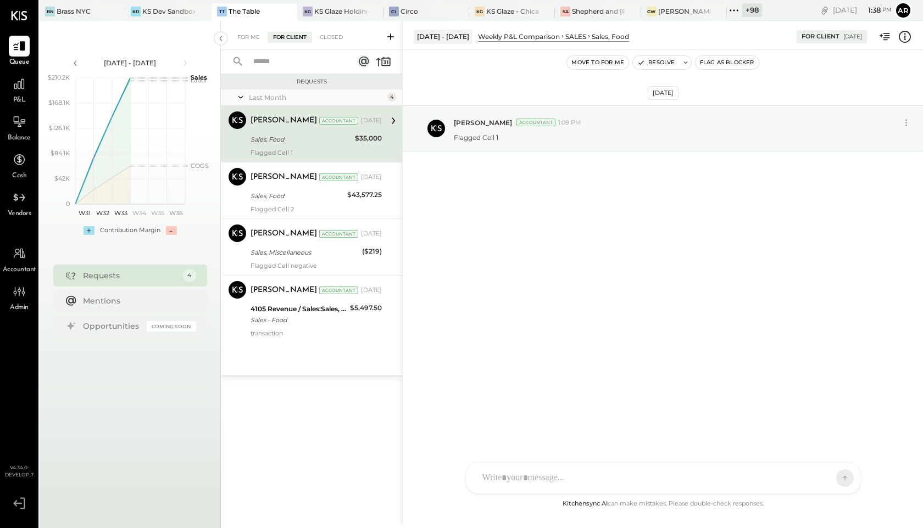
click at [339, 138] on div "Sales, Food" at bounding box center [300, 139] width 101 height 11
click at [903, 41] on icon at bounding box center [904, 37] width 14 height 14
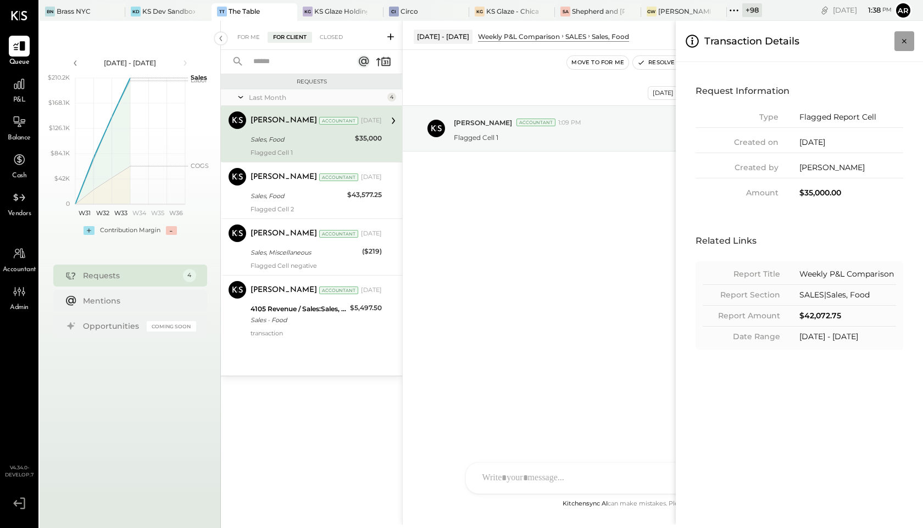
click at [903, 40] on icon "Close panel" at bounding box center [904, 41] width 11 height 11
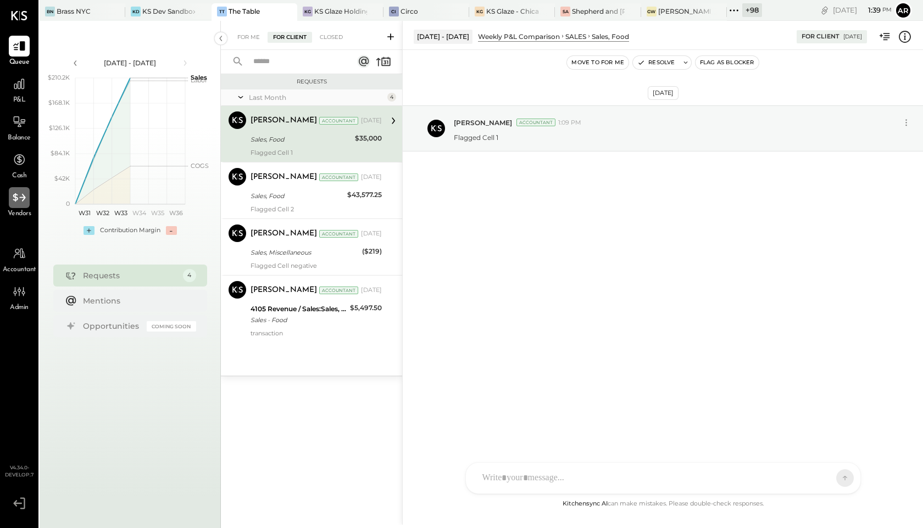
click at [15, 196] on icon at bounding box center [19, 197] width 13 height 8
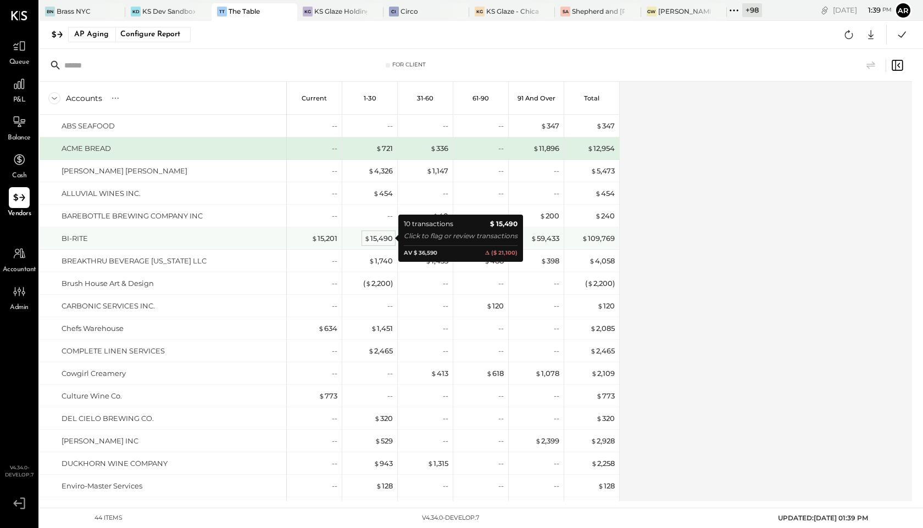
click at [382, 239] on div "$ 15,490" at bounding box center [378, 238] width 29 height 10
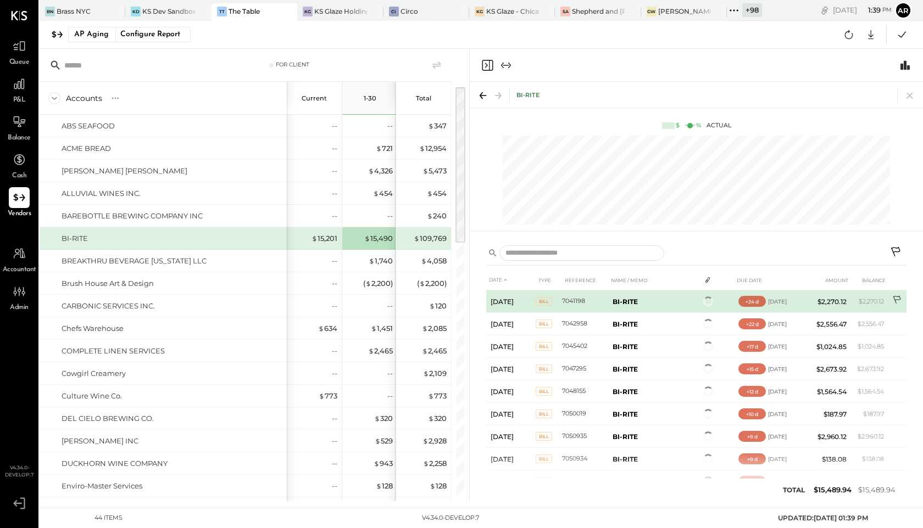
click at [897, 297] on icon at bounding box center [896, 300] width 8 height 8
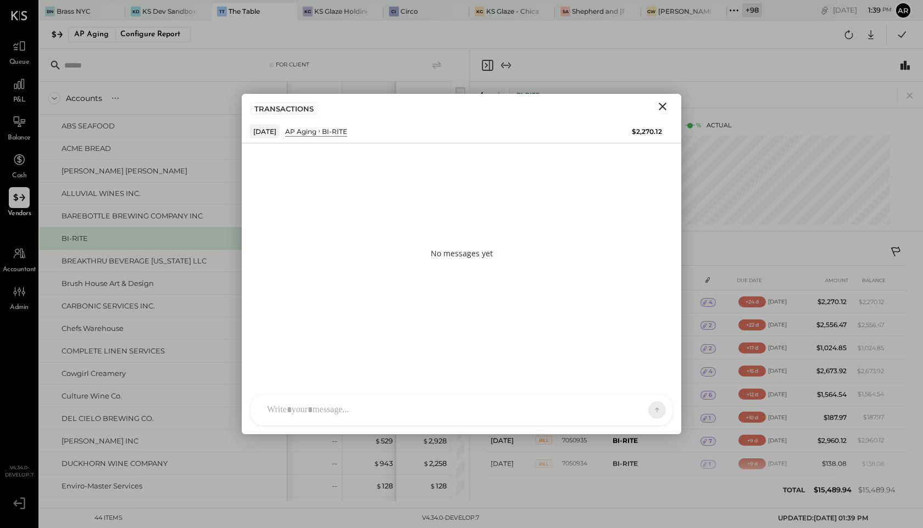
click at [505, 408] on div at bounding box center [451, 410] width 380 height 24
click at [618, 412] on span "ALL" at bounding box center [619, 409] width 14 height 9
click at [652, 409] on icon at bounding box center [648, 409] width 10 height 11
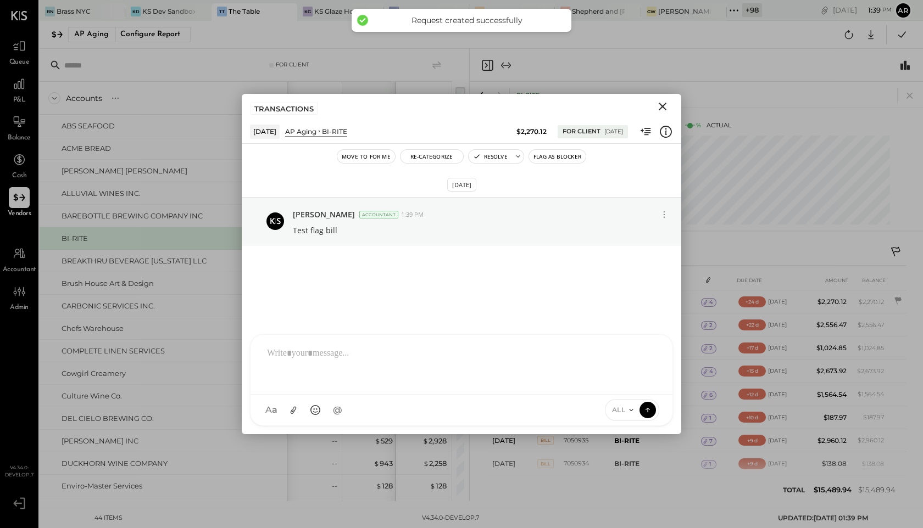
click at [663, 108] on icon "Close" at bounding box center [662, 106] width 13 height 13
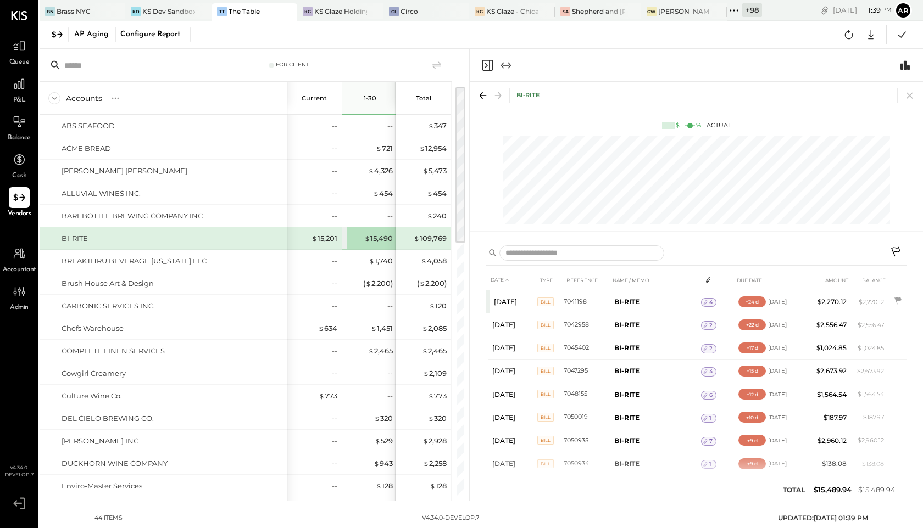
click at [900, 250] on icon at bounding box center [896, 253] width 13 height 13
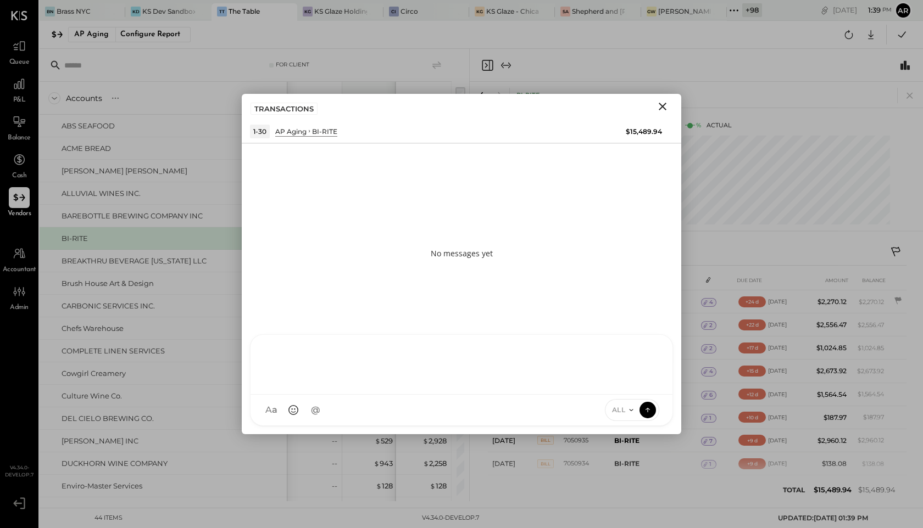
click at [389, 395] on div at bounding box center [461, 365] width 422 height 60
click at [665, 103] on icon "Close" at bounding box center [662, 106] width 13 height 13
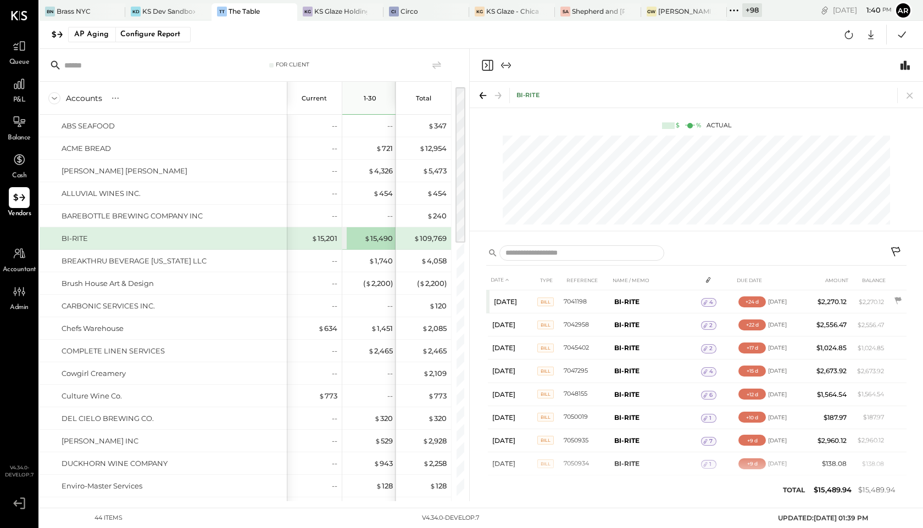
click at [478, 62] on div at bounding box center [696, 65] width 453 height 33
click at [490, 66] on icon "Close panel" at bounding box center [487, 65] width 13 height 13
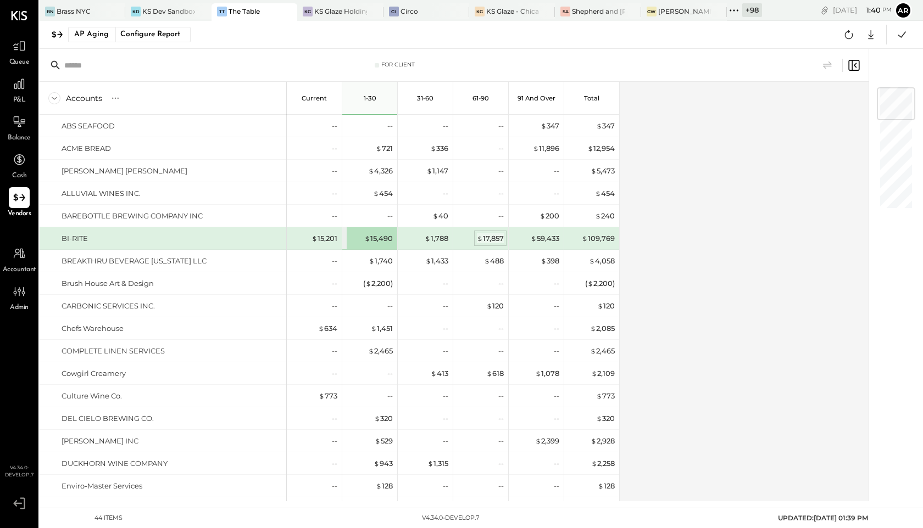
click at [492, 239] on div "$ 17,857" at bounding box center [490, 238] width 27 height 10
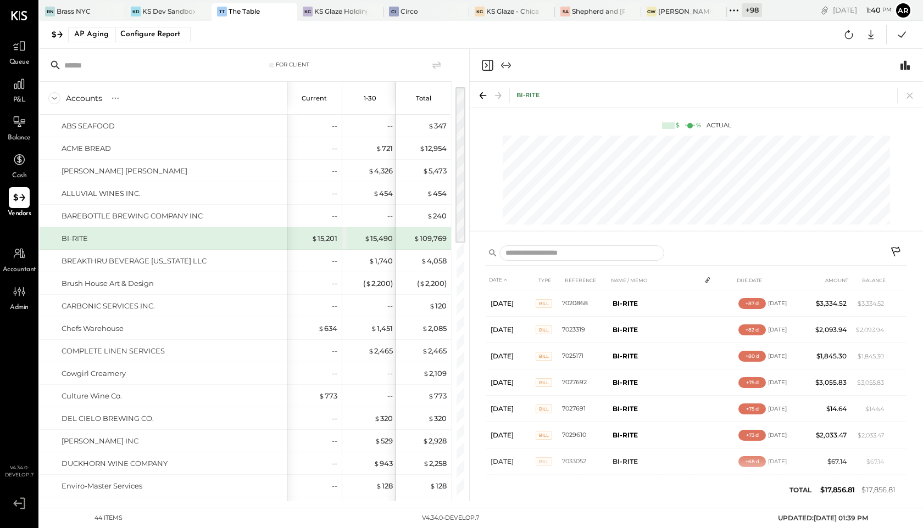
click at [898, 247] on icon at bounding box center [895, 251] width 9 height 9
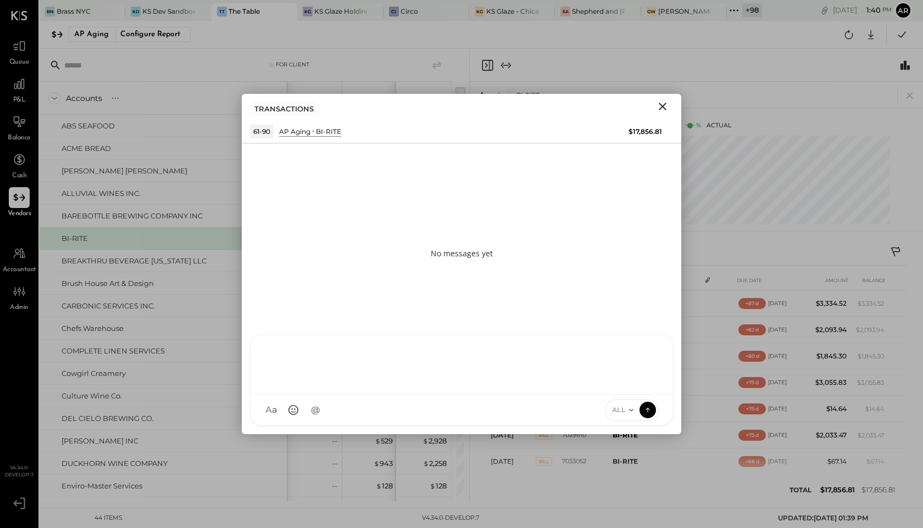
click at [415, 417] on div "AL [PERSON_NAME] S Santa JP [PERSON_NAME] AT [PERSON_NAME] Test User ST Santa T…" at bounding box center [461, 380] width 423 height 92
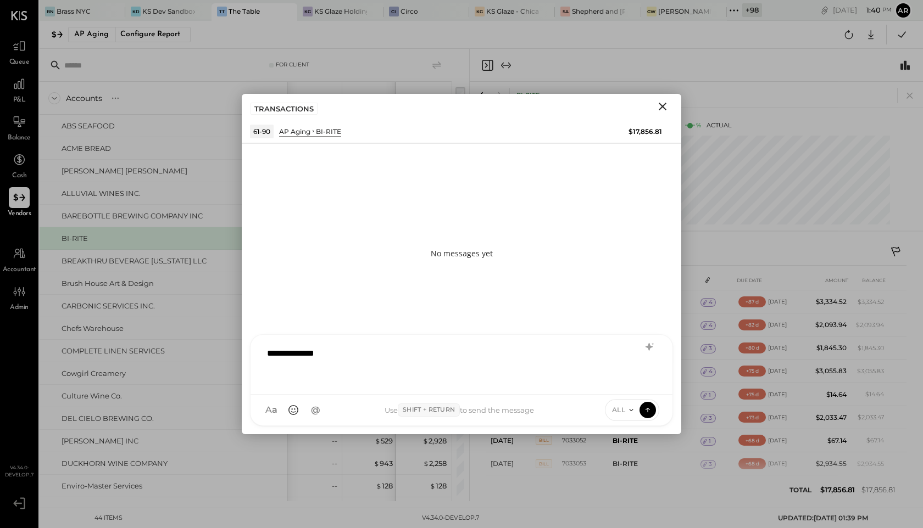
click at [621, 415] on div "ALL" at bounding box center [632, 410] width 55 height 22
click at [623, 406] on span "ALL" at bounding box center [619, 409] width 14 height 9
click at [625, 384] on div "INTERNAL" at bounding box center [637, 383] width 65 height 18
click at [645, 413] on icon at bounding box center [648, 409] width 10 height 11
click at [663, 100] on icon "Close" at bounding box center [662, 106] width 13 height 13
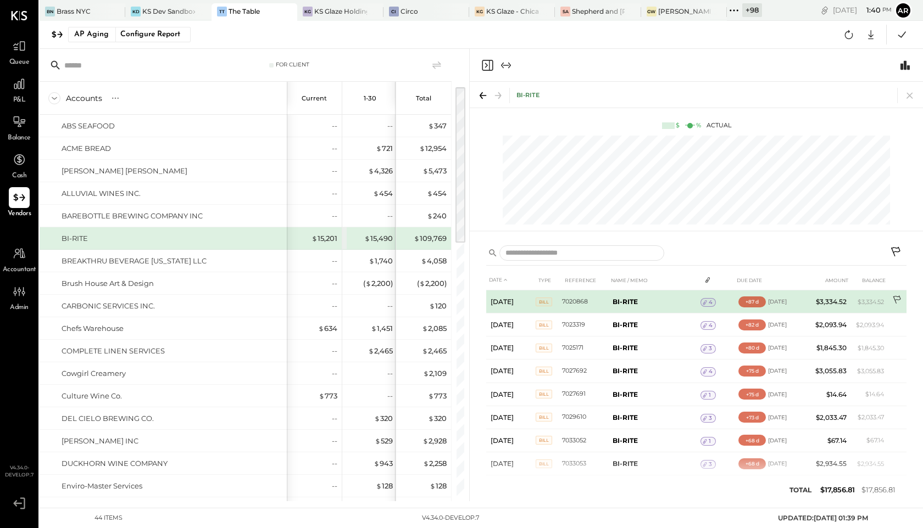
click at [892, 302] on icon at bounding box center [897, 300] width 11 height 11
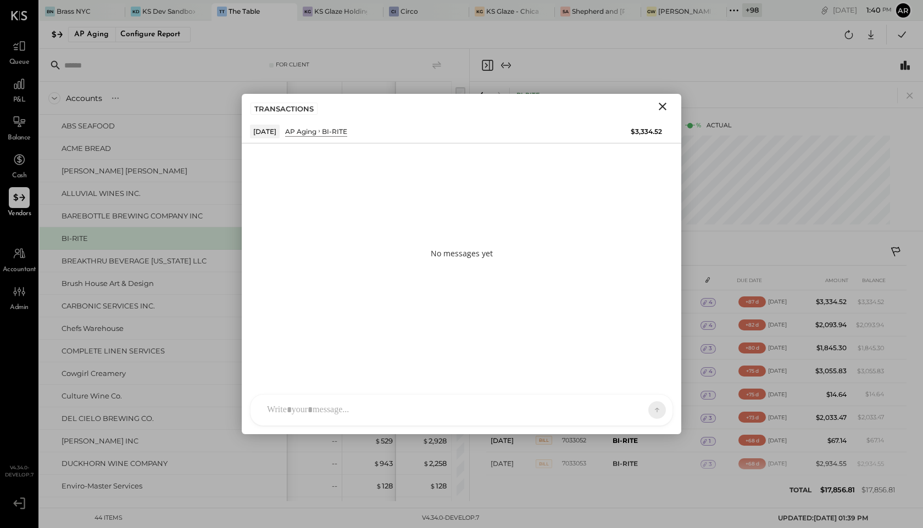
click at [572, 413] on div at bounding box center [451, 410] width 380 height 24
click at [629, 406] on icon at bounding box center [631, 410] width 9 height 9
click at [626, 387] on div "INTERNAL" at bounding box center [637, 383] width 65 height 18
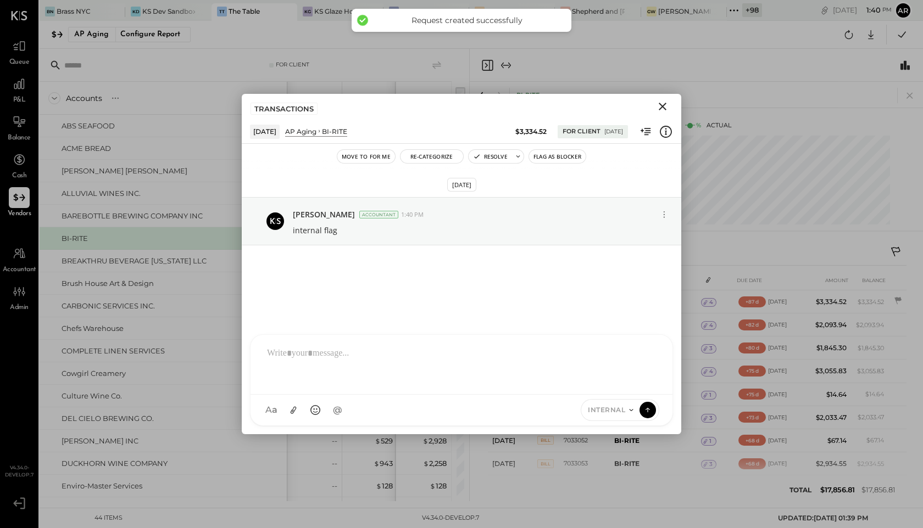
click at [664, 104] on icon "Close" at bounding box center [662, 106] width 13 height 13
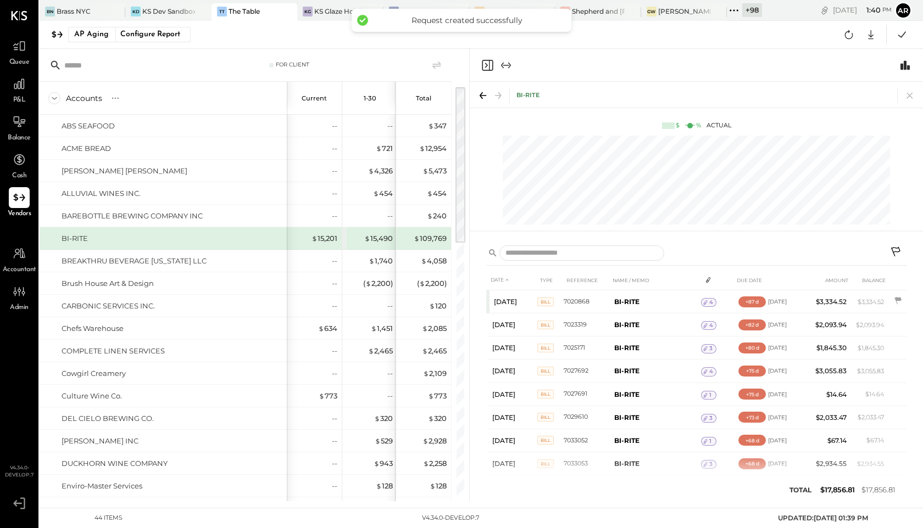
click at [490, 64] on icon "Close panel" at bounding box center [487, 65] width 13 height 13
